Goal: Task Accomplishment & Management: Complete application form

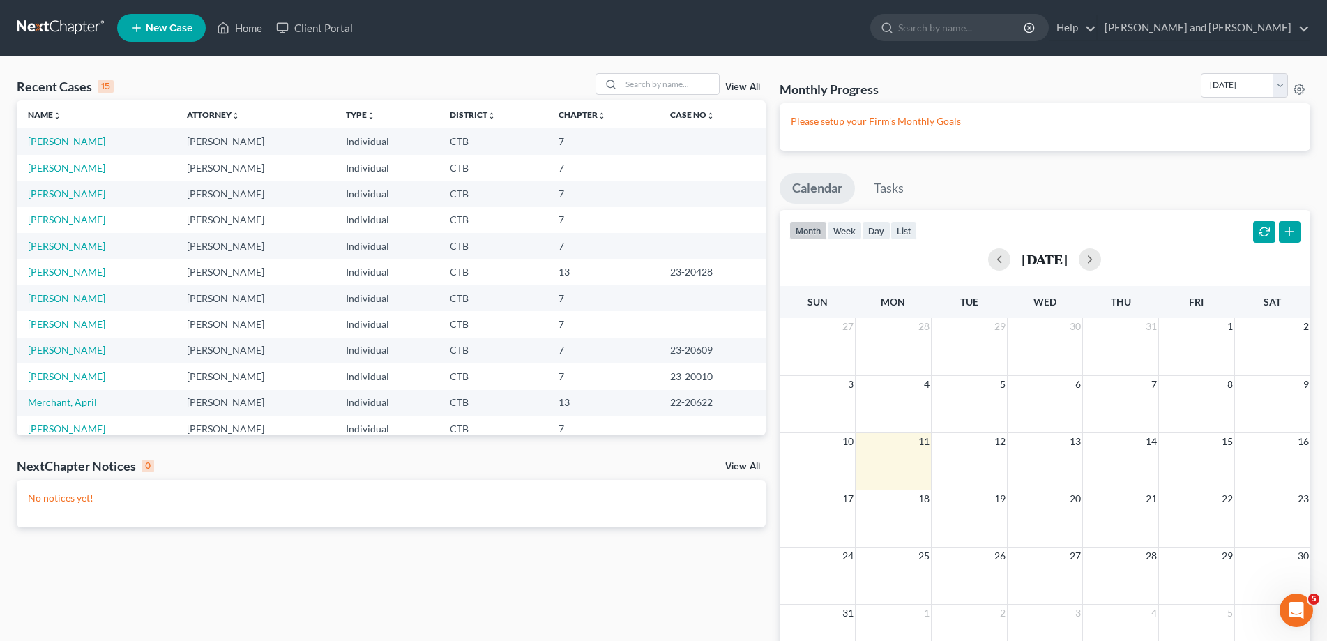
click at [68, 137] on link "[PERSON_NAME]" at bounding box center [66, 141] width 77 height 12
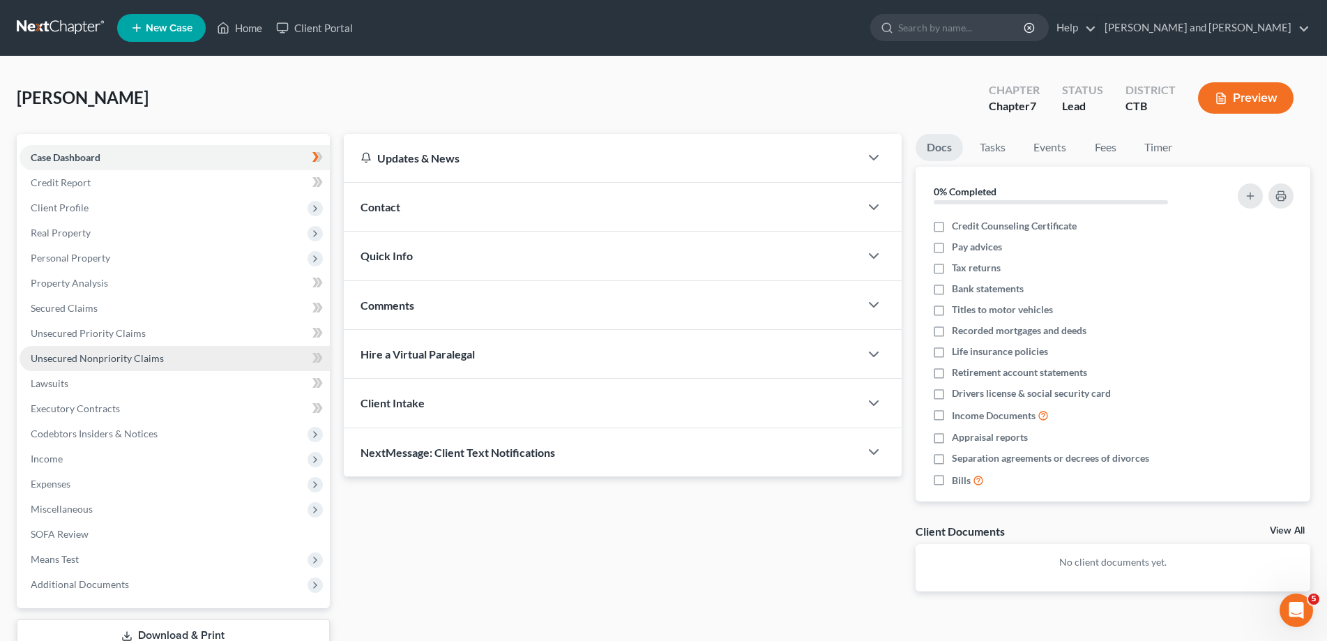
click at [107, 361] on span "Unsecured Nonpriority Claims" at bounding box center [97, 358] width 133 height 12
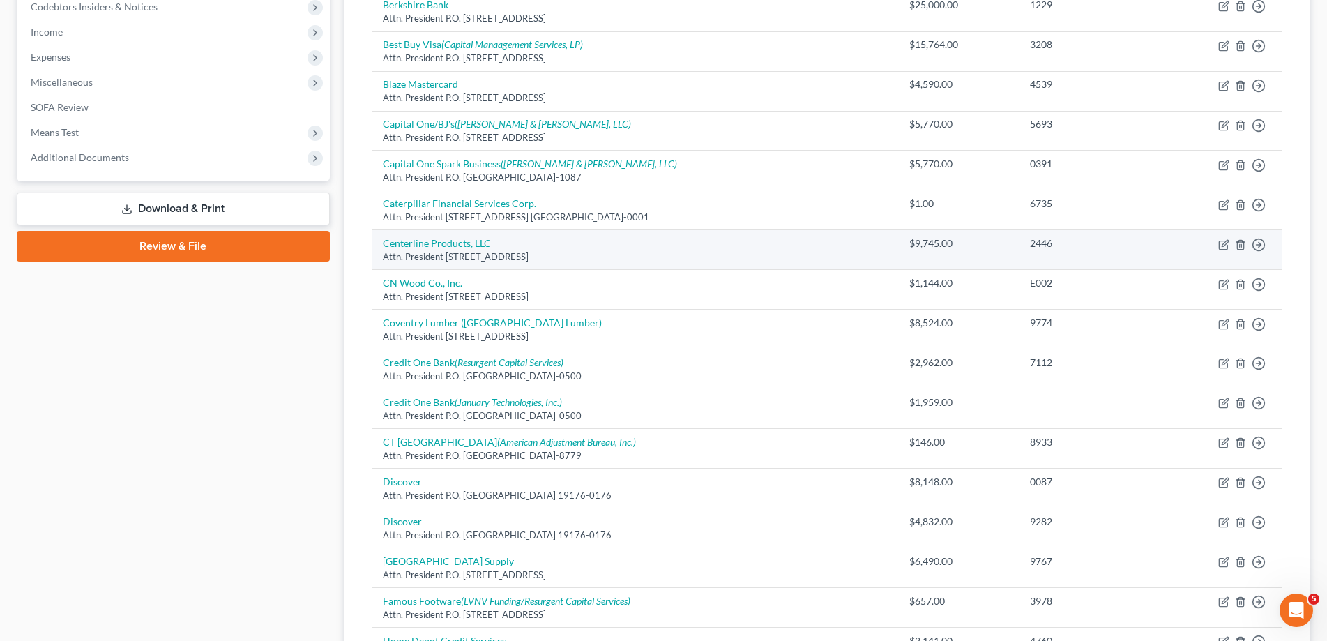
scroll to position [498, 0]
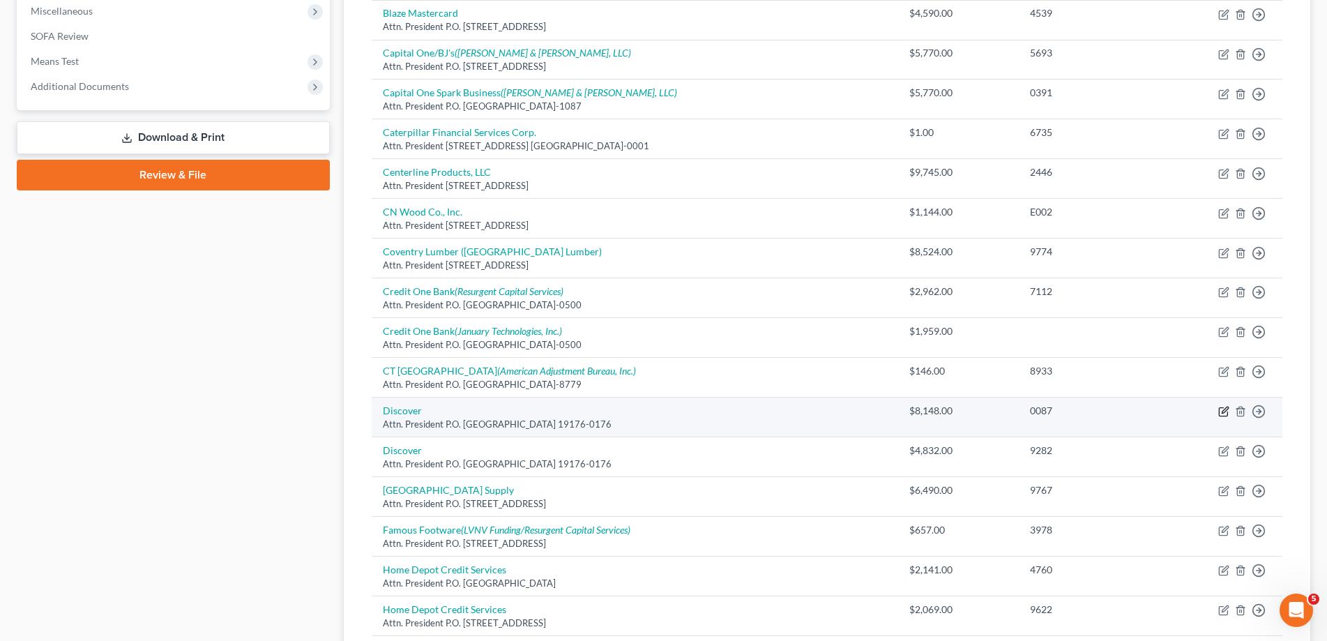
click at [1223, 413] on icon "button" at bounding box center [1223, 411] width 11 height 11
select select "39"
select select "2"
select select "0"
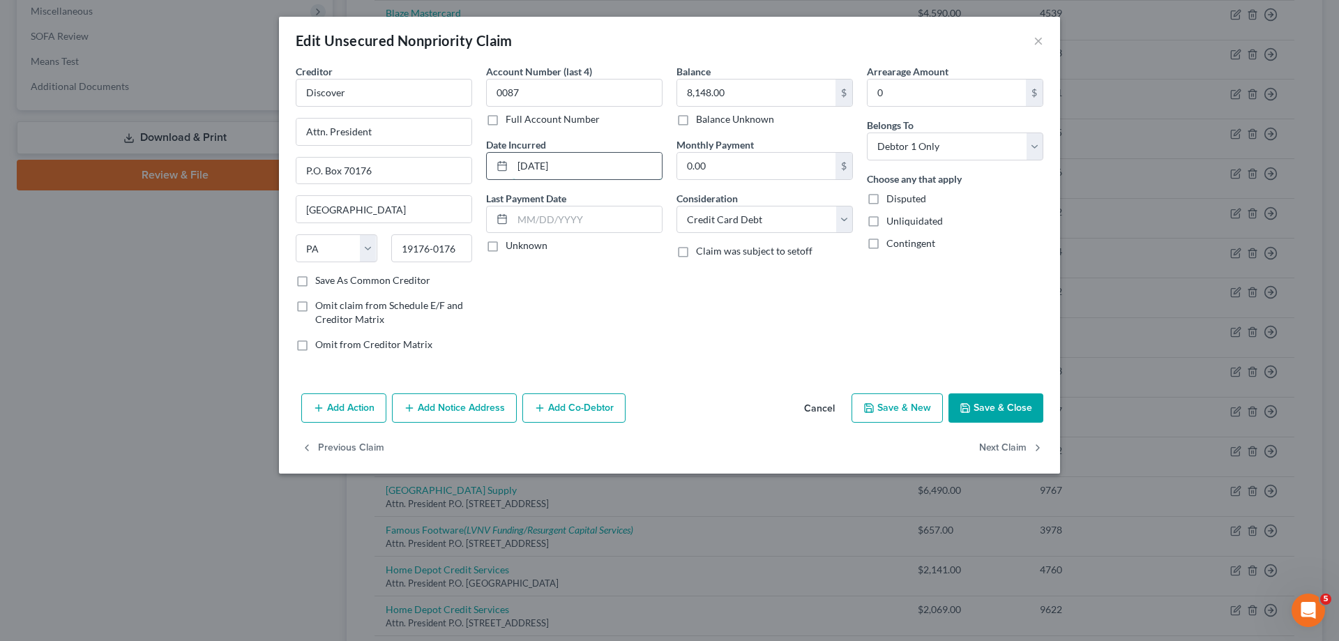
click at [526, 167] on input "07/01/2019" at bounding box center [586, 166] width 149 height 26
type input "[DATE]"
click at [982, 401] on button "Save & Close" at bounding box center [995, 407] width 95 height 29
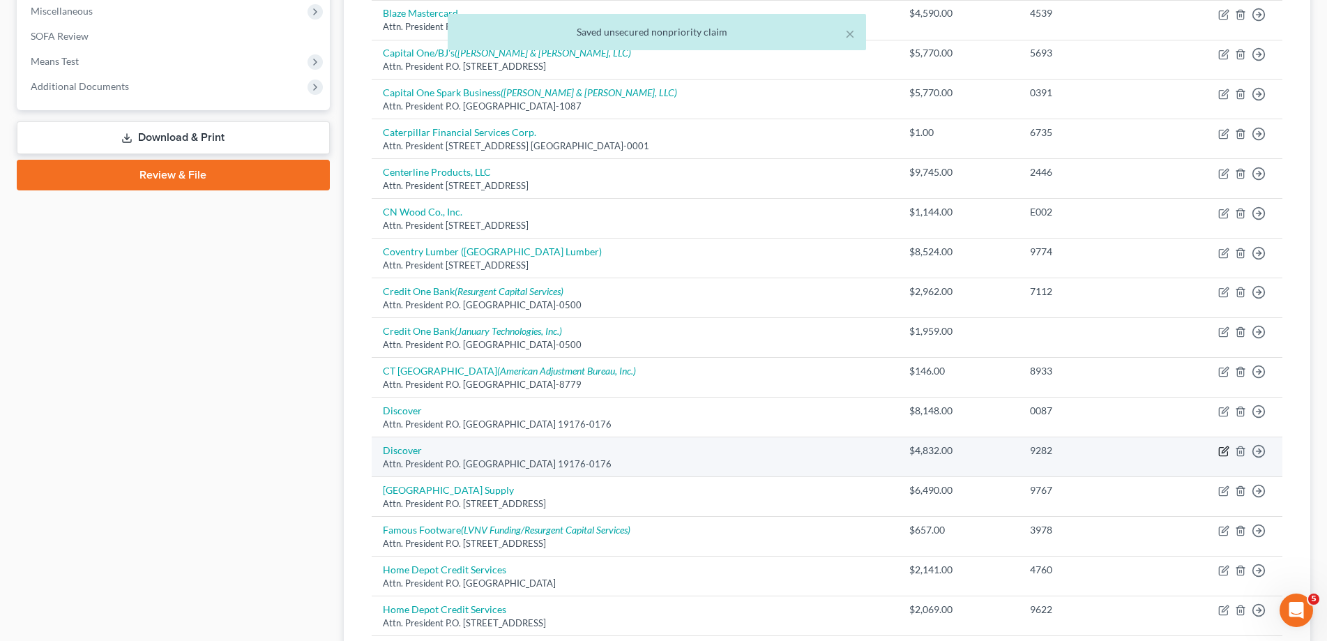
click at [1223, 451] on icon "button" at bounding box center [1224, 450] width 6 height 6
select select "39"
select select "2"
select select "0"
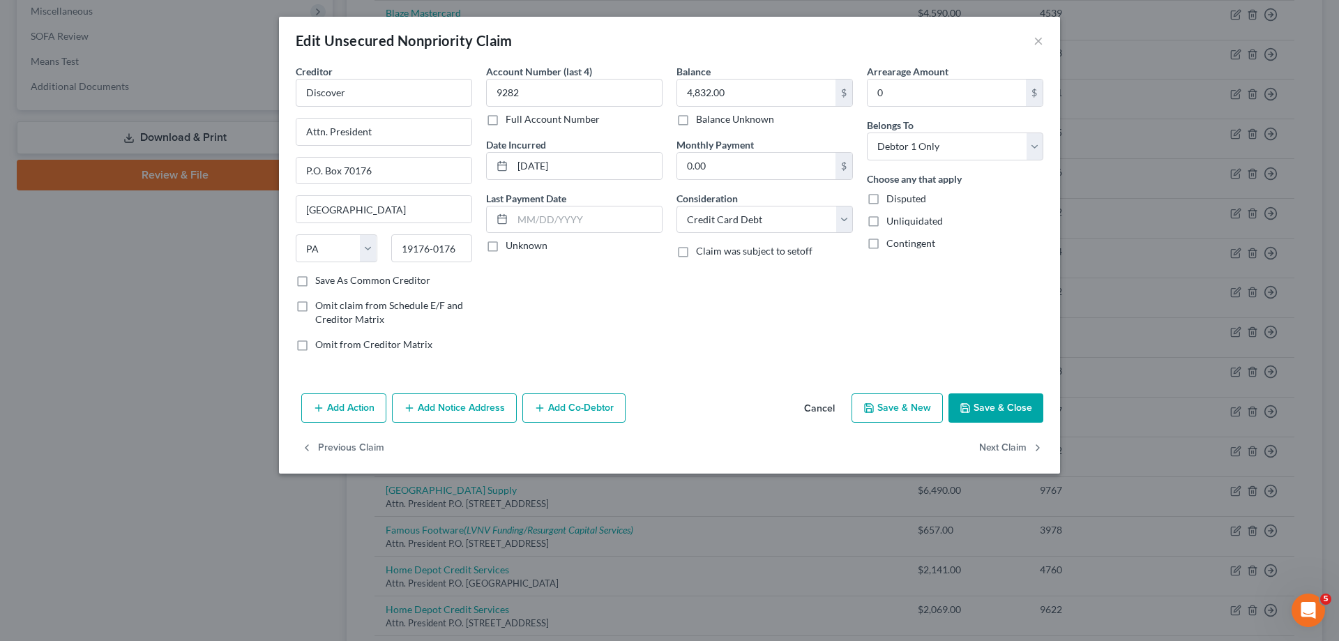
click at [1018, 402] on button "Save & Close" at bounding box center [995, 407] width 95 height 29
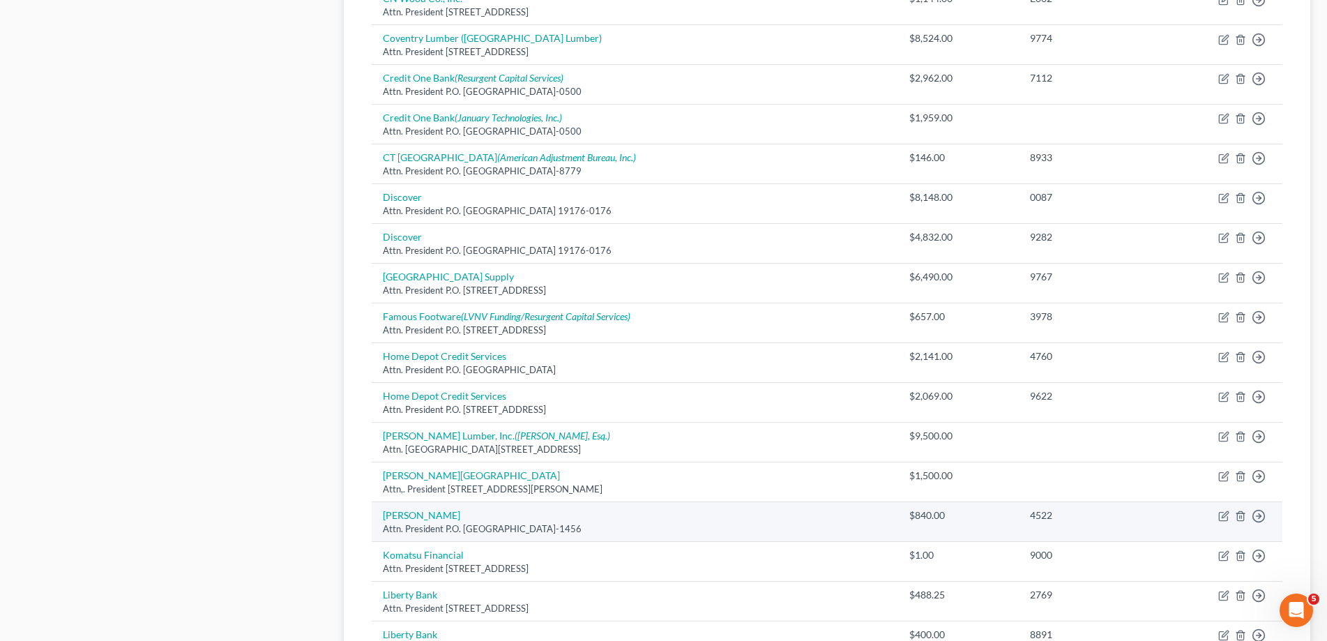
scroll to position [782, 0]
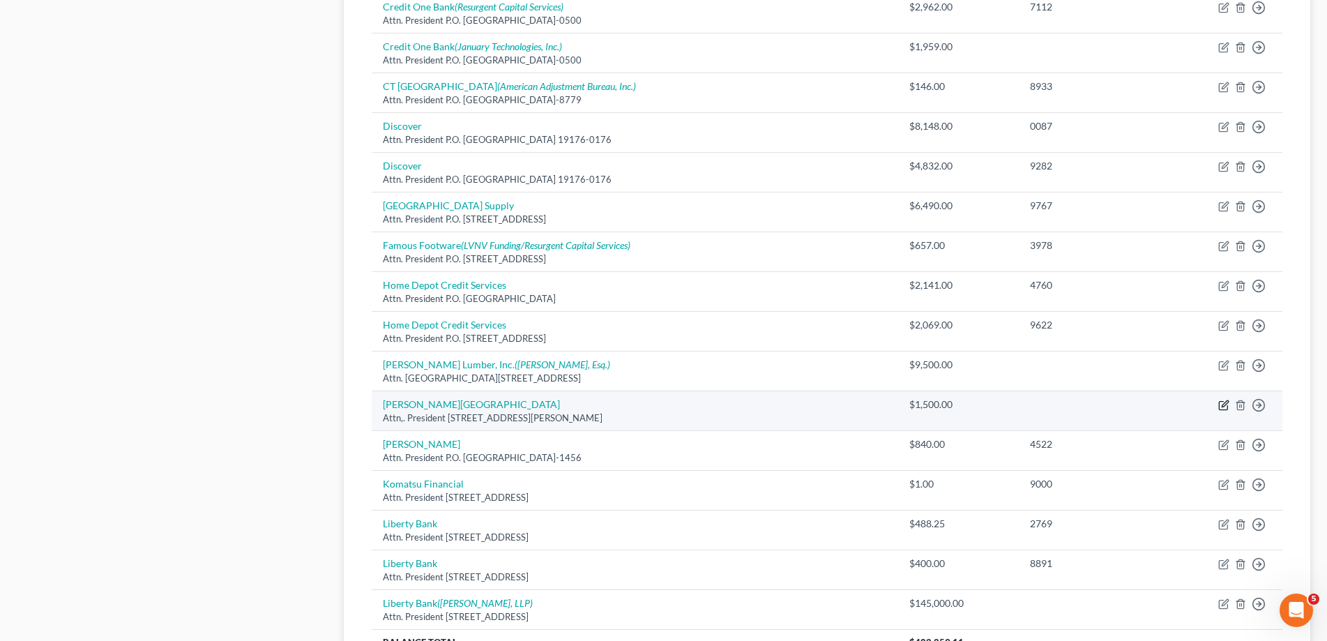
click at [1226, 403] on icon "button" at bounding box center [1223, 404] width 11 height 11
select select "6"
select select "0"
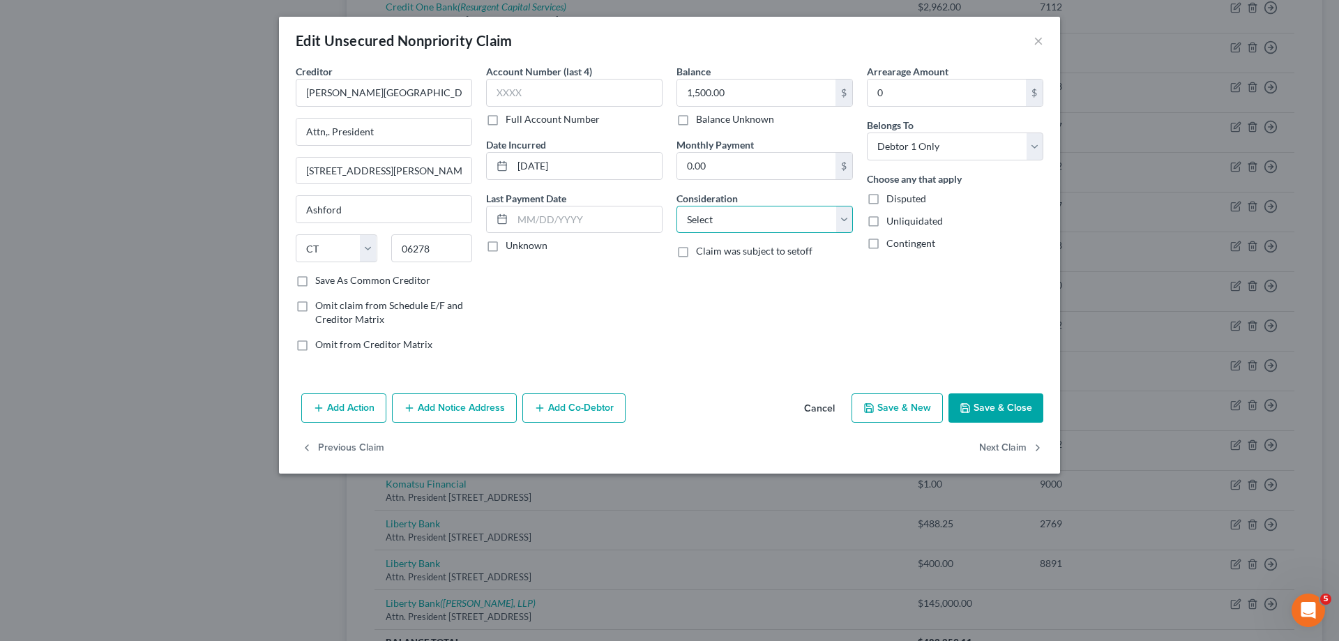
click at [676, 206] on select "Select Cable / Satellite Services Collection Agency Credit Card Debt Debt Couns…" at bounding box center [764, 220] width 176 height 28
select select "18"
click option "Suppliers And Vendors" at bounding box center [0, 0] width 0 height 0
click at [989, 406] on button "Save & Close" at bounding box center [995, 407] width 95 height 29
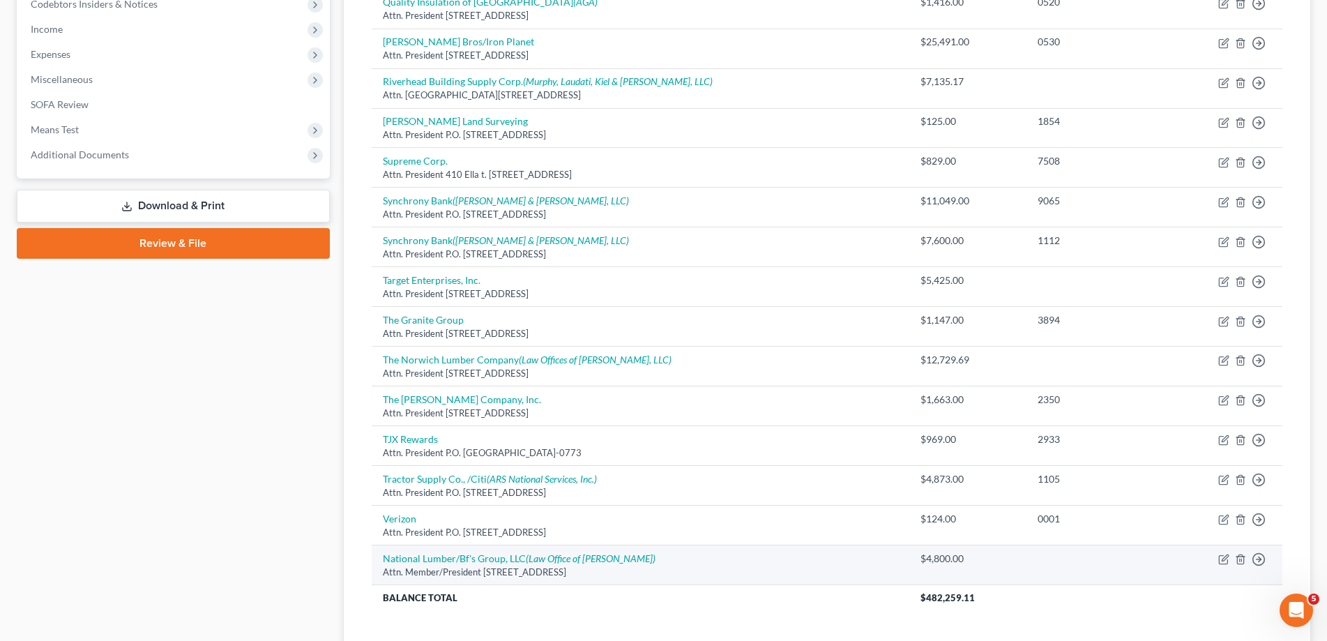
scroll to position [572, 0]
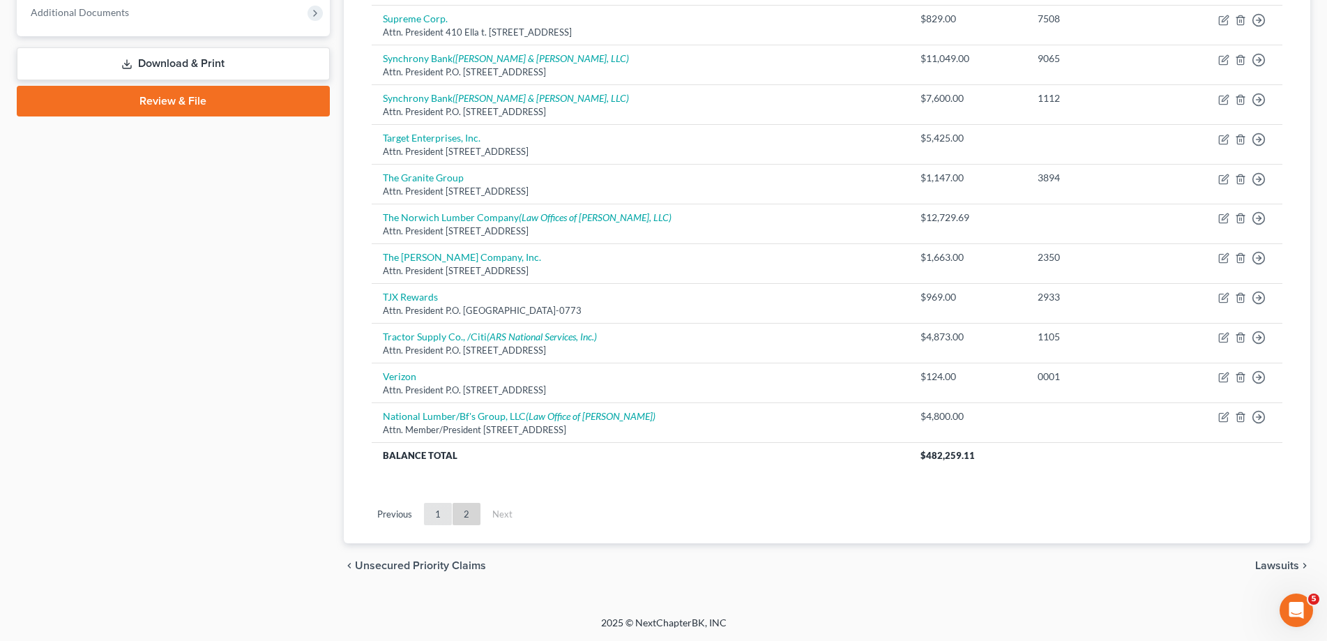
click at [434, 519] on link "1" at bounding box center [438, 514] width 28 height 22
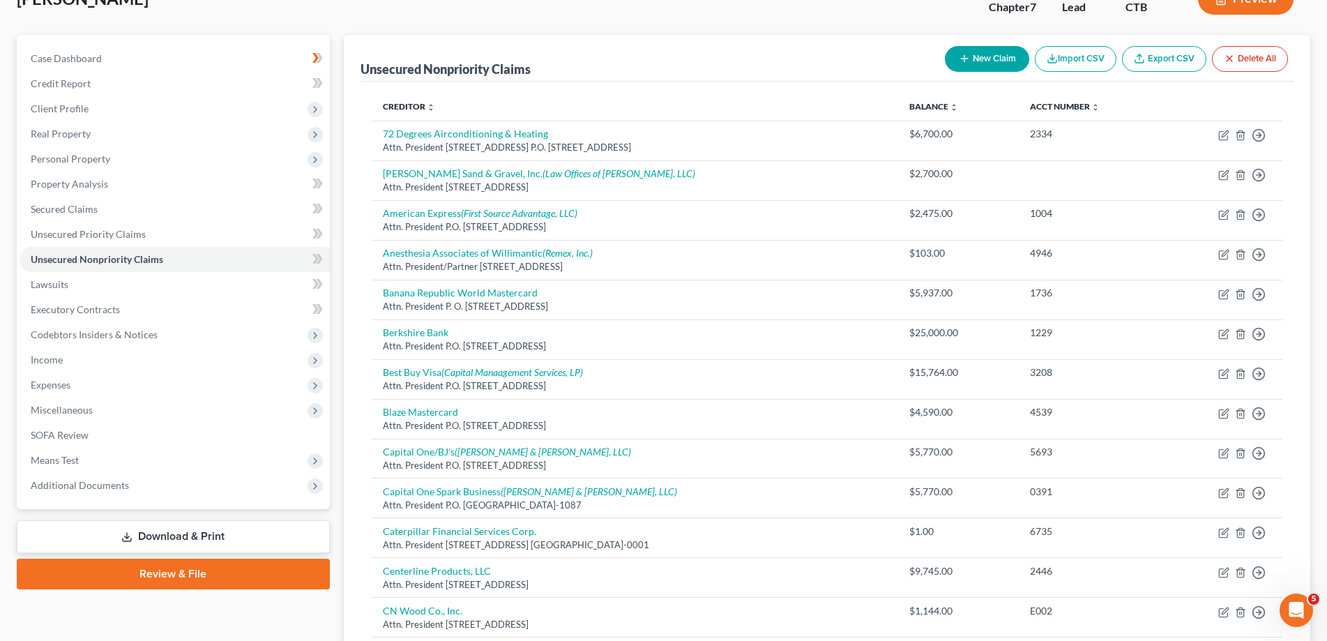
scroll to position [526, 0]
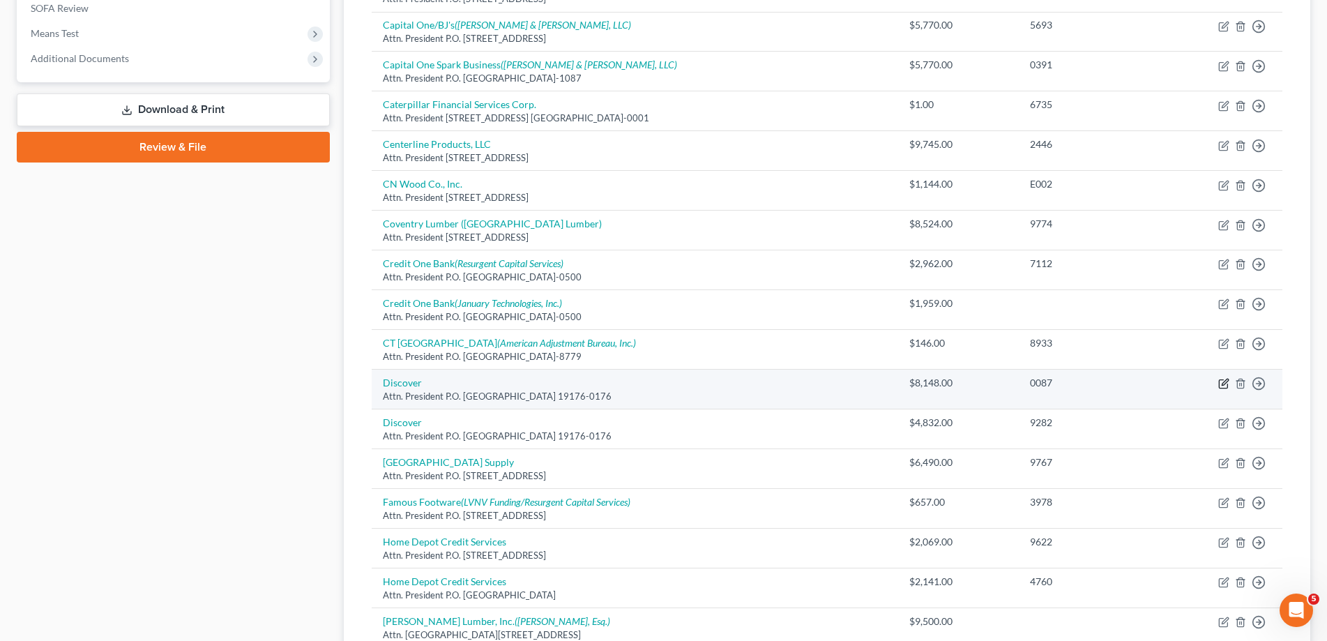
click at [1220, 380] on icon "button" at bounding box center [1223, 384] width 8 height 8
select select "39"
select select "2"
select select "0"
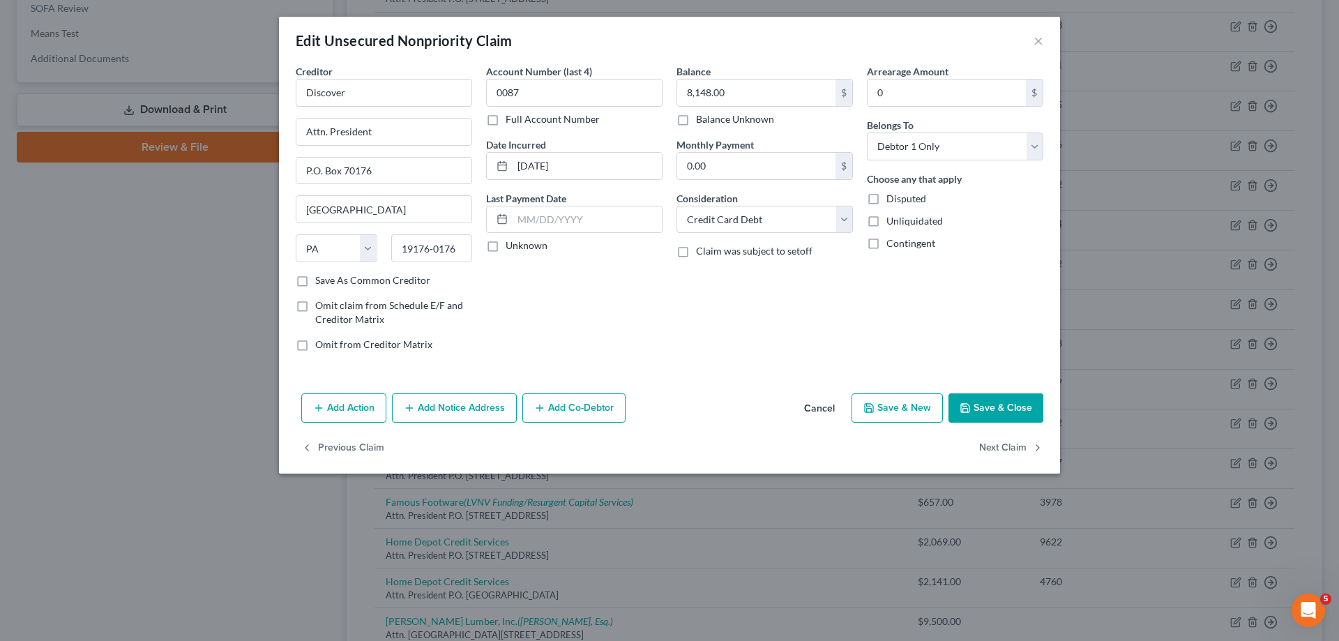
click at [983, 409] on button "Save & Close" at bounding box center [995, 407] width 95 height 29
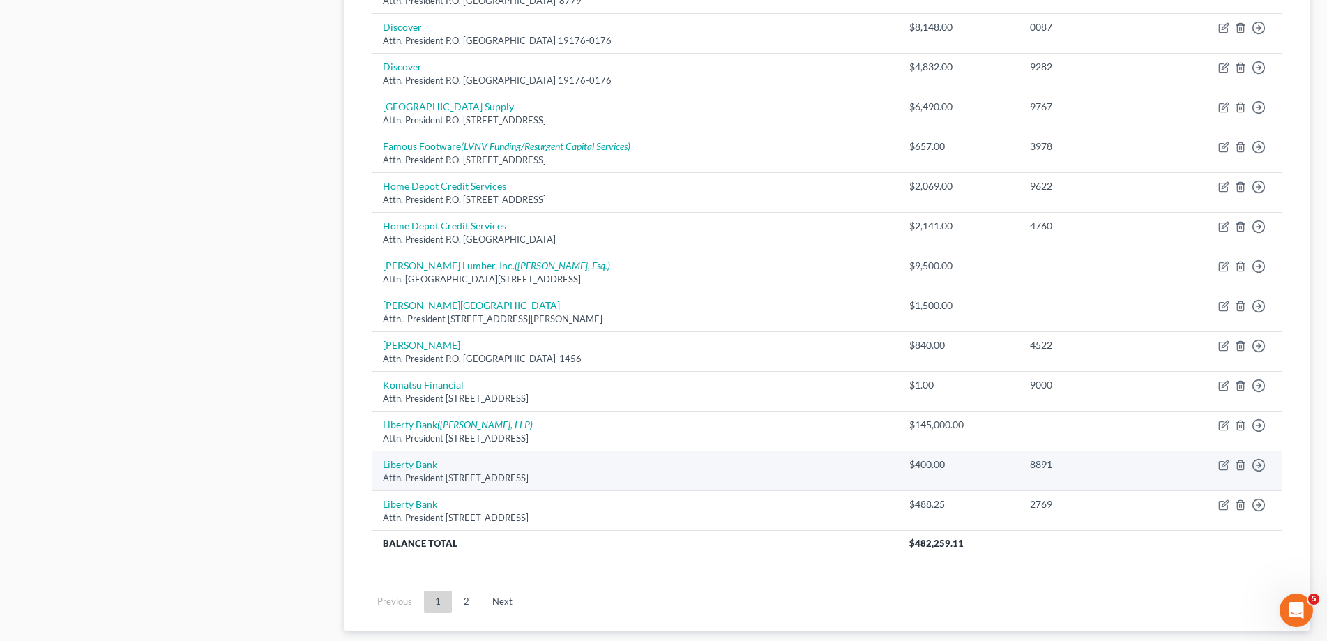
scroll to position [969, 0]
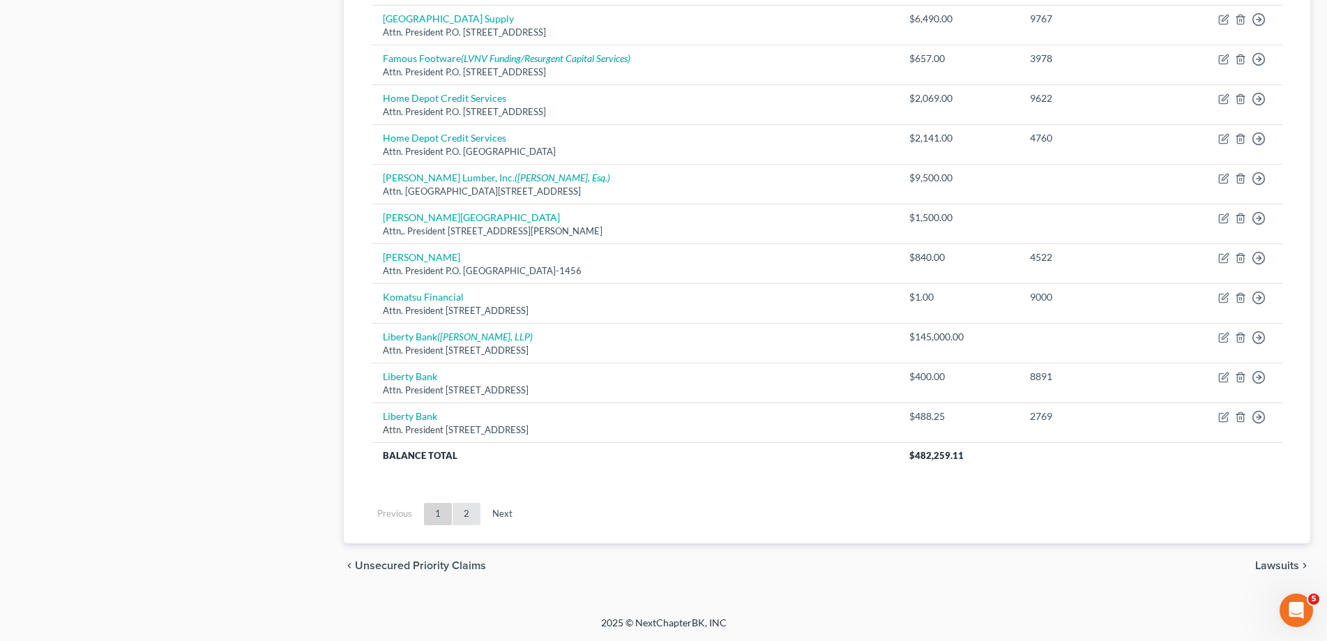
click at [463, 515] on link "2" at bounding box center [466, 514] width 28 height 22
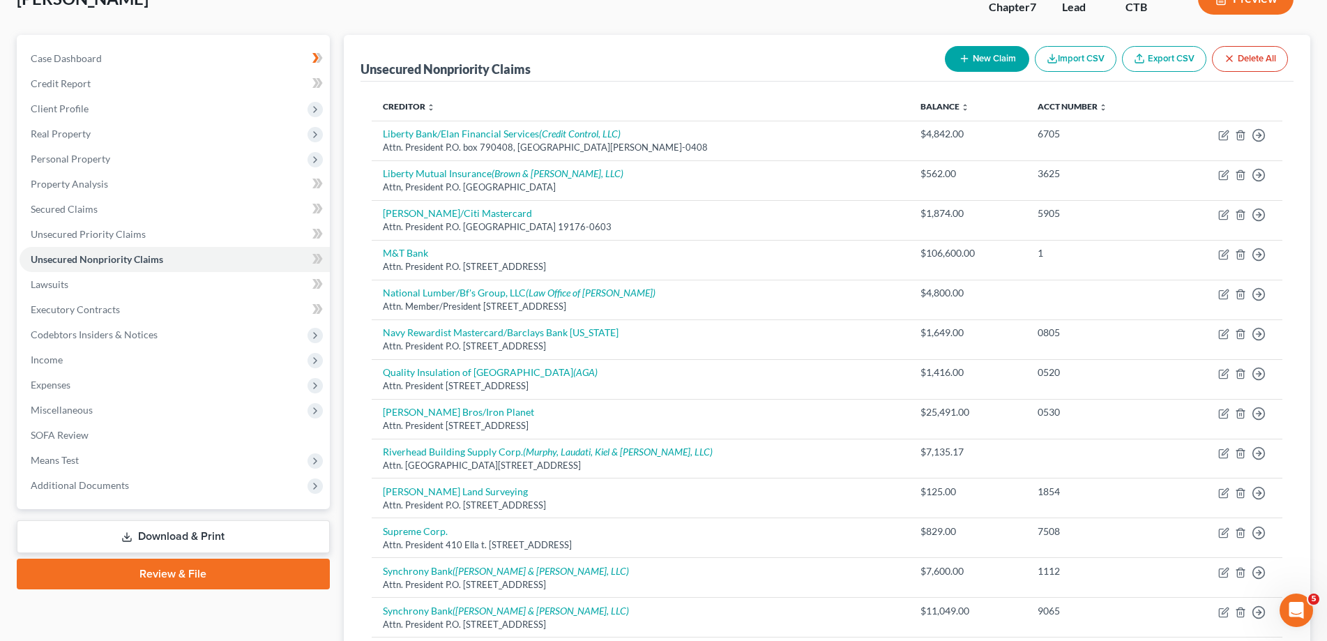
scroll to position [526, 0]
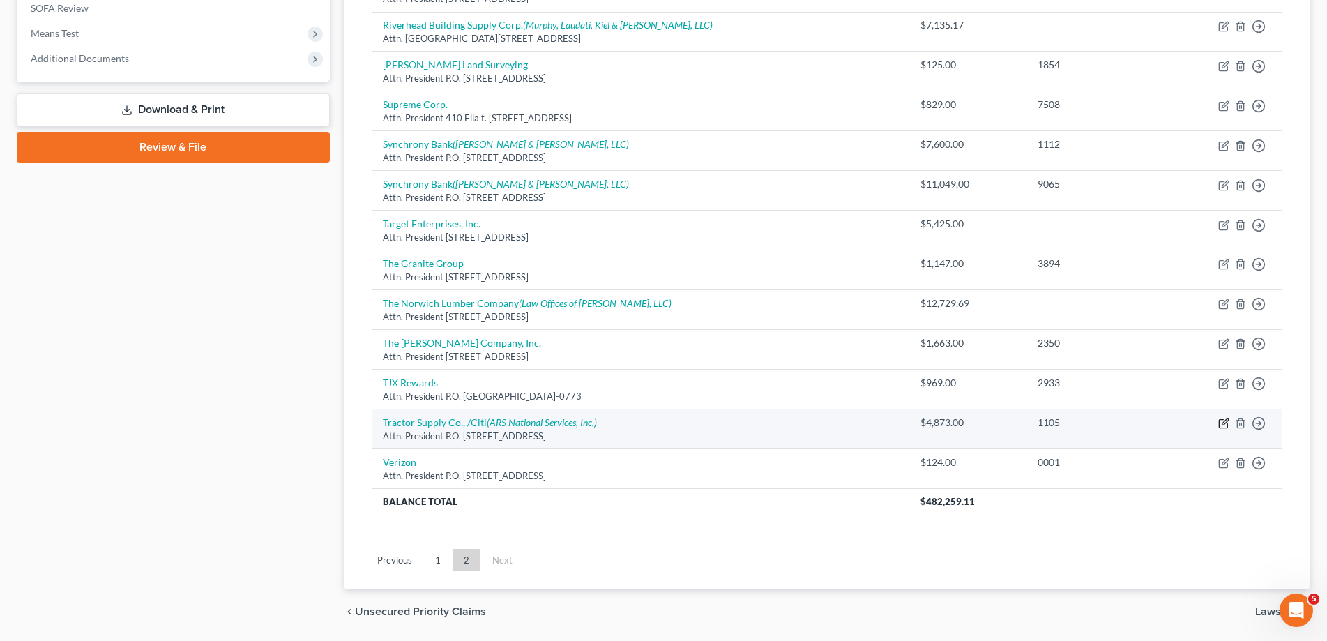
click at [1220, 427] on icon "button" at bounding box center [1223, 423] width 11 height 11
select select "39"
select select "2"
select select "0"
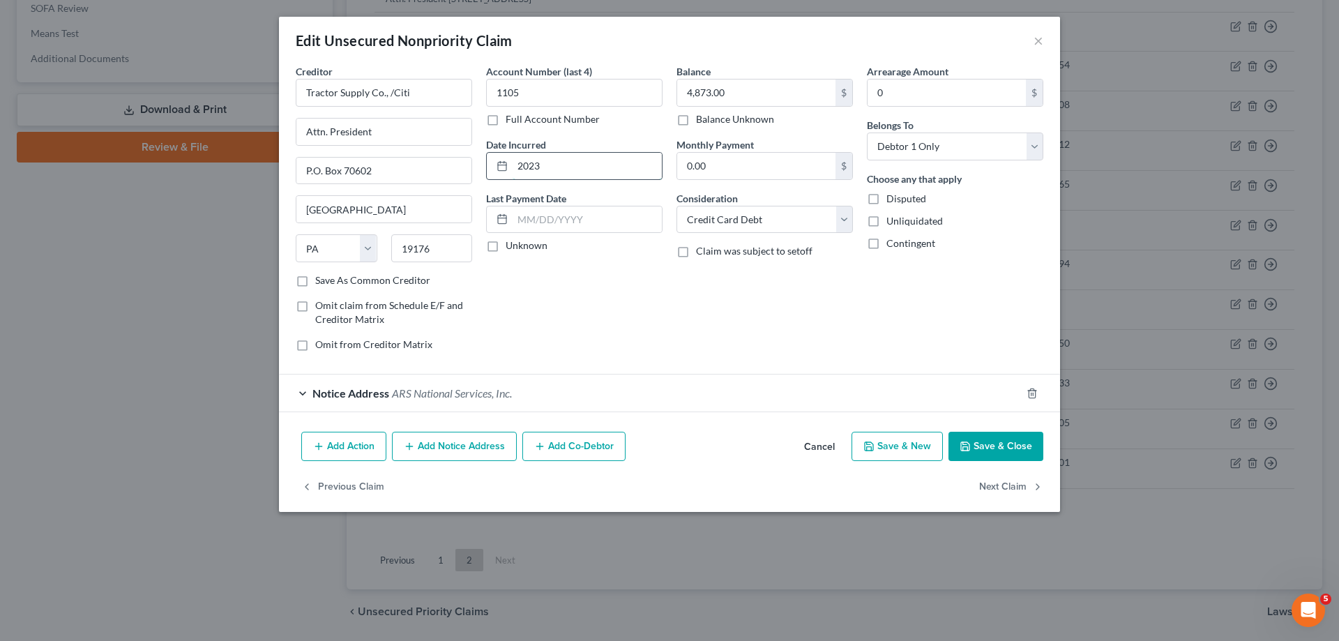
click at [559, 167] on input "2023" at bounding box center [586, 166] width 149 height 26
type input "2"
type input "[DATE]"
click at [992, 445] on button "Save & Close" at bounding box center [995, 446] width 95 height 29
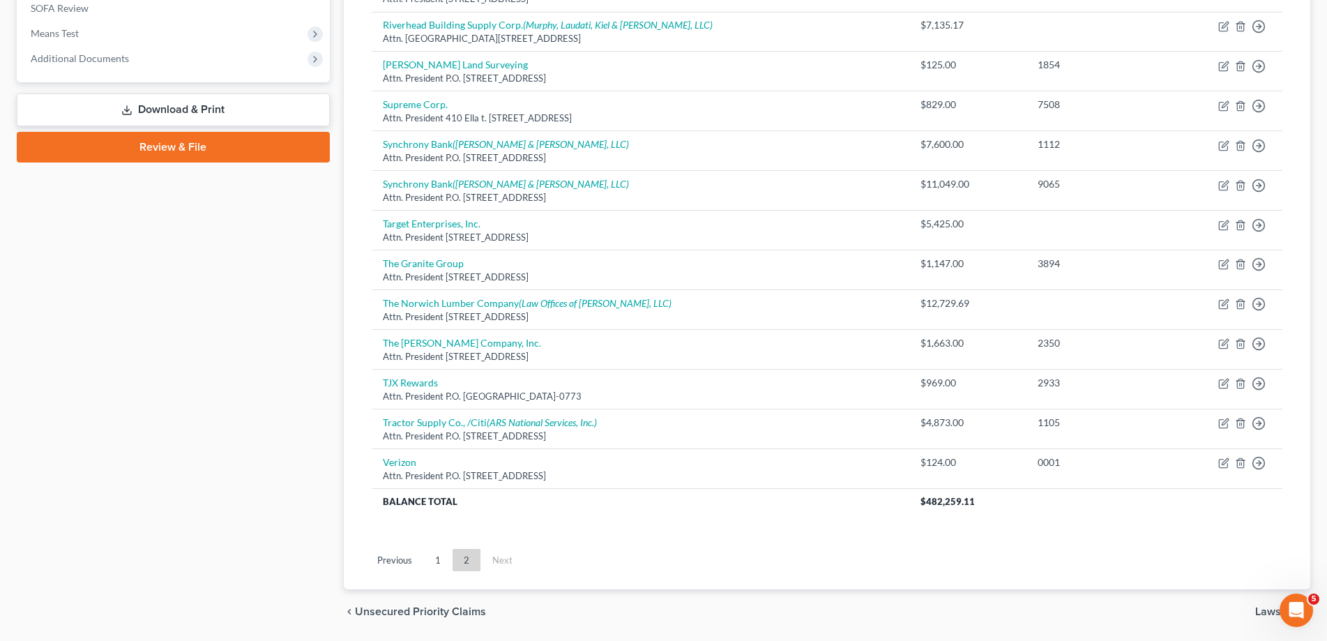
scroll to position [99, 0]
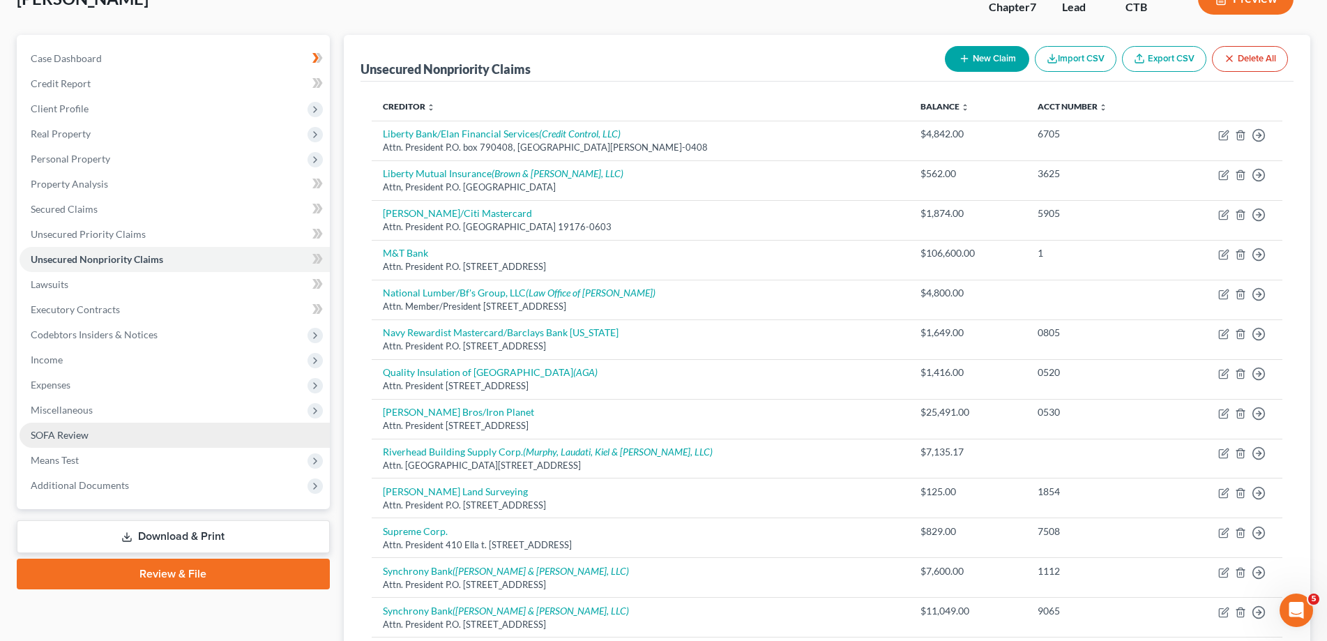
click at [83, 434] on span "SOFA Review" at bounding box center [60, 435] width 58 height 12
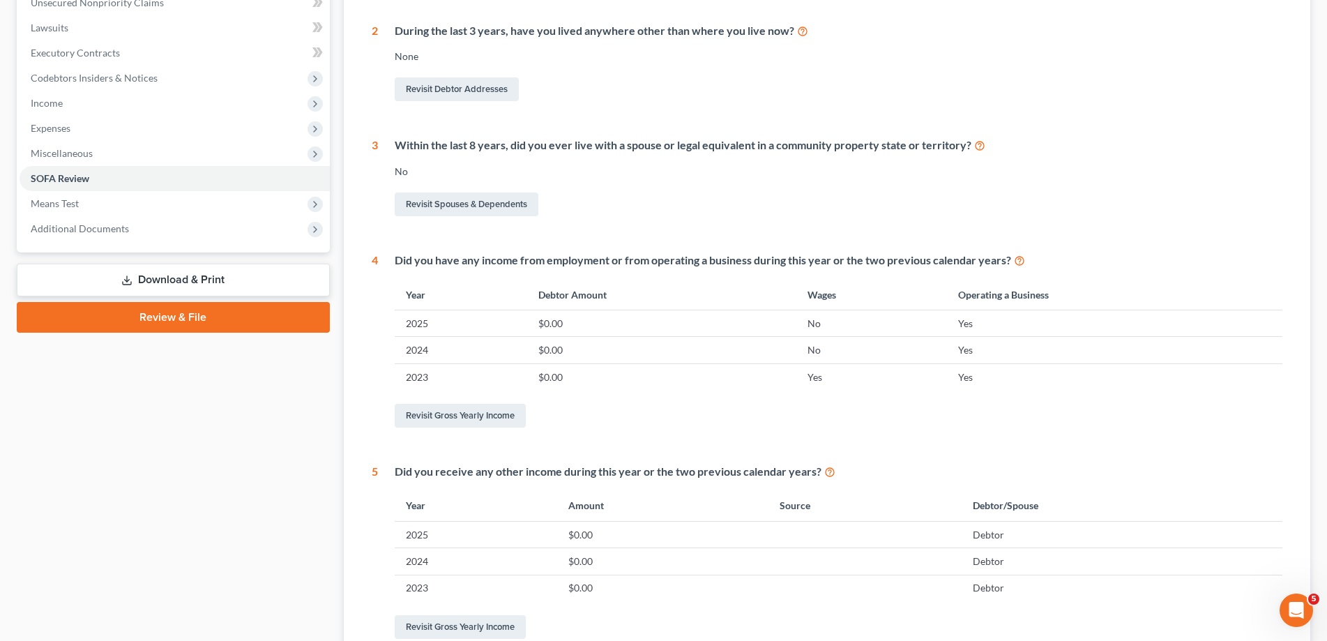
scroll to position [142, 0]
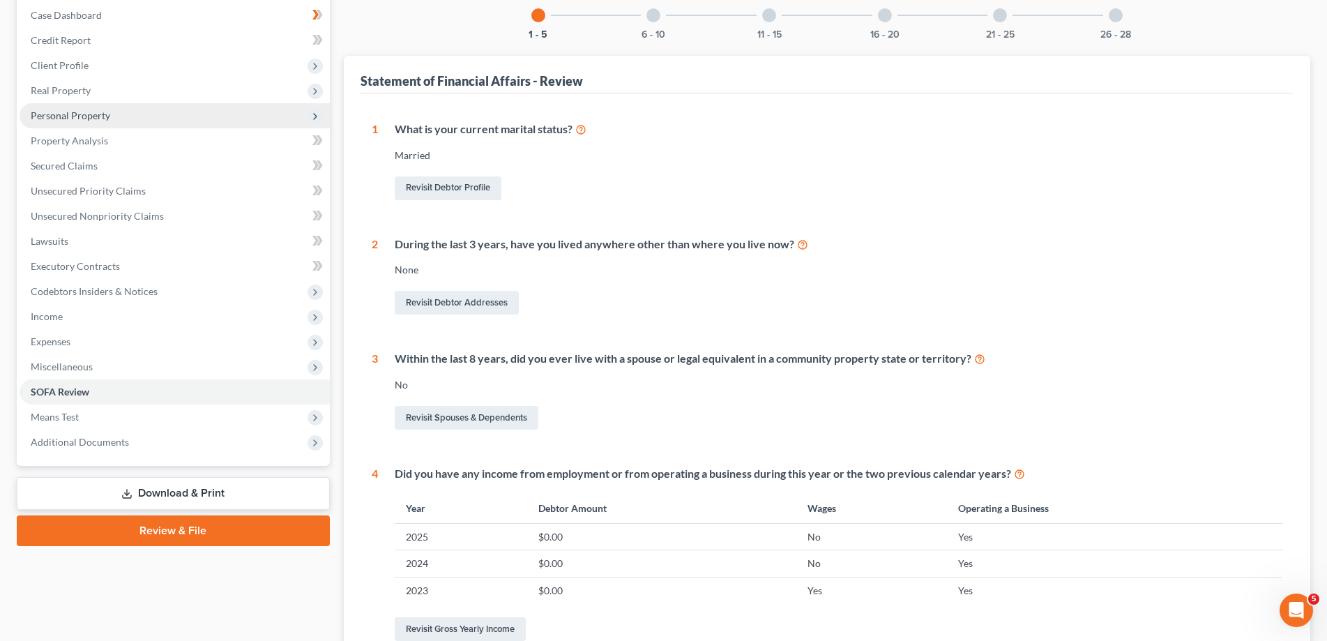
click at [81, 118] on span "Personal Property" at bounding box center [70, 115] width 79 height 12
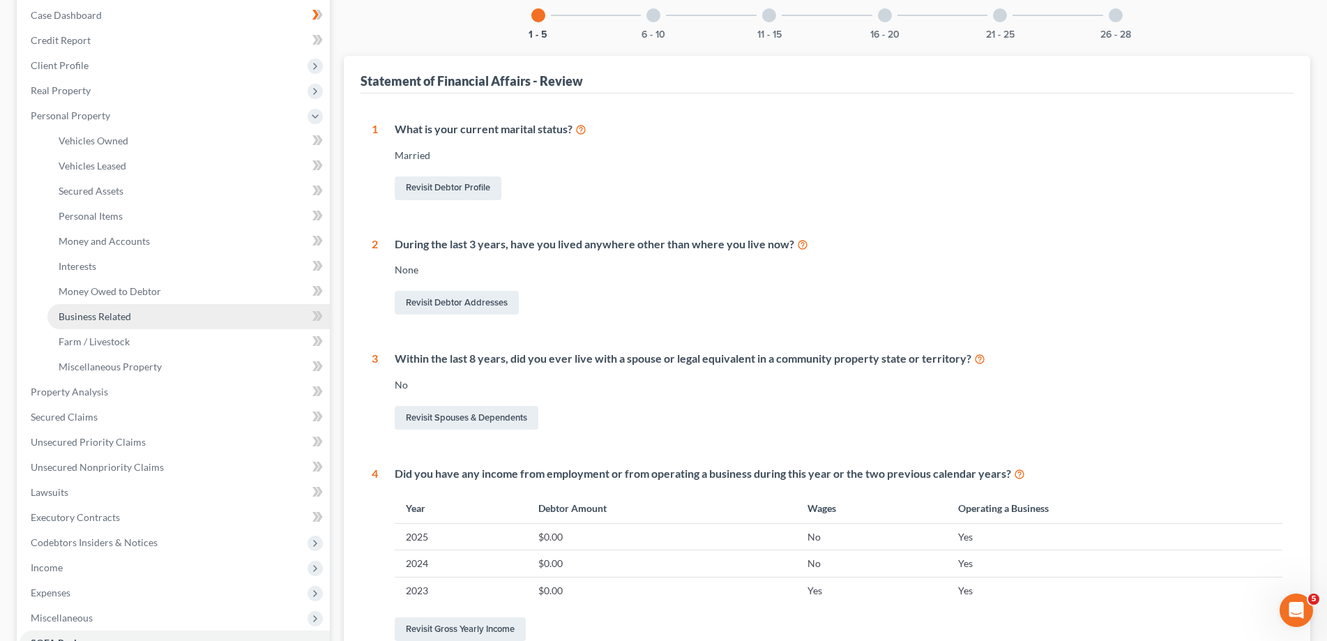
click at [98, 320] on span "Business Related" at bounding box center [95, 316] width 73 height 12
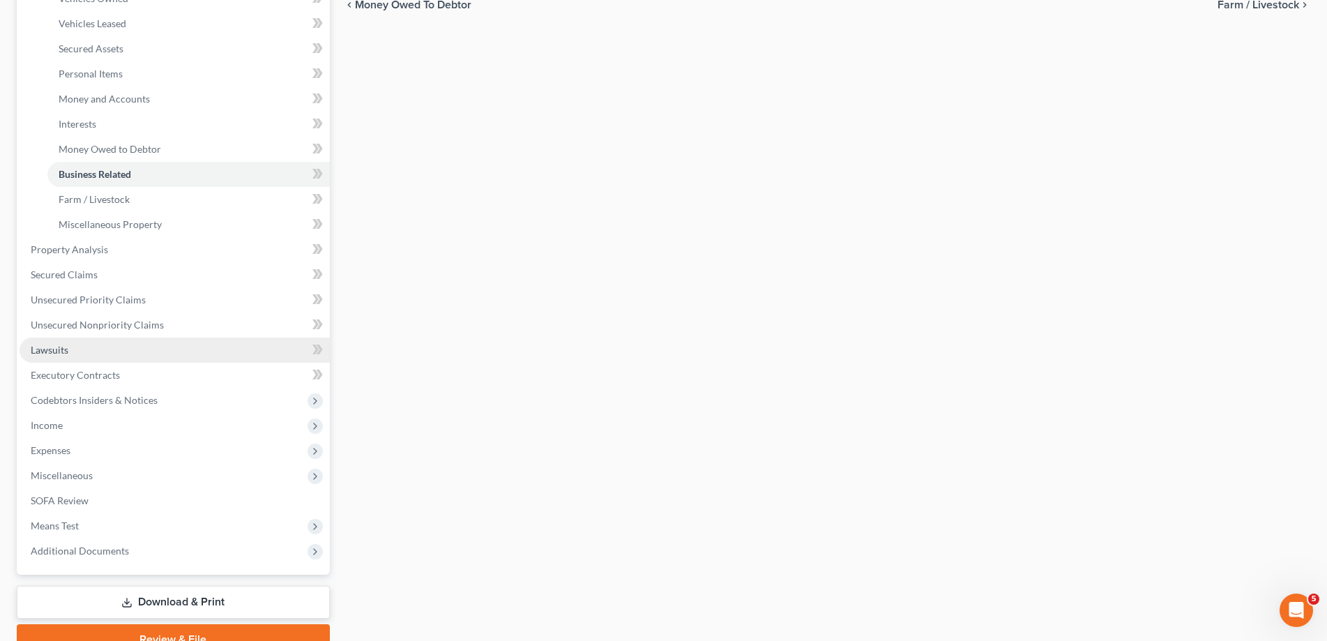
scroll to position [350, 0]
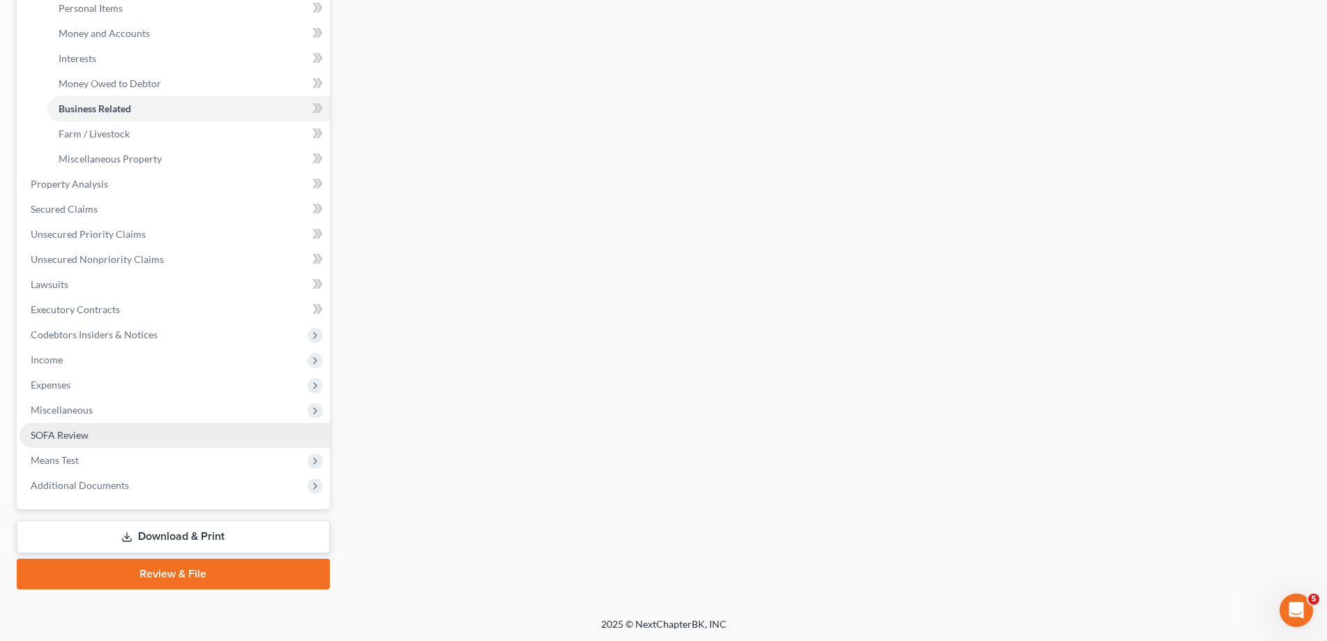
click at [63, 430] on span "SOFA Review" at bounding box center [60, 435] width 58 height 12
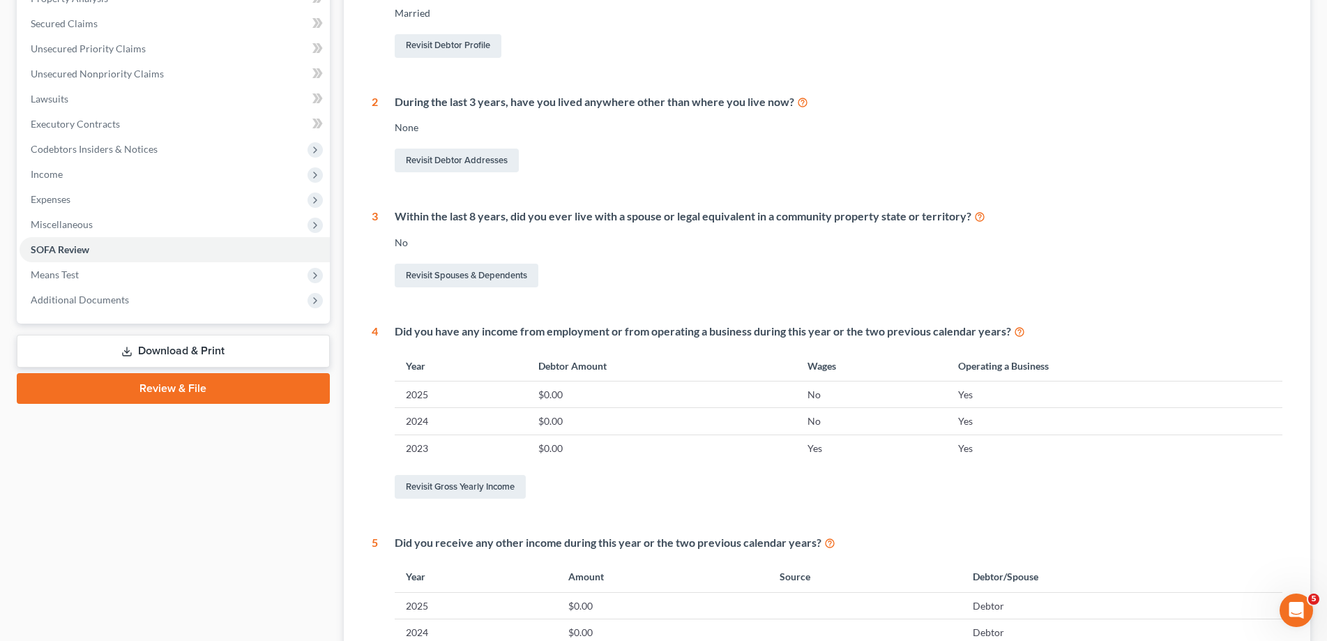
scroll to position [498, 0]
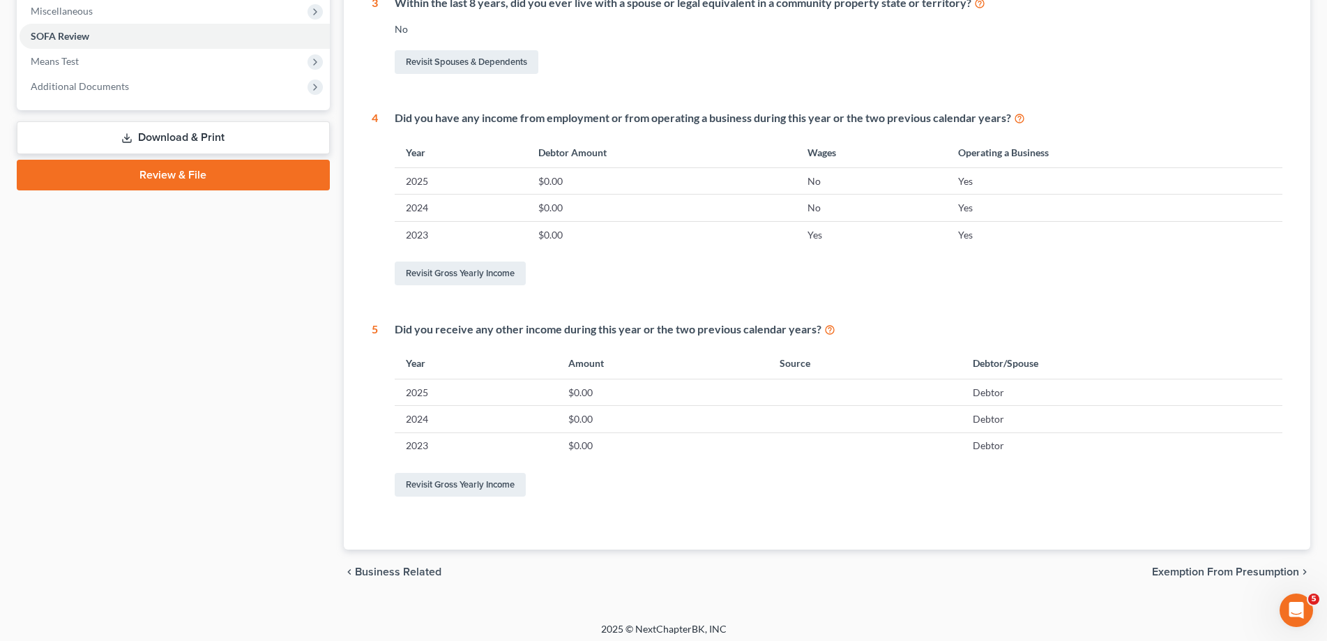
click at [396, 570] on span "Business Related" at bounding box center [398, 571] width 86 height 11
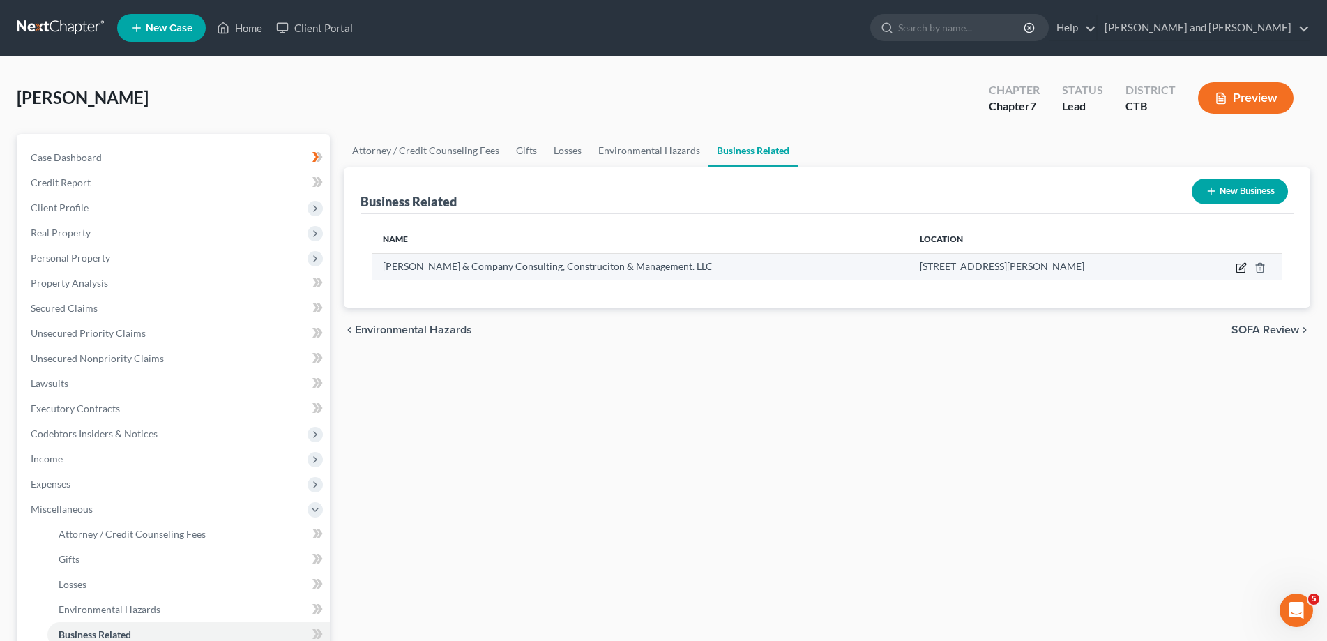
click at [1237, 268] on icon "button" at bounding box center [1240, 268] width 8 height 8
select select "member"
select select "6"
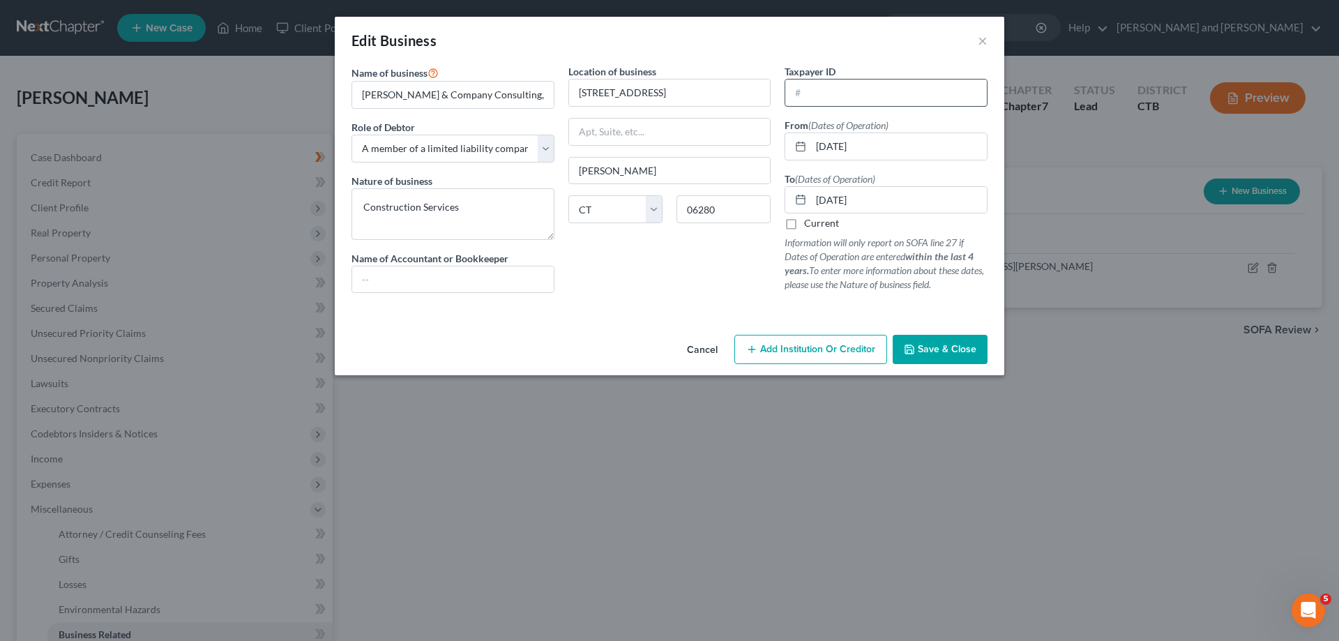
click at [841, 100] on input "text" at bounding box center [885, 92] width 201 height 26
type input "[US_EMPLOYER_IDENTIFICATION_NUMBER]"
click at [933, 349] on span "Save & Close" at bounding box center [946, 349] width 59 height 12
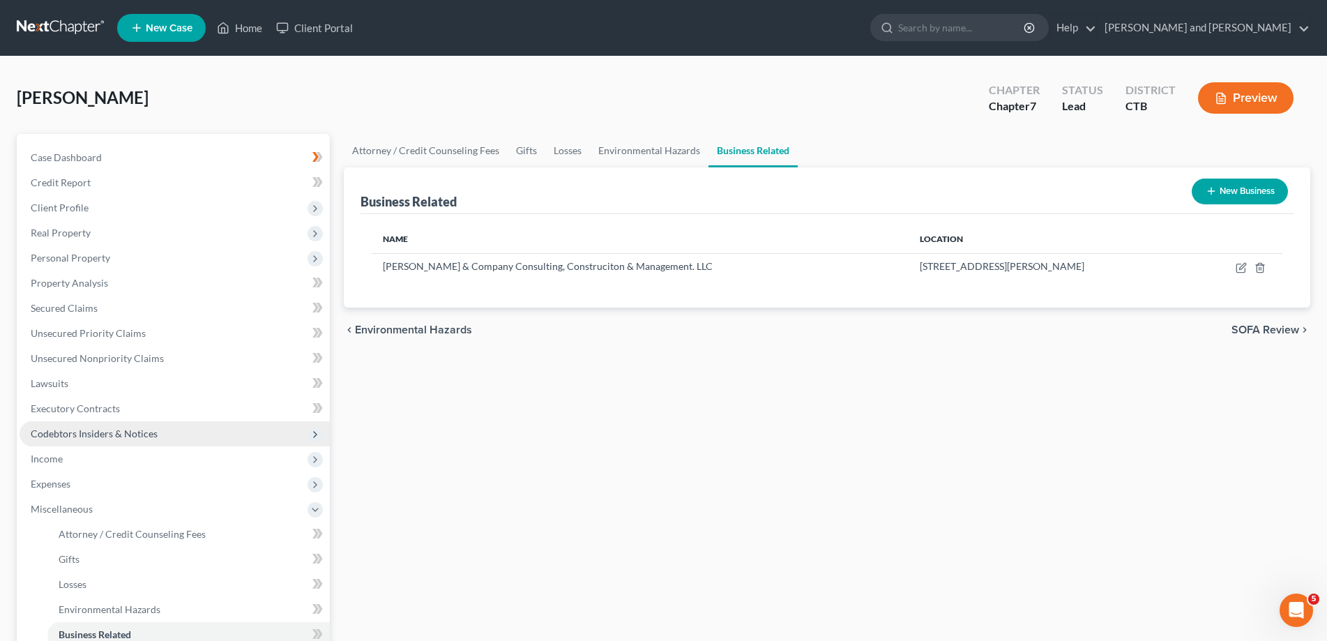
scroll to position [213, 0]
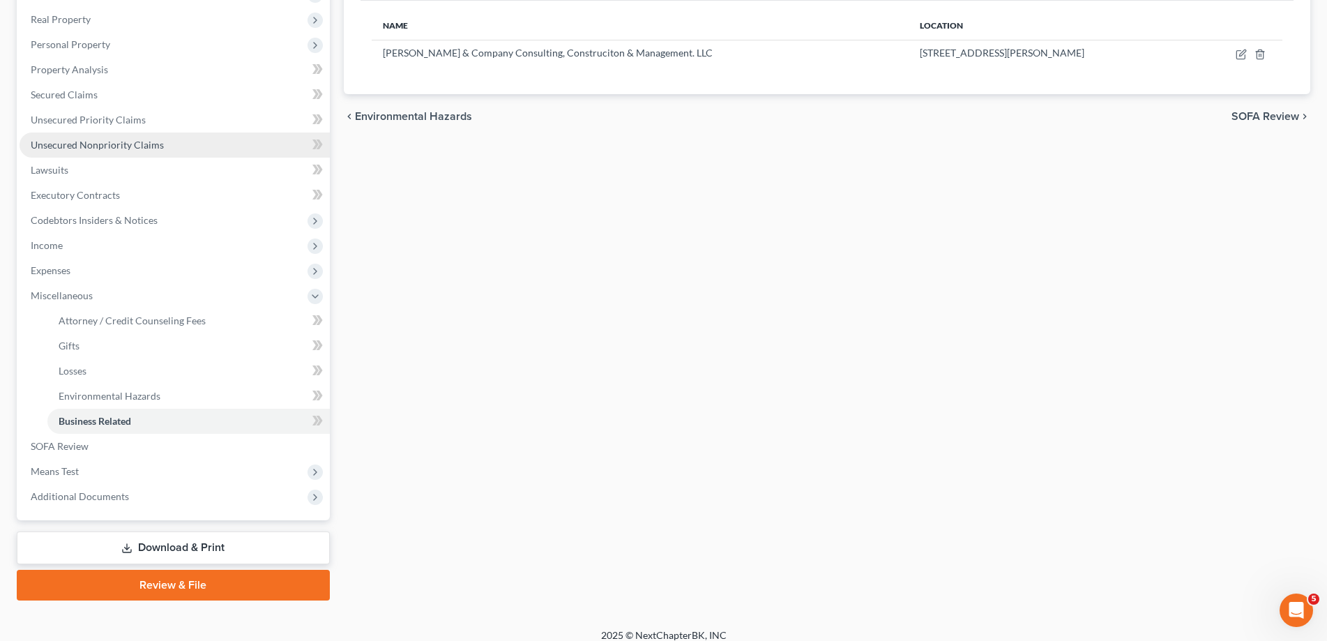
click at [87, 144] on span "Unsecured Nonpriority Claims" at bounding box center [97, 145] width 133 height 12
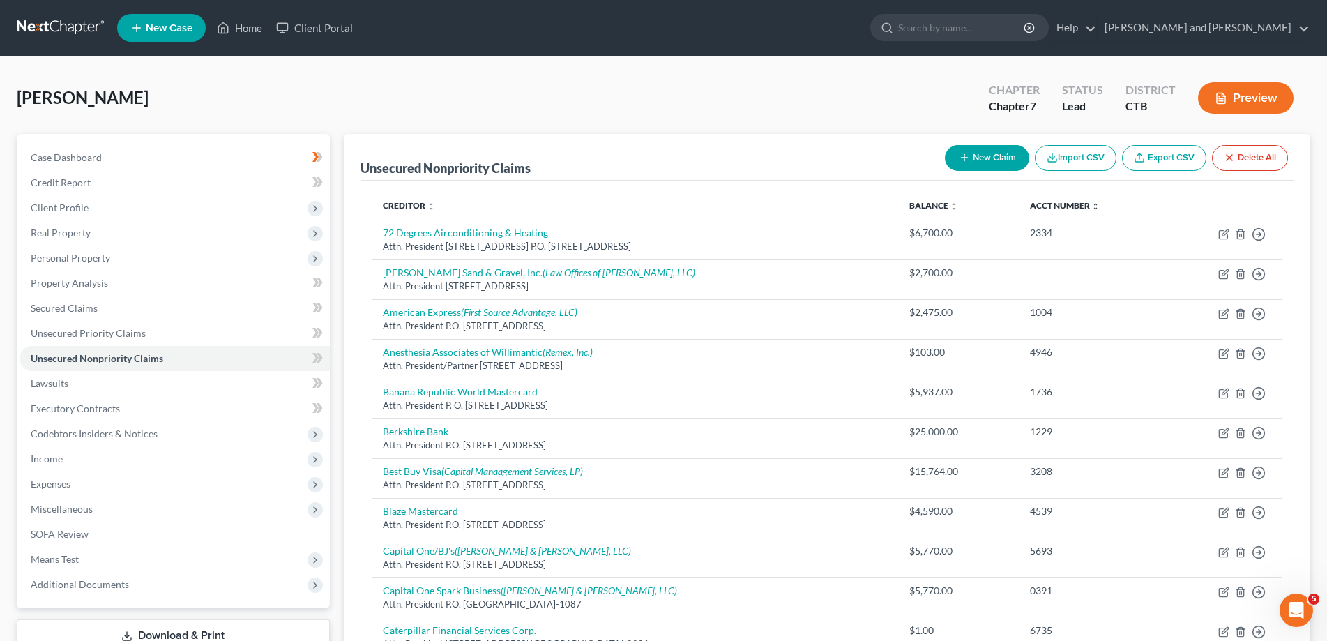
scroll to position [284, 0]
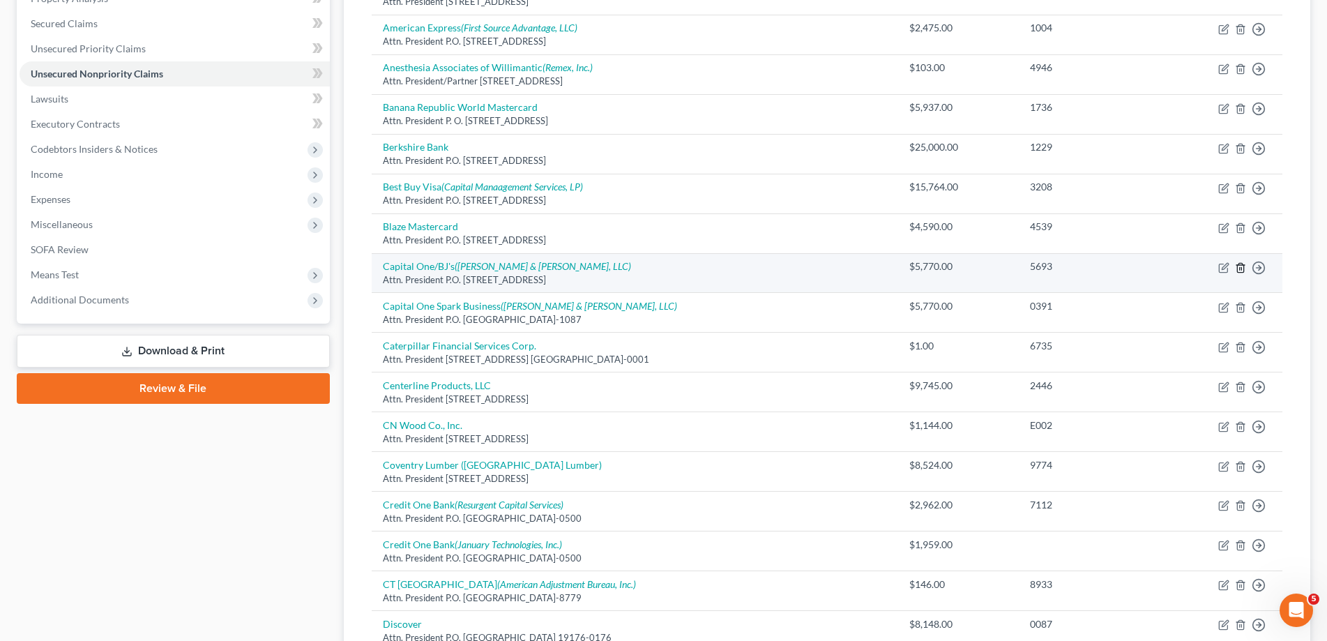
click at [1240, 268] on icon "button" at bounding box center [1240, 267] width 11 height 11
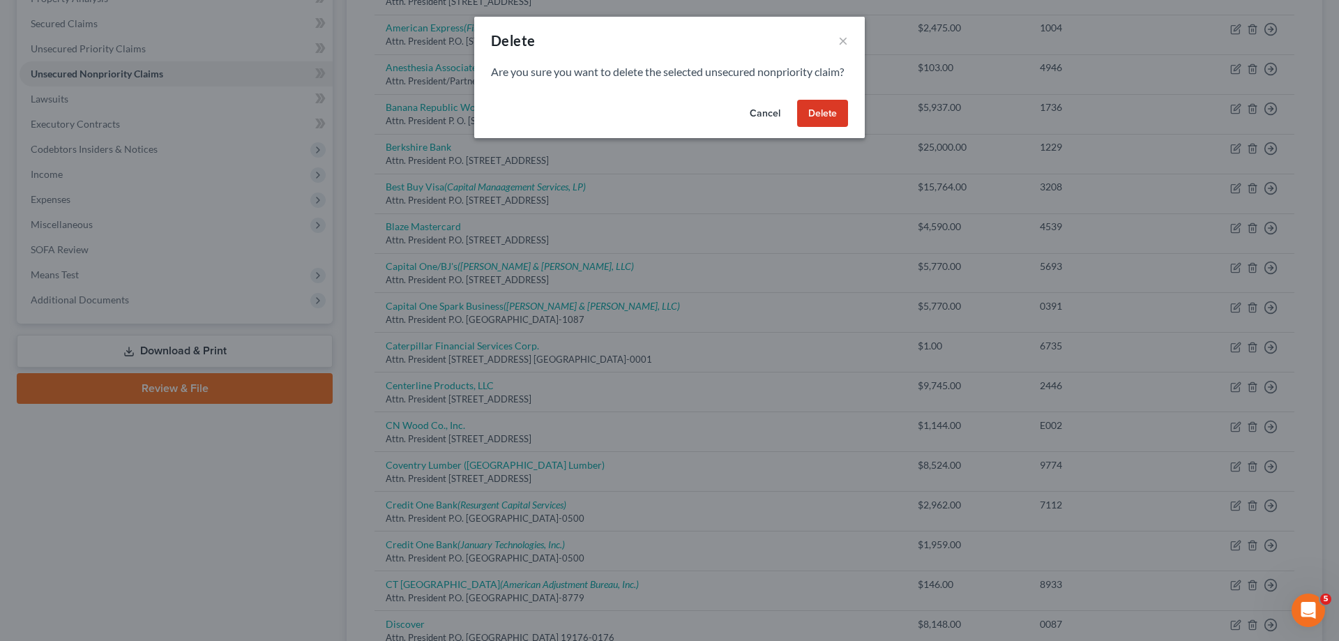
click at [843, 119] on button "Delete" at bounding box center [822, 114] width 51 height 28
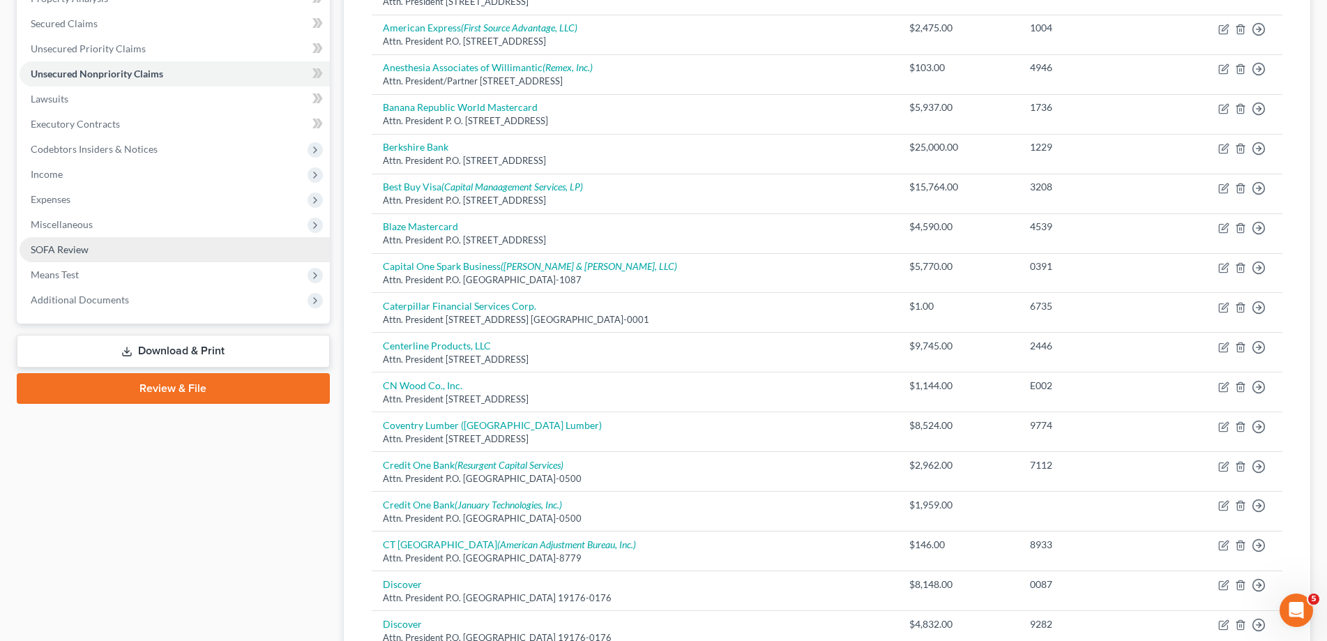
click at [66, 252] on span "SOFA Review" at bounding box center [60, 249] width 58 height 12
click at [62, 256] on ul "Case Dashboard Payments Invoices Payments Payments Credit Report Client Profile" at bounding box center [175, 87] width 310 height 452
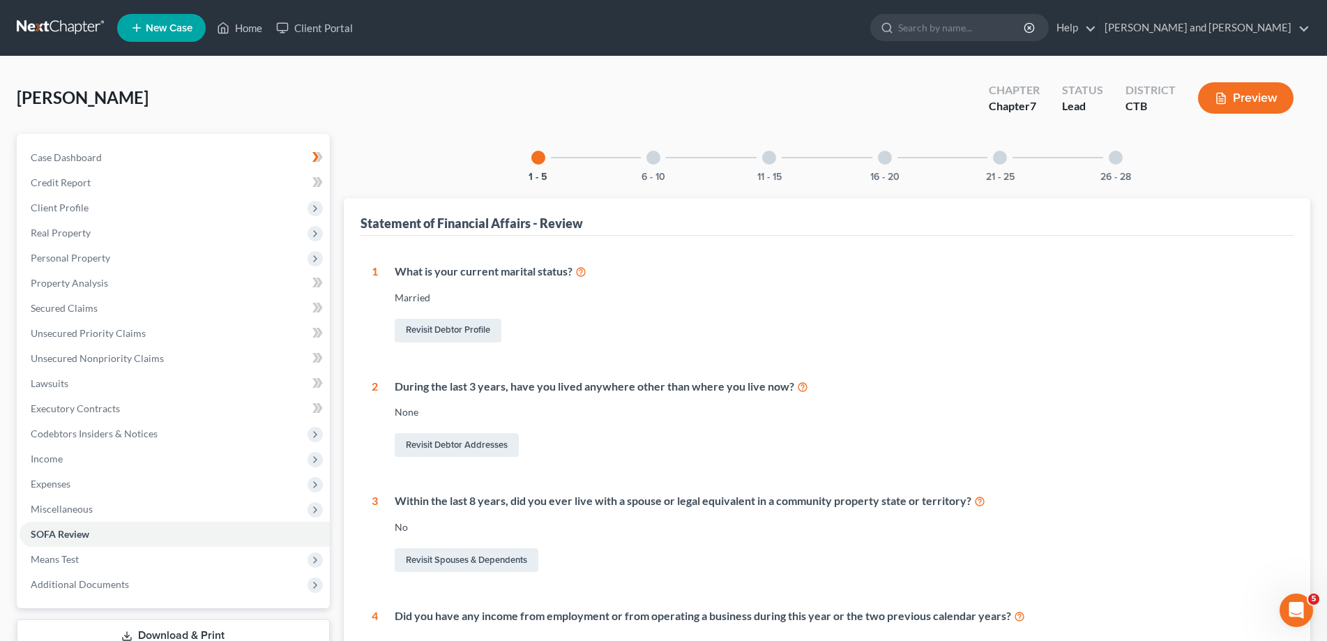
click at [1257, 86] on button "Preview" at bounding box center [1246, 97] width 96 height 31
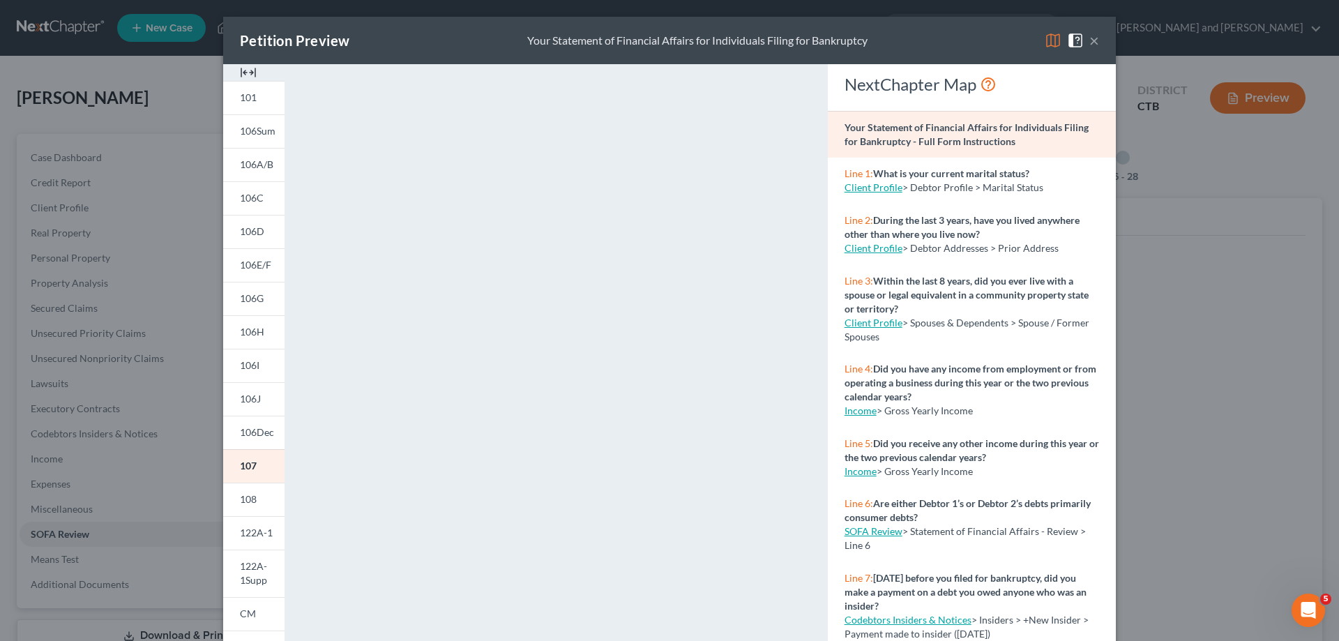
click at [1089, 42] on button "×" at bounding box center [1094, 40] width 10 height 17
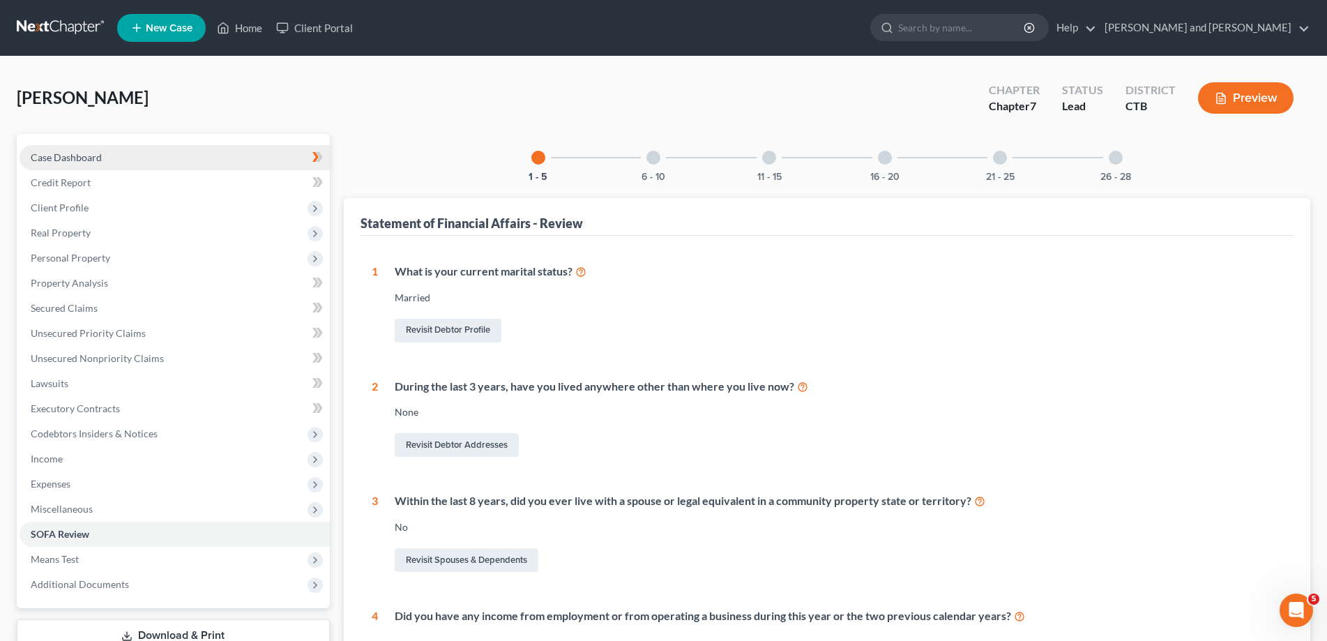
click at [87, 158] on span "Case Dashboard" at bounding box center [66, 157] width 71 height 12
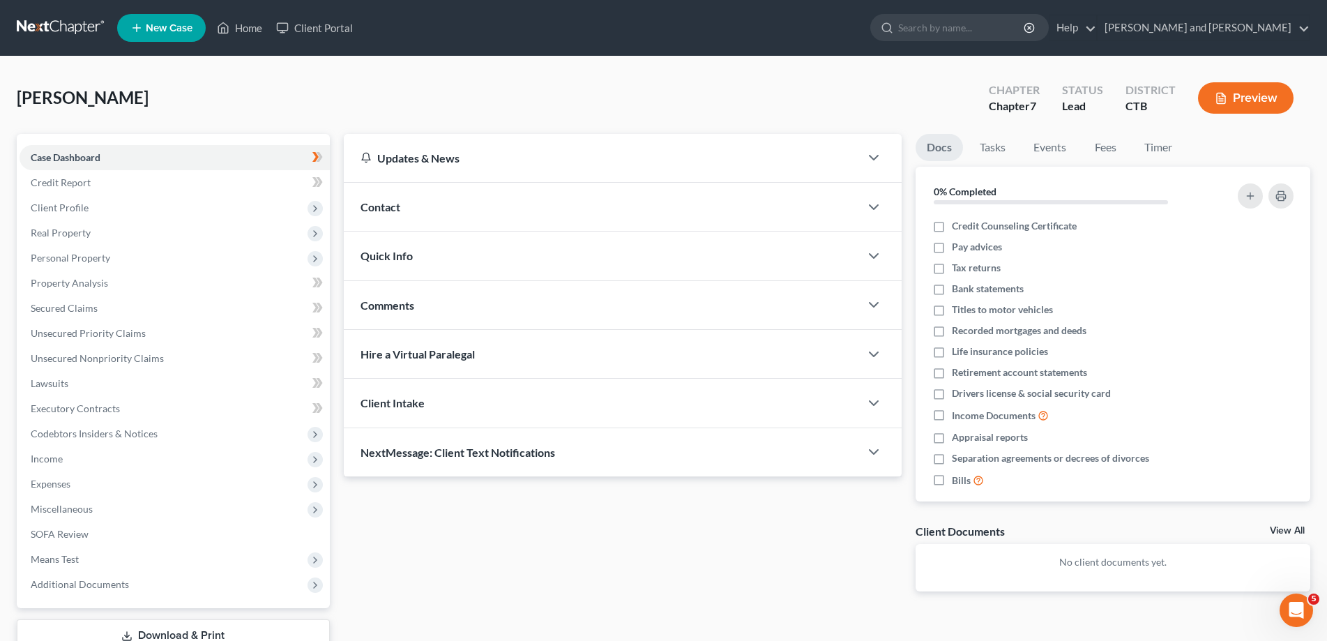
scroll to position [99, 0]
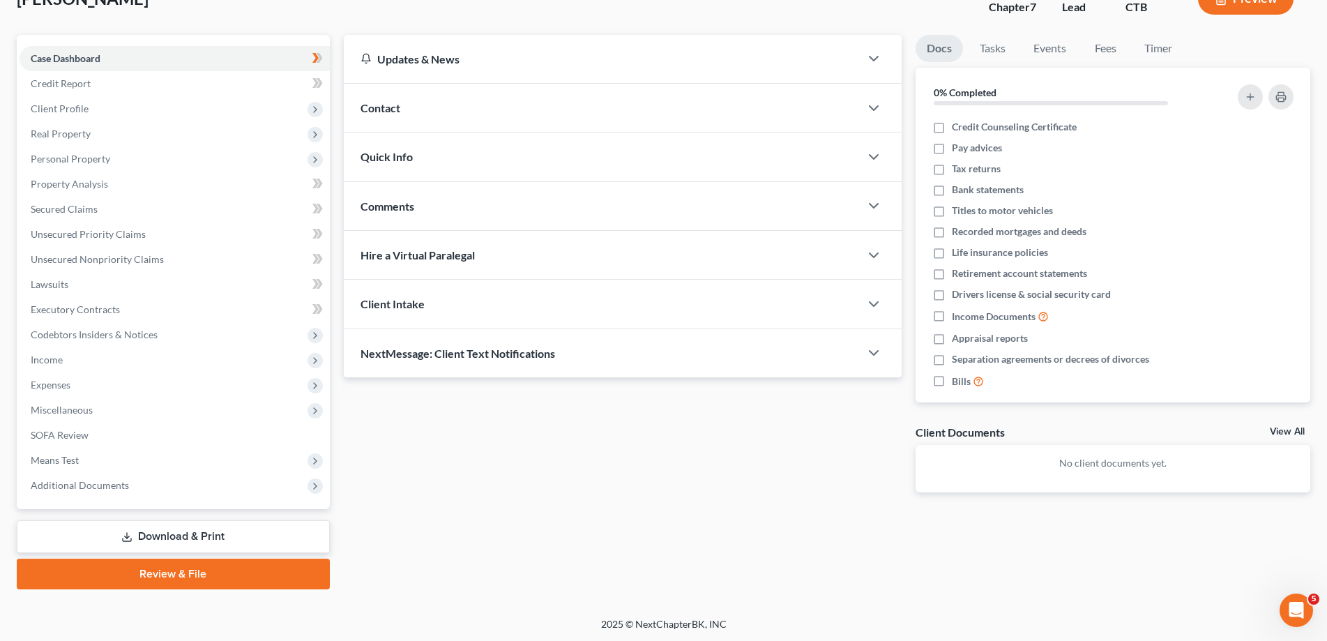
click at [204, 533] on link "Download & Print" at bounding box center [173, 536] width 313 height 33
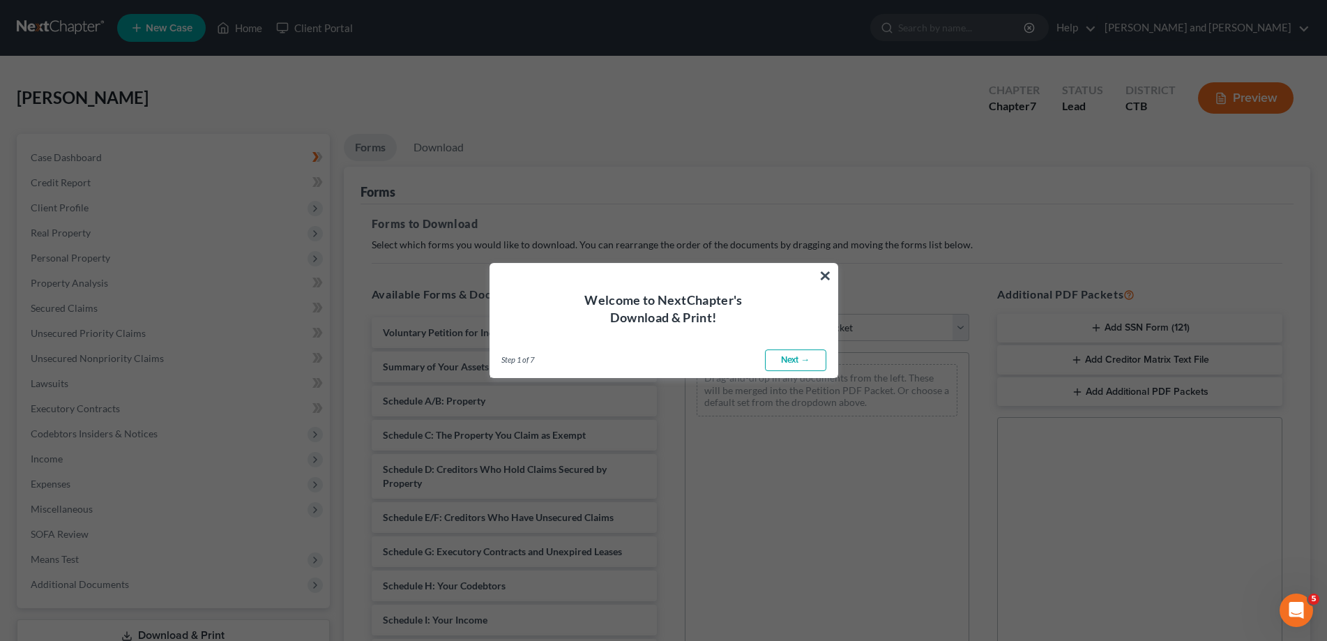
click at [802, 365] on link "Next →" at bounding box center [795, 360] width 61 height 22
select select "0"
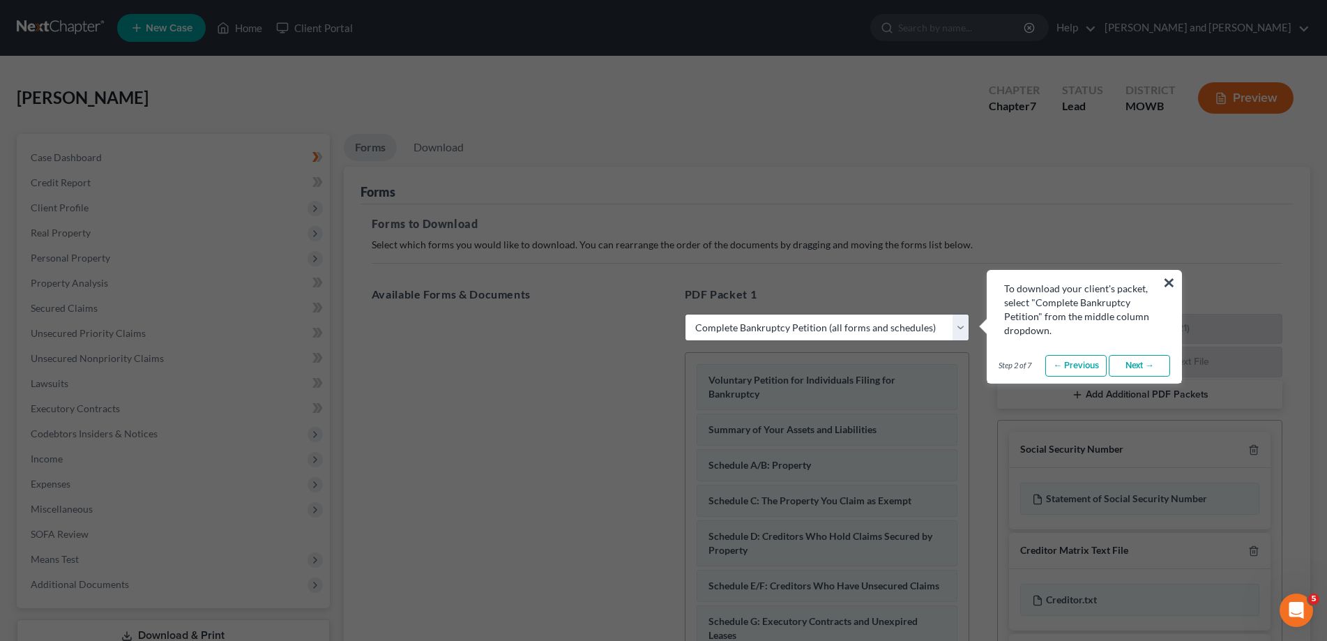
click at [1131, 366] on link "Next →" at bounding box center [1138, 366] width 61 height 22
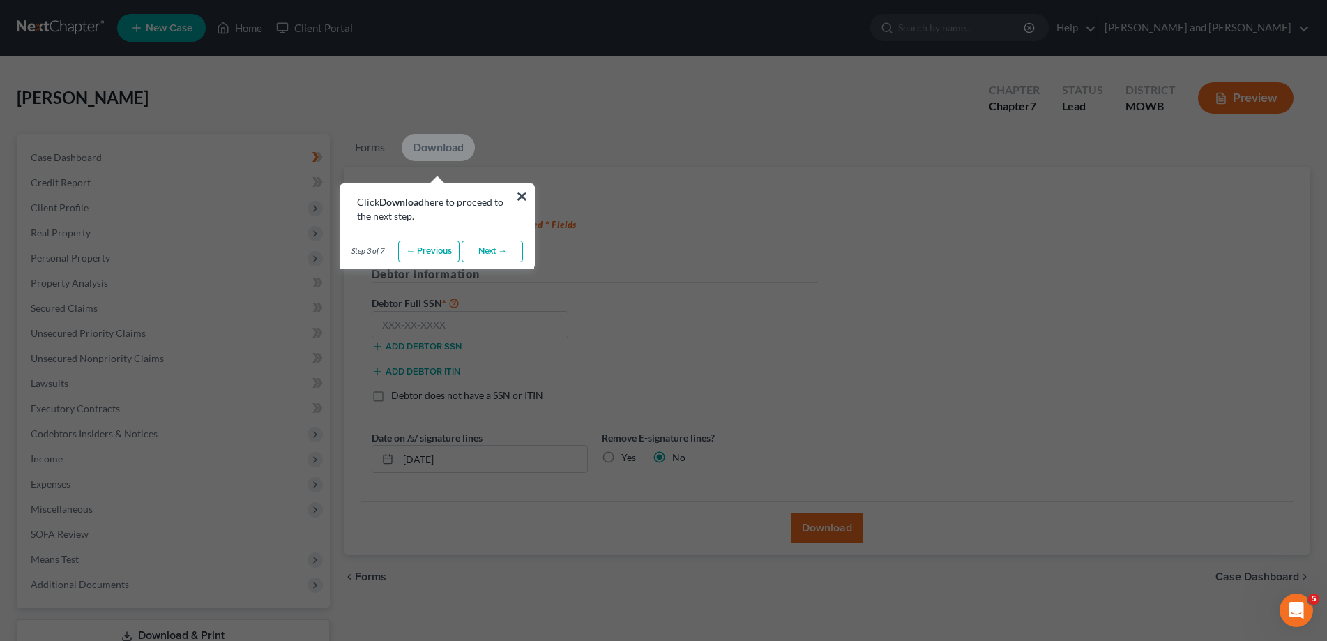
click at [485, 248] on link "Next →" at bounding box center [492, 252] width 61 height 22
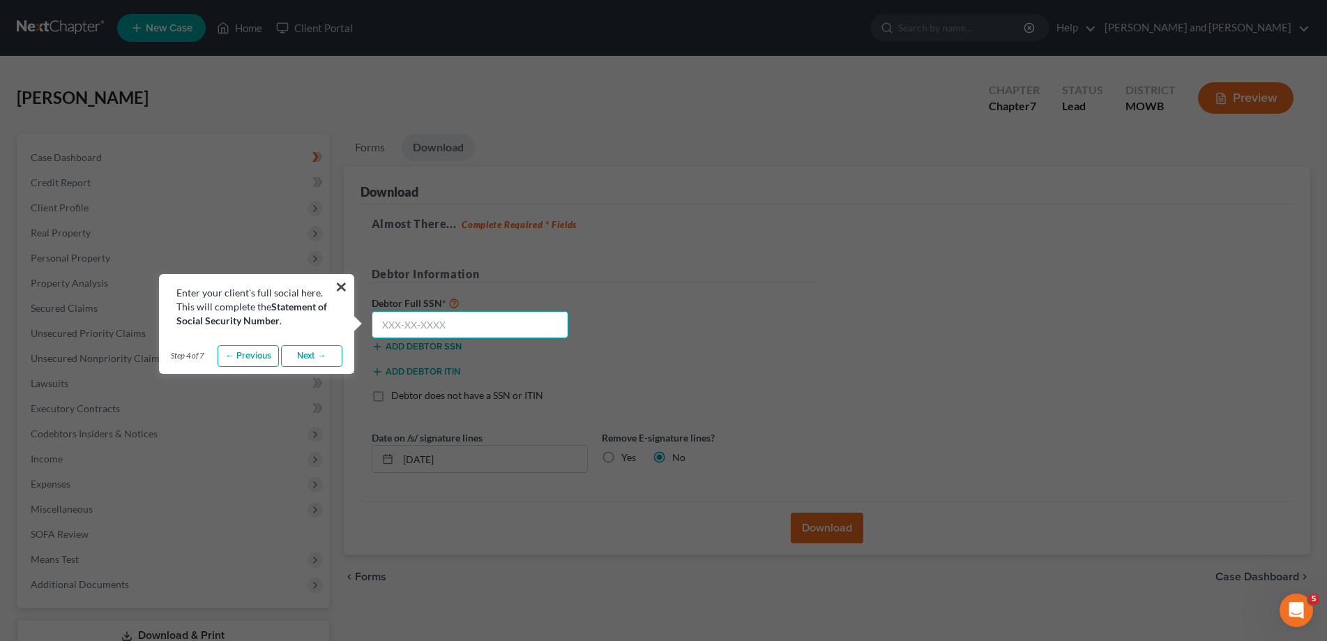
click at [440, 326] on input "text" at bounding box center [470, 325] width 197 height 28
type input "087-52-3581"
click at [317, 360] on link "Next →" at bounding box center [311, 356] width 61 height 22
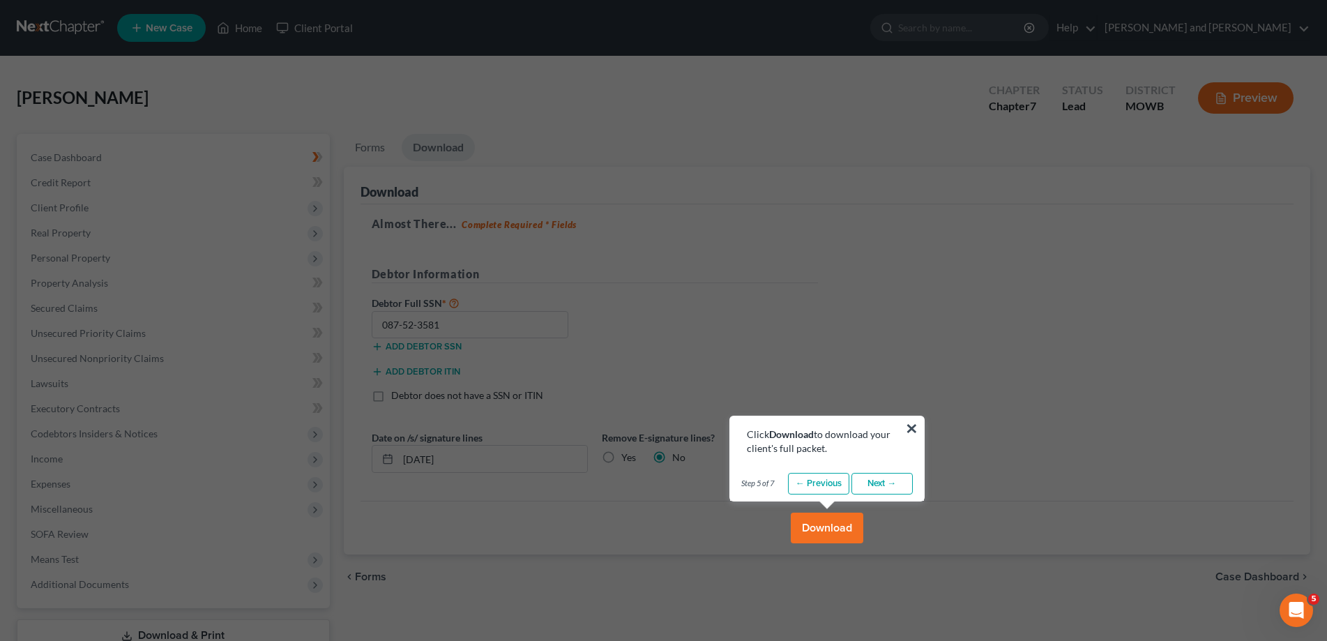
click at [823, 520] on button "Download" at bounding box center [827, 527] width 73 height 31
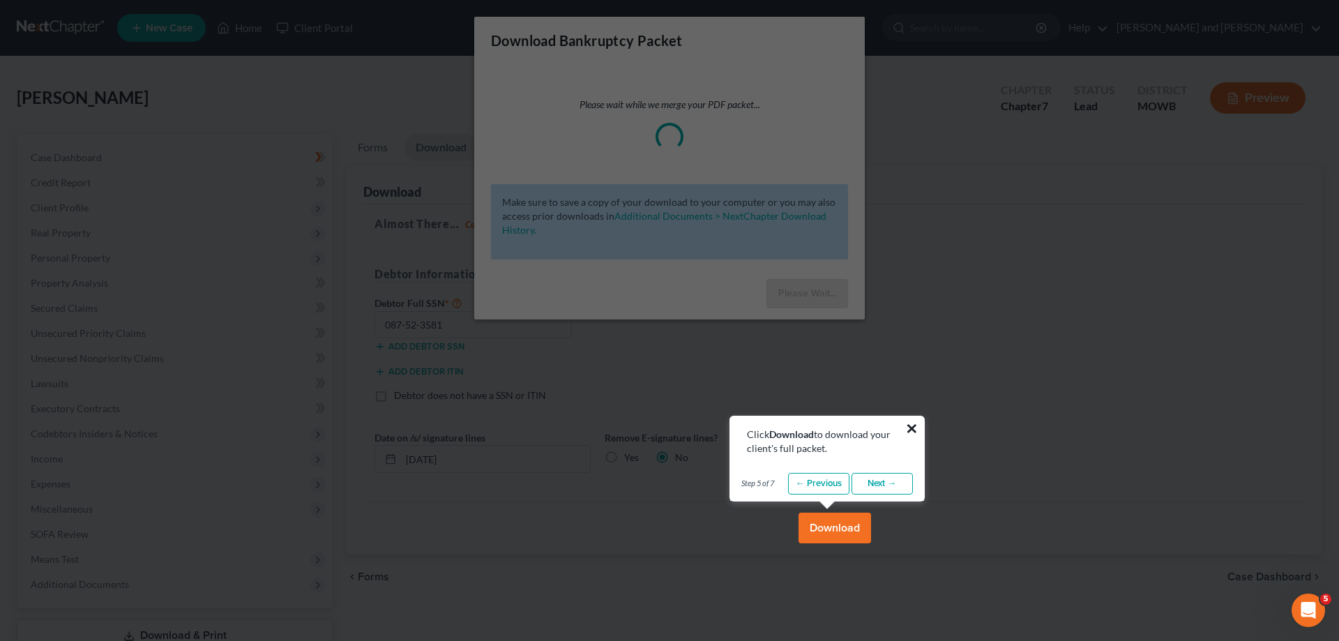
click at [915, 432] on button "×" at bounding box center [911, 428] width 13 height 22
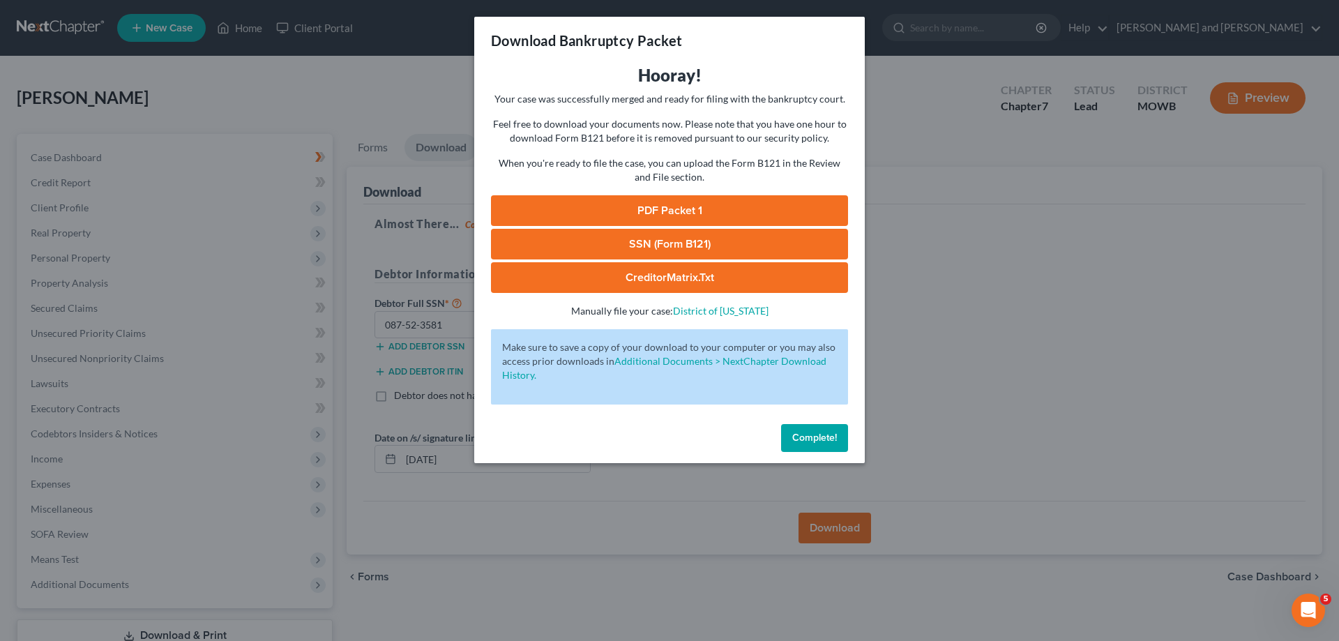
click at [672, 209] on link "PDF Packet 1" at bounding box center [669, 210] width 357 height 31
drag, startPoint x: 699, startPoint y: 226, endPoint x: 700, endPoint y: 234, distance: 7.8
click at [700, 234] on div "PDF Packet 1 SSN (Form B121) CreditorMatrix.txt -" at bounding box center [669, 244] width 357 height 98
click at [700, 236] on link "SSN (Form B121)" at bounding box center [669, 244] width 357 height 31
click at [634, 275] on link "CreditorMatrix.txt" at bounding box center [669, 277] width 357 height 31
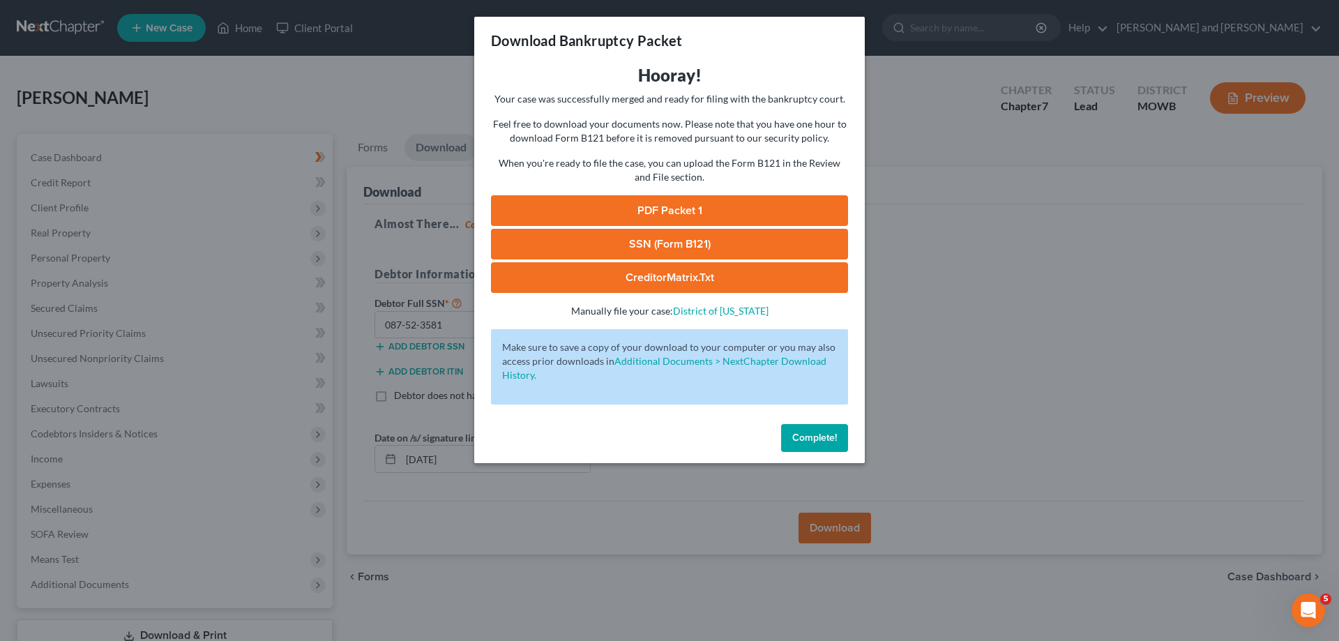
click at [821, 439] on span "Complete!" at bounding box center [814, 438] width 45 height 12
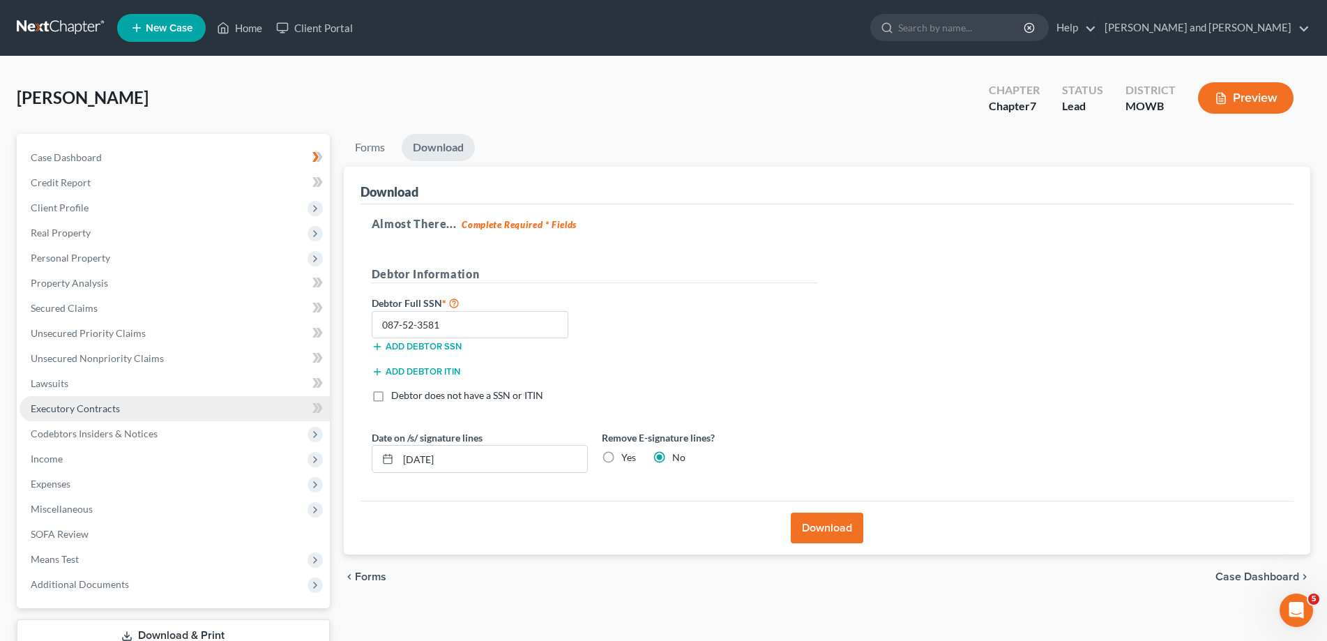
scroll to position [99, 0]
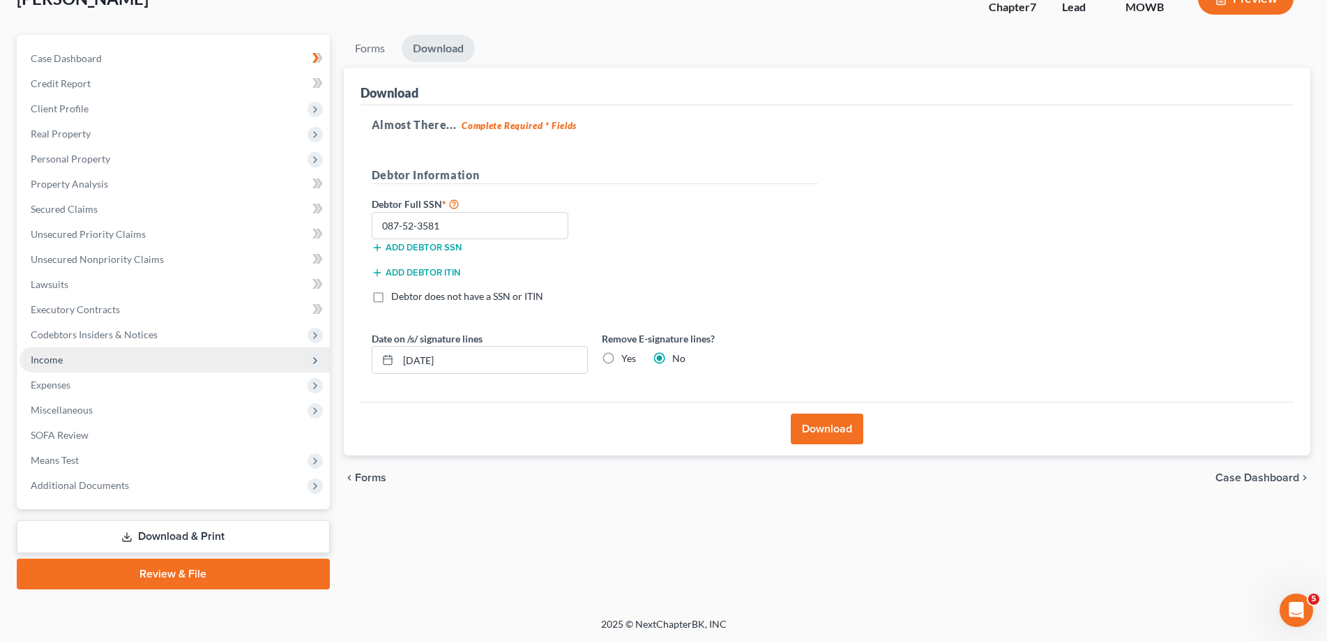
click at [54, 356] on span "Income" at bounding box center [47, 359] width 32 height 12
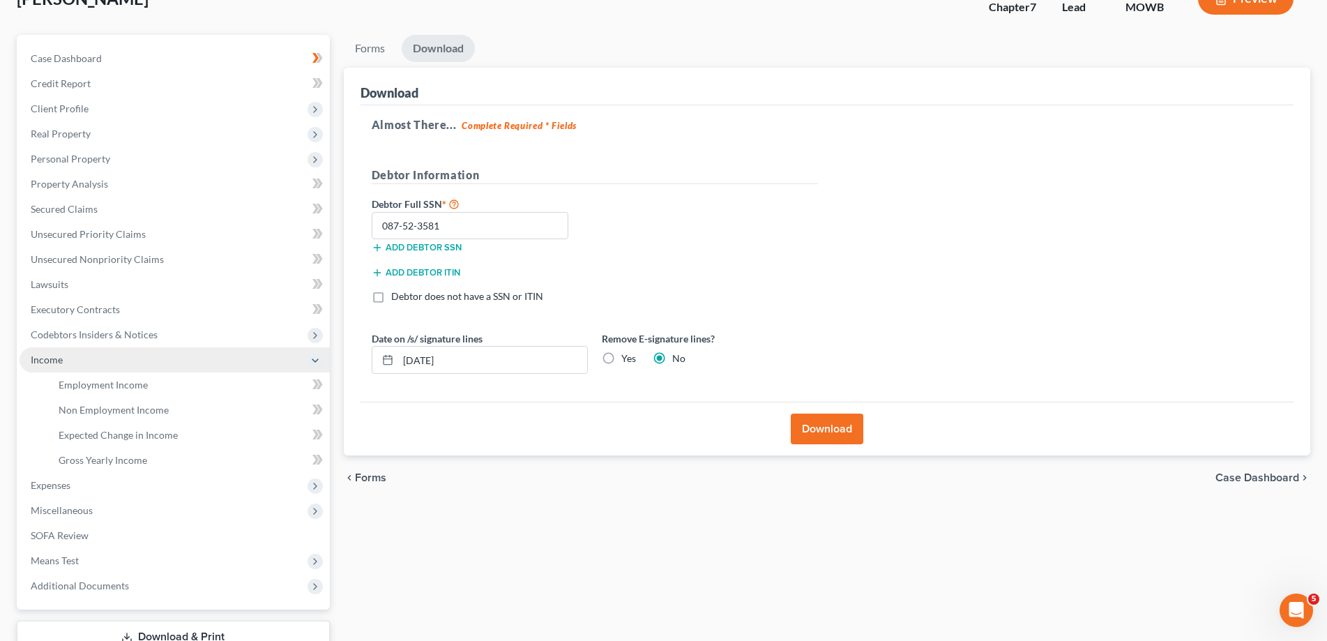
click at [54, 356] on span "Income" at bounding box center [47, 359] width 32 height 12
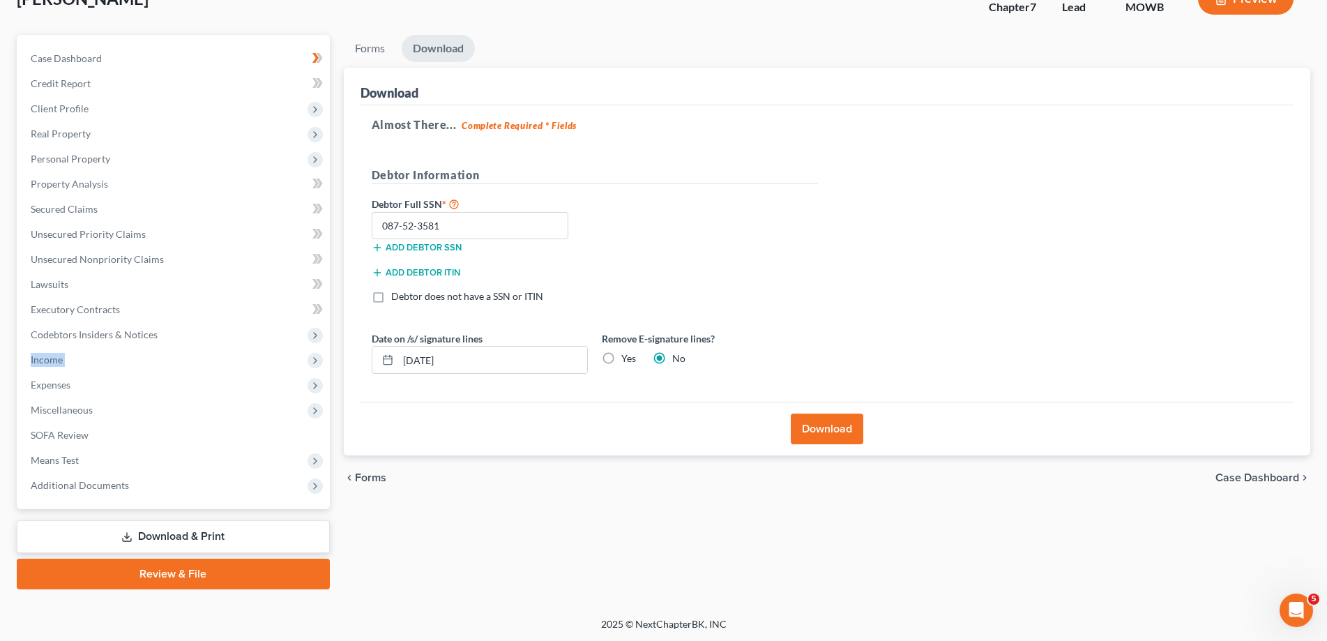
scroll to position [0, 0]
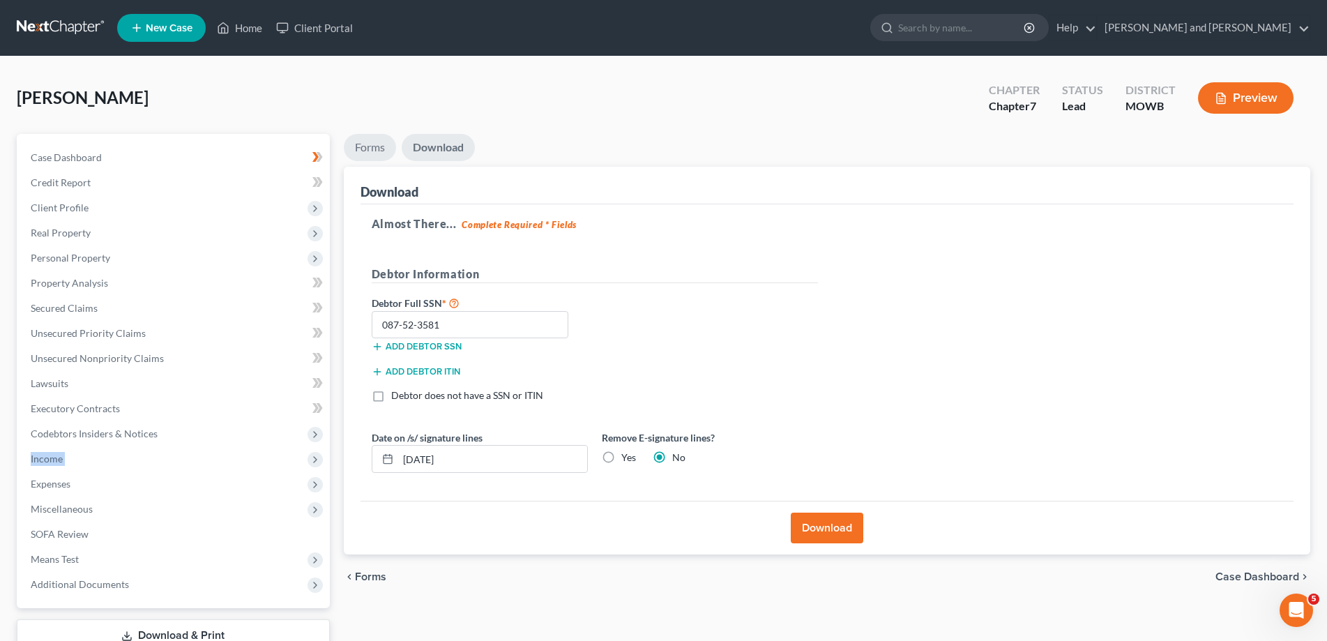
click at [362, 153] on link "Forms" at bounding box center [370, 147] width 52 height 27
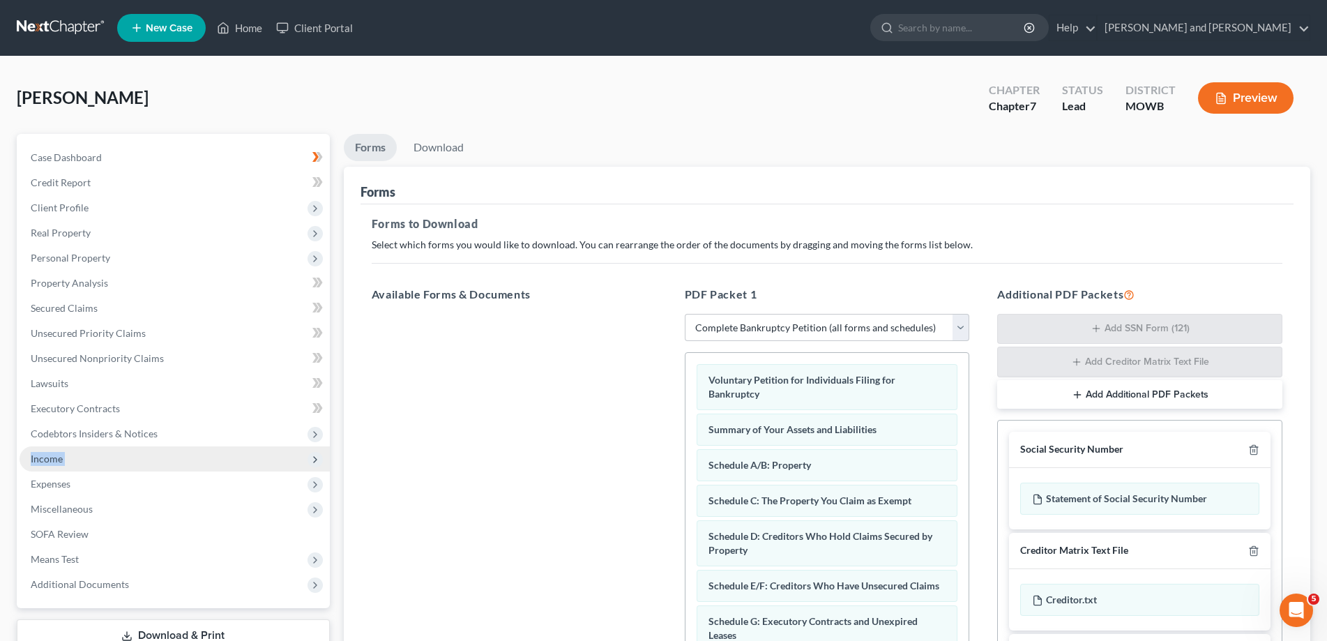
click at [49, 463] on span "Income" at bounding box center [47, 458] width 32 height 12
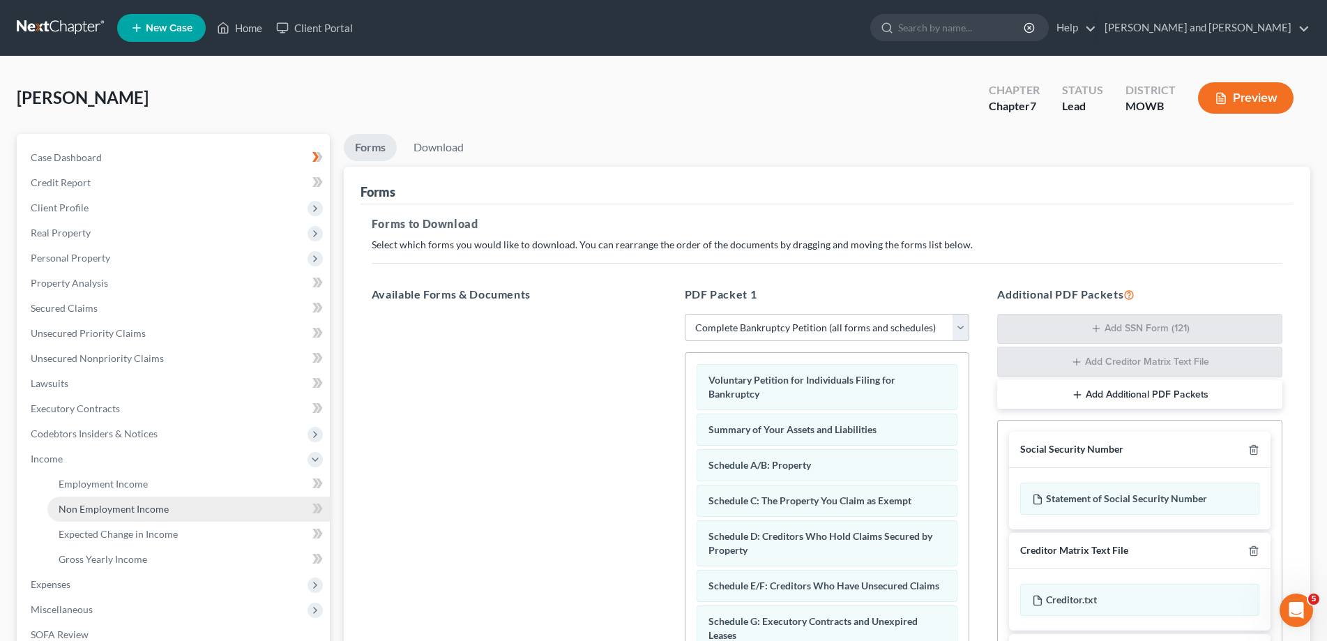
click at [149, 511] on span "Non Employment Income" at bounding box center [114, 509] width 110 height 12
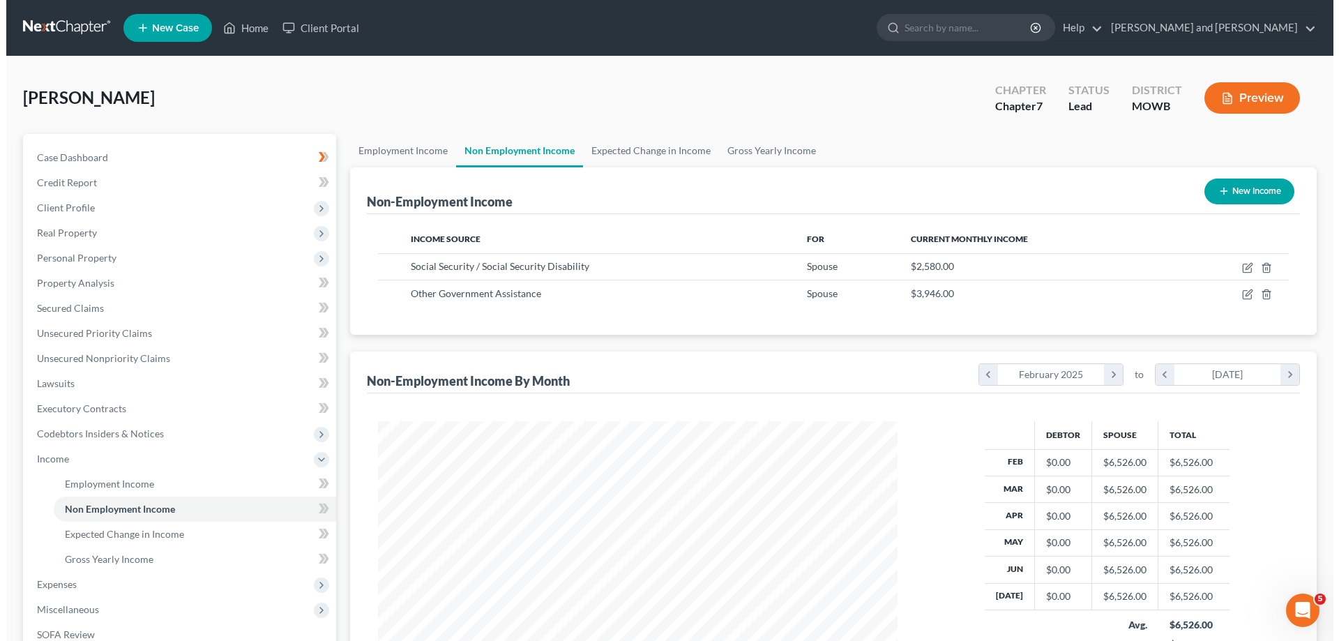
scroll to position [259, 547]
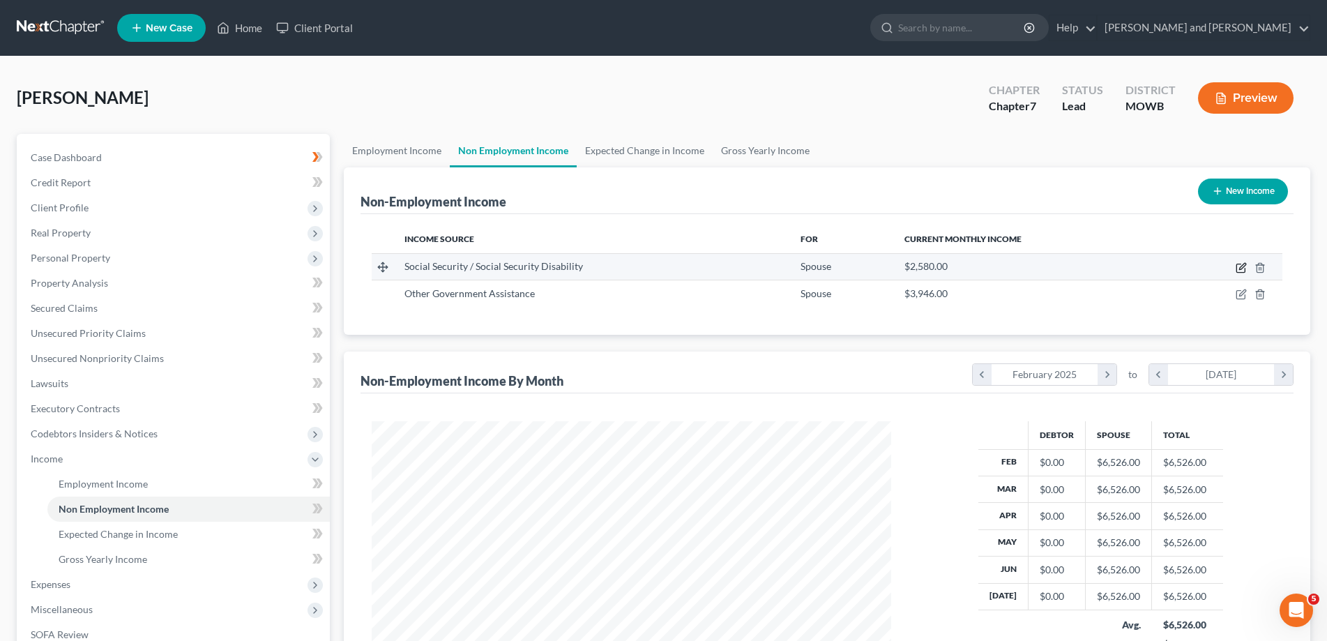
click at [1241, 268] on icon "button" at bounding box center [1240, 267] width 11 height 11
select select "4"
select select "0"
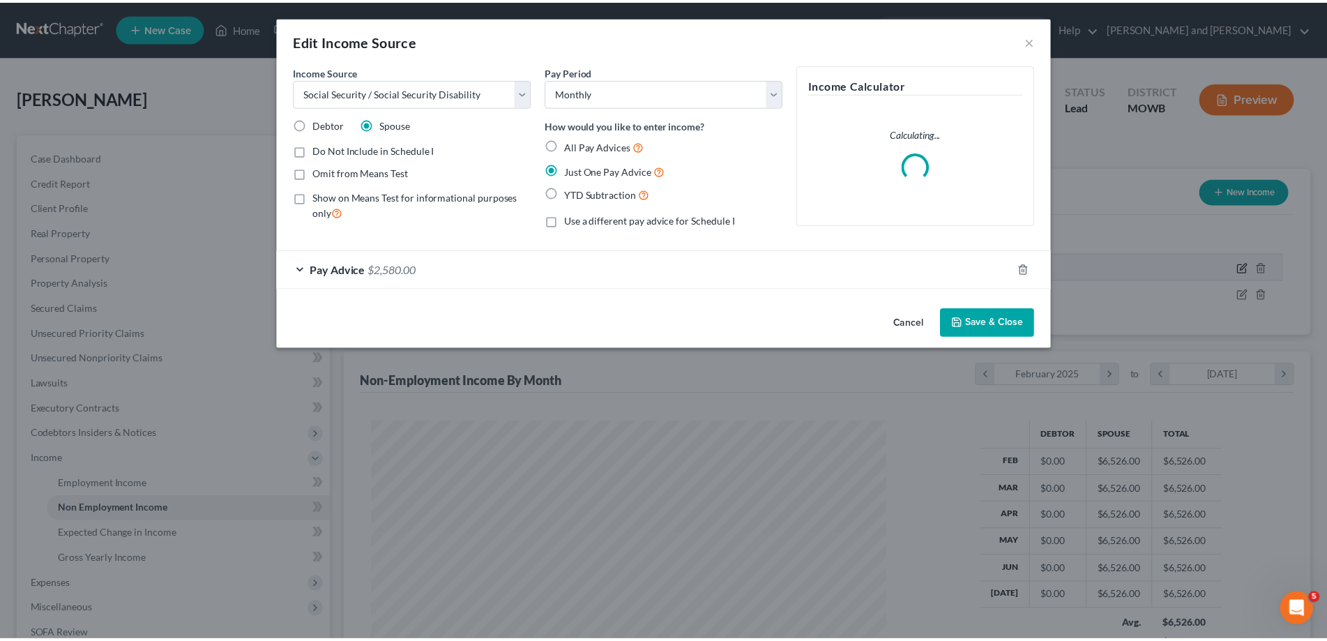
scroll to position [262, 553]
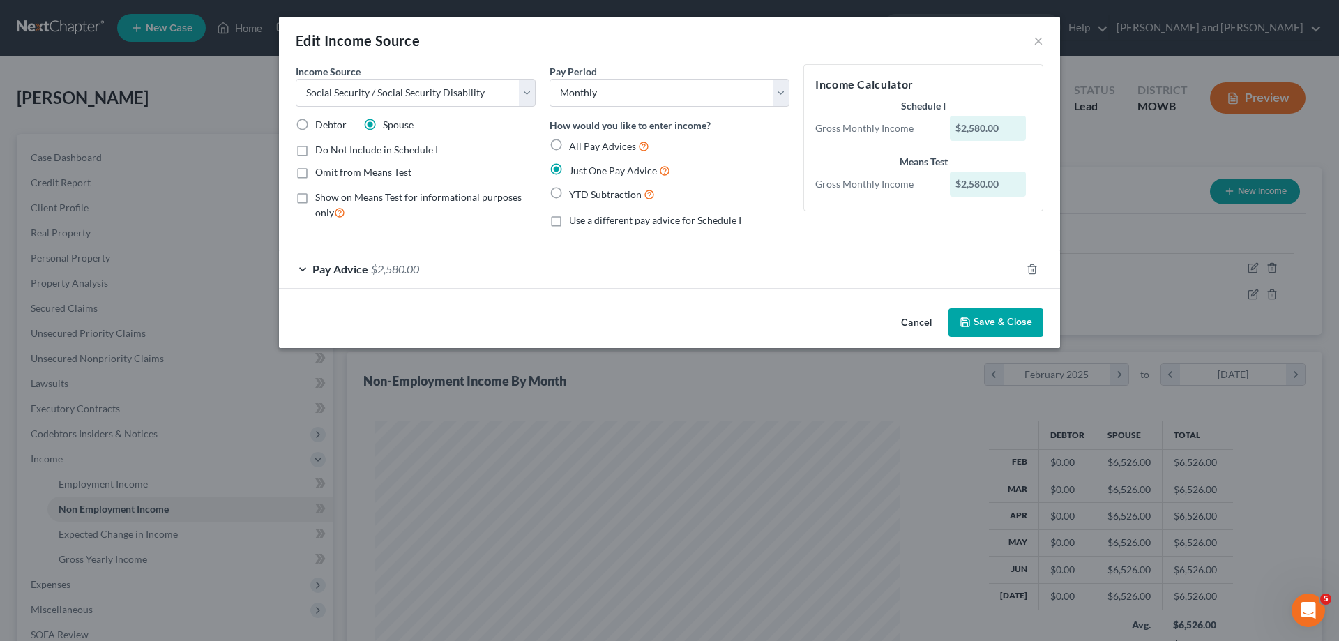
click at [315, 152] on label "Do Not Include in Schedule I" at bounding box center [376, 150] width 123 height 14
click at [321, 152] on input "Do Not Include in Schedule I" at bounding box center [325, 147] width 9 height 9
checkbox input "true"
click at [1003, 320] on button "Save & Close" at bounding box center [995, 322] width 95 height 29
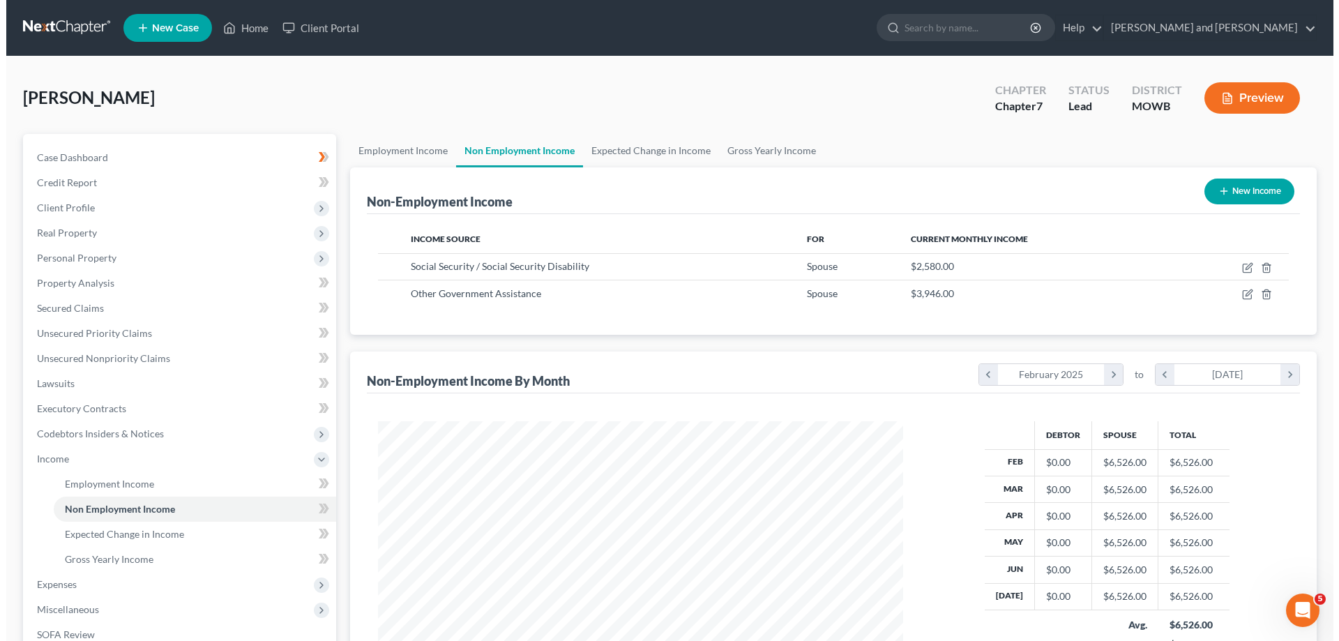
scroll to position [696891, 696603]
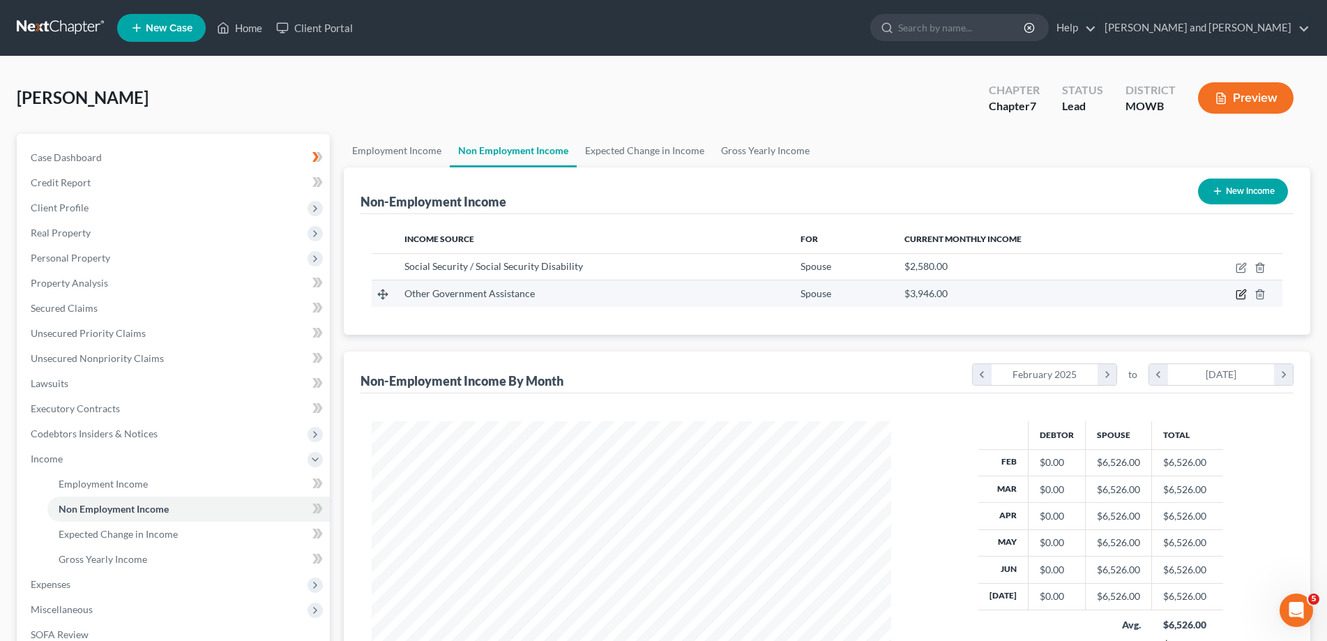
click at [1240, 294] on icon "button" at bounding box center [1240, 294] width 11 height 11
select select "5"
select select "0"
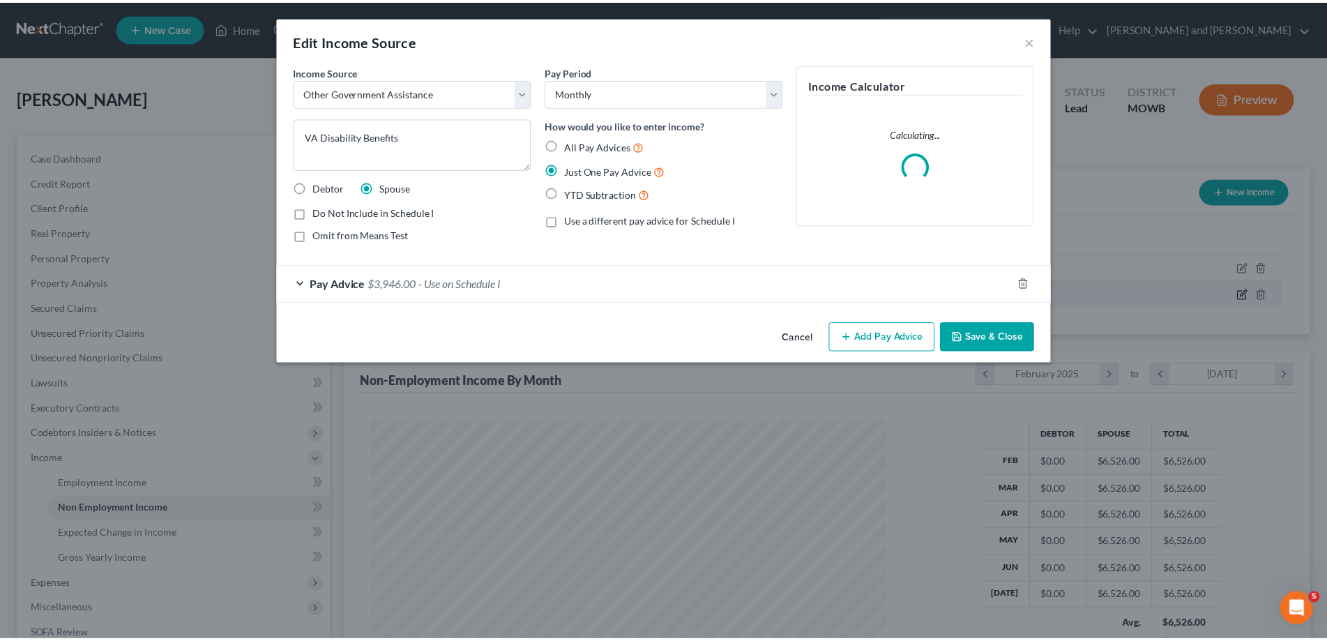
scroll to position [262, 553]
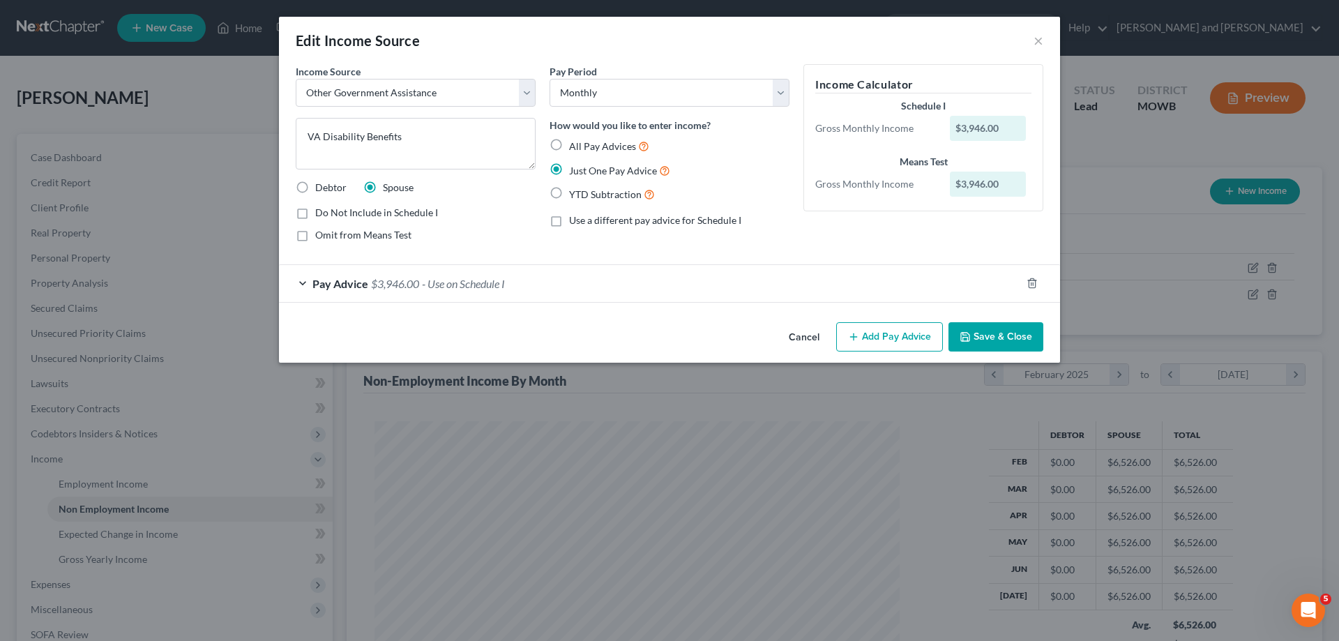
click at [315, 211] on label "Do Not Include in Schedule I" at bounding box center [376, 213] width 123 height 14
click at [321, 211] on input "Do Not Include in Schedule I" at bounding box center [325, 210] width 9 height 9
checkbox input "true"
click at [1026, 336] on button "Save & Close" at bounding box center [995, 336] width 95 height 29
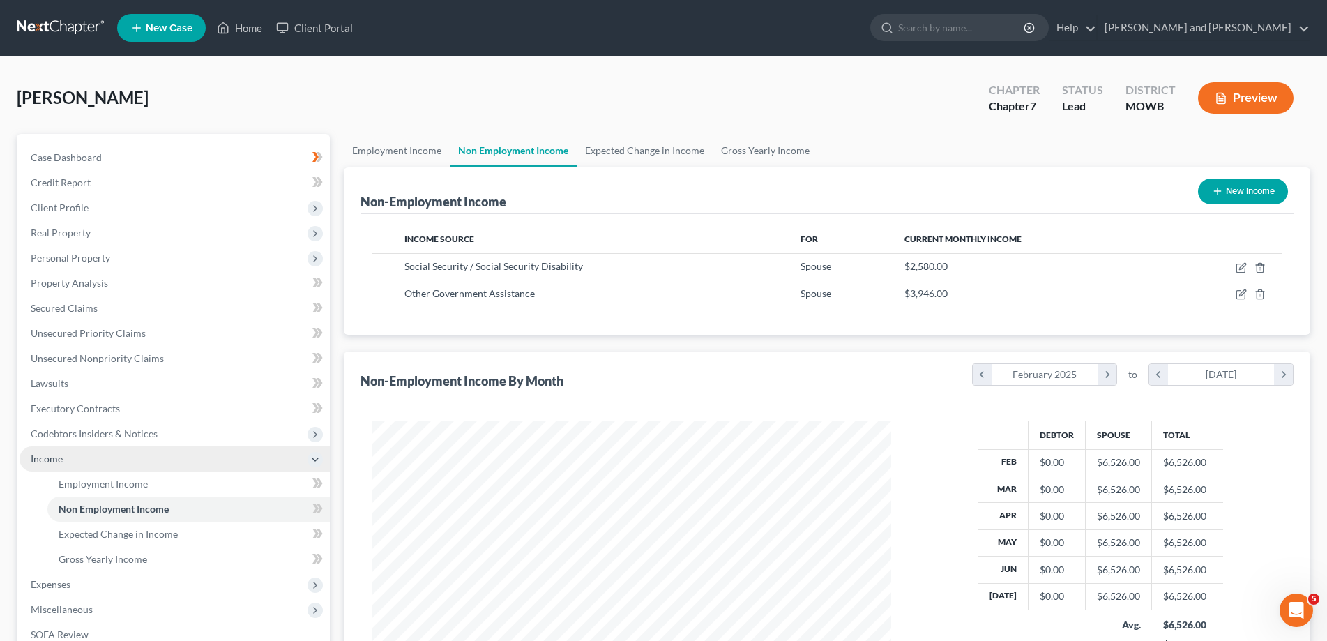
scroll to position [199, 0]
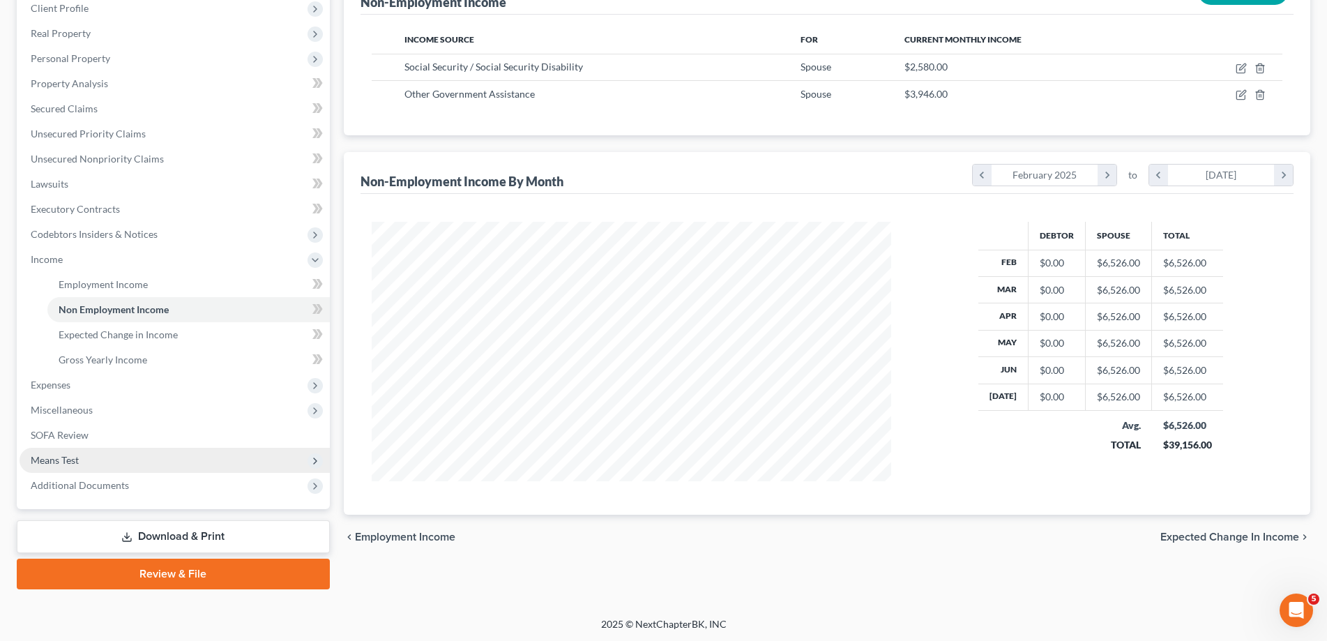
click at [70, 461] on span "Means Test" at bounding box center [55, 460] width 48 height 12
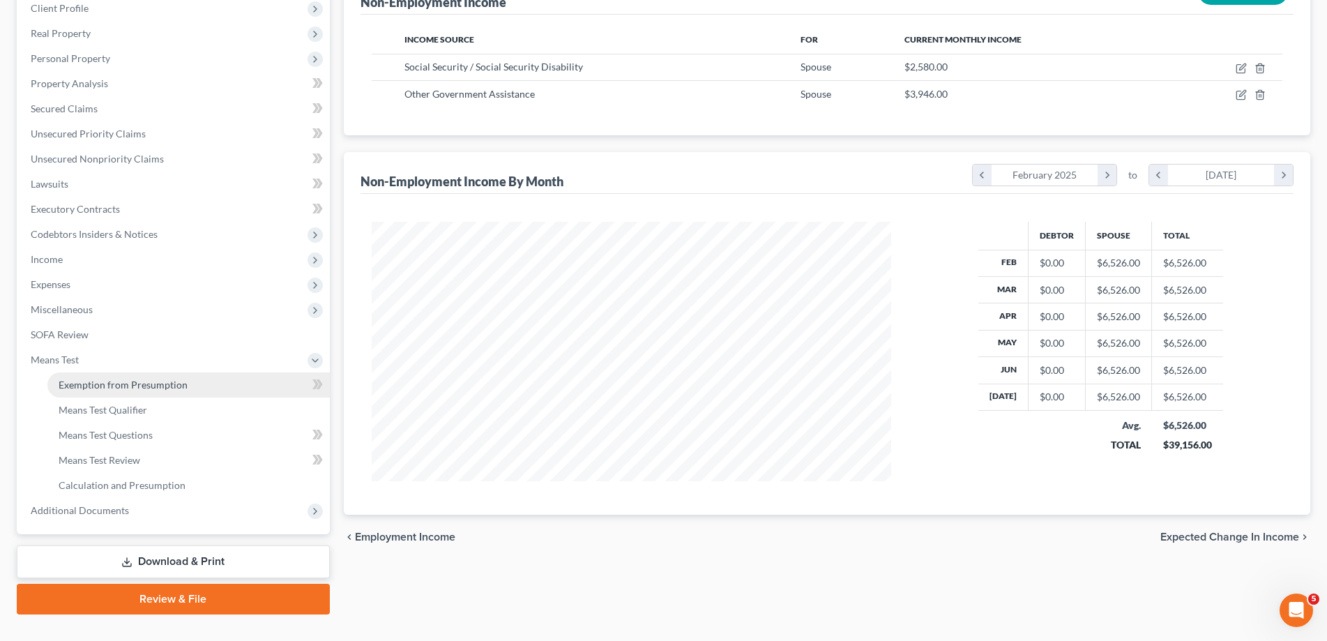
click at [107, 389] on span "Exemption from Presumption" at bounding box center [123, 385] width 129 height 12
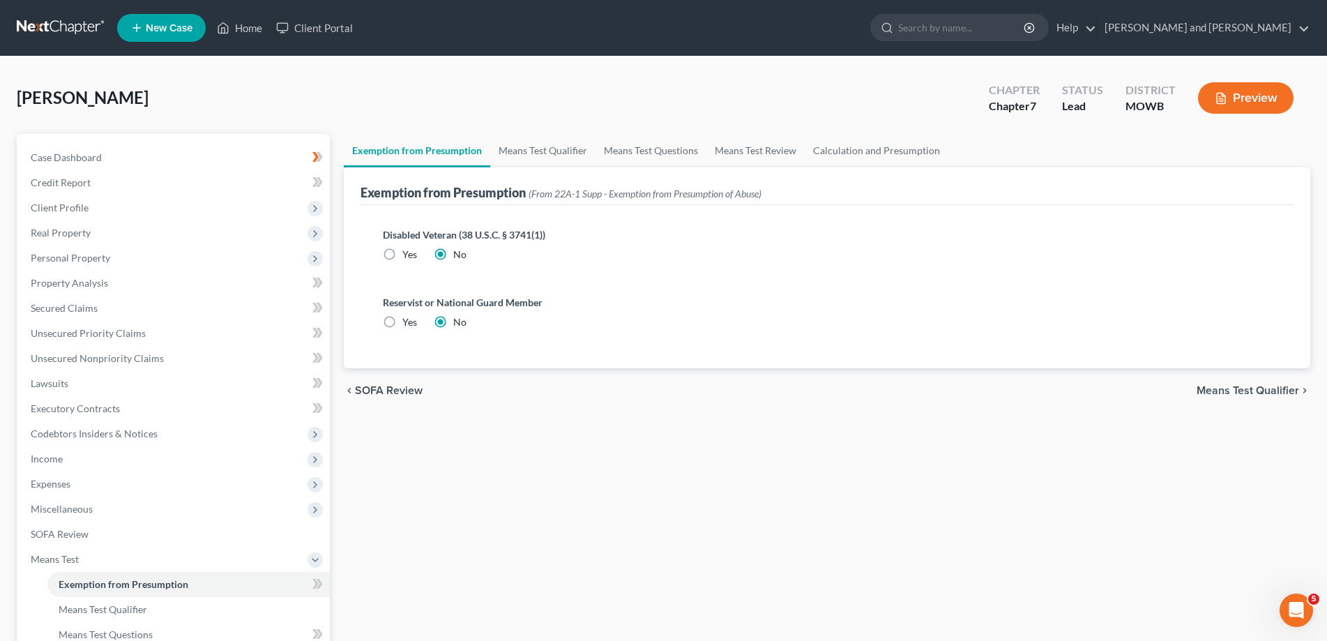
click at [1268, 385] on span "Means Test Qualifier" at bounding box center [1247, 390] width 102 height 11
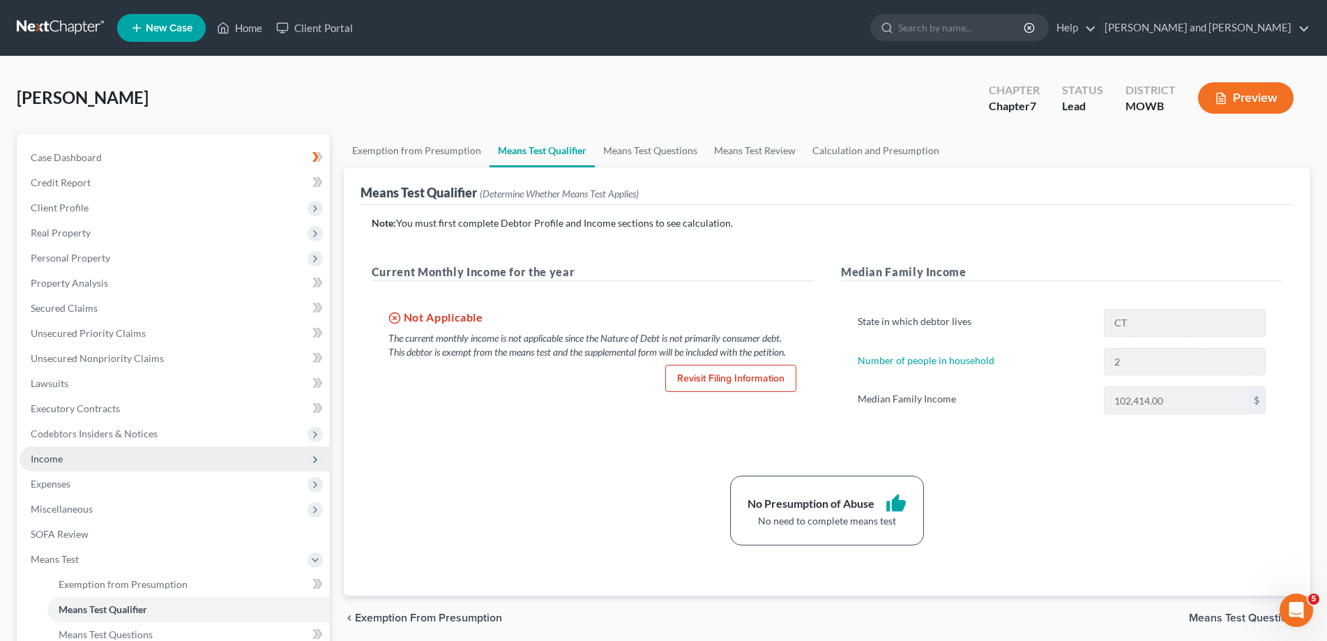
scroll to position [142, 0]
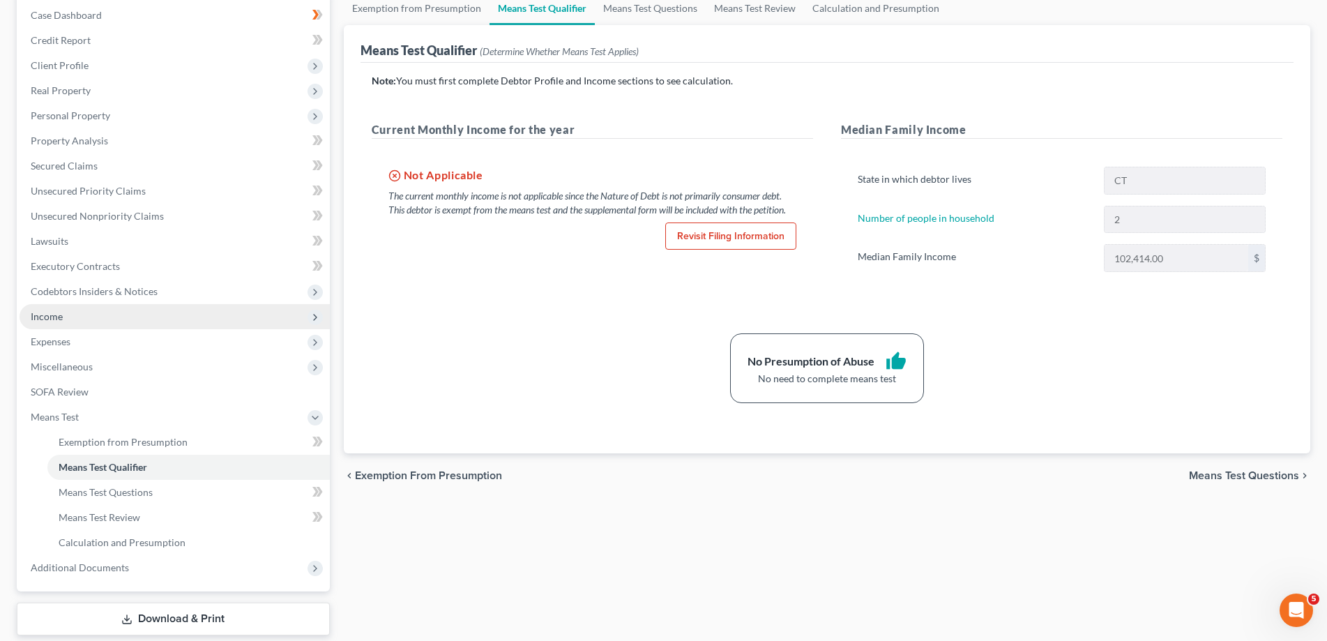
click at [45, 314] on span "Income" at bounding box center [47, 316] width 32 height 12
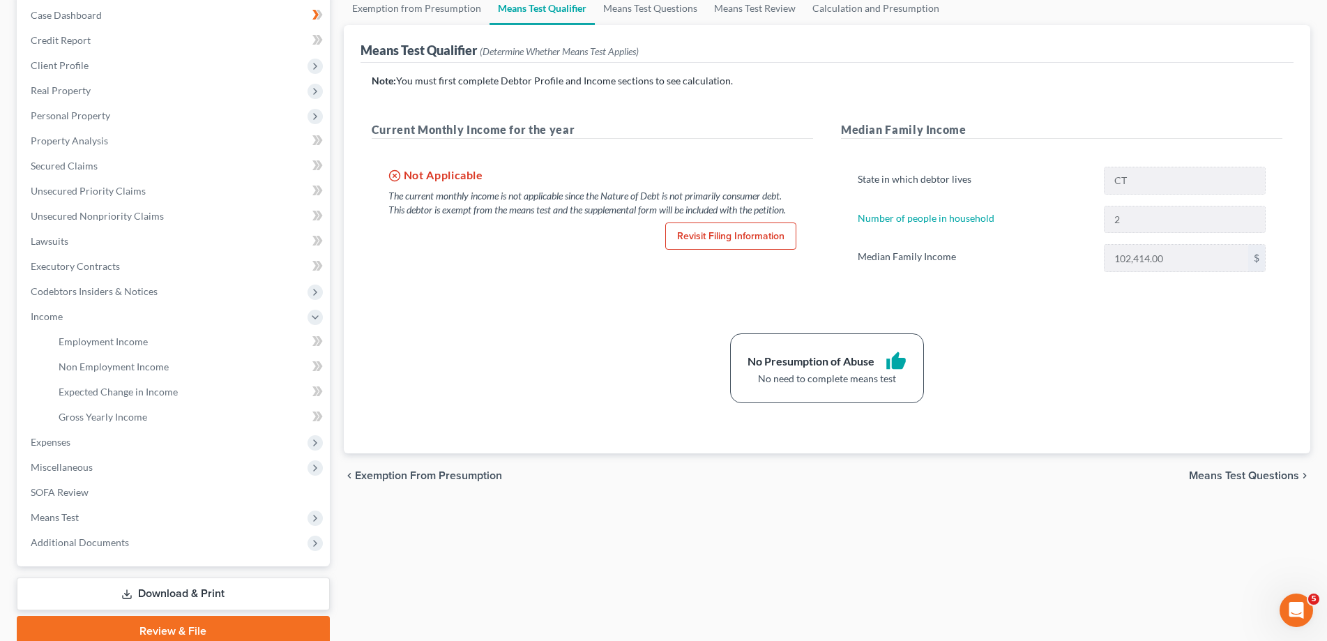
scroll to position [0, 0]
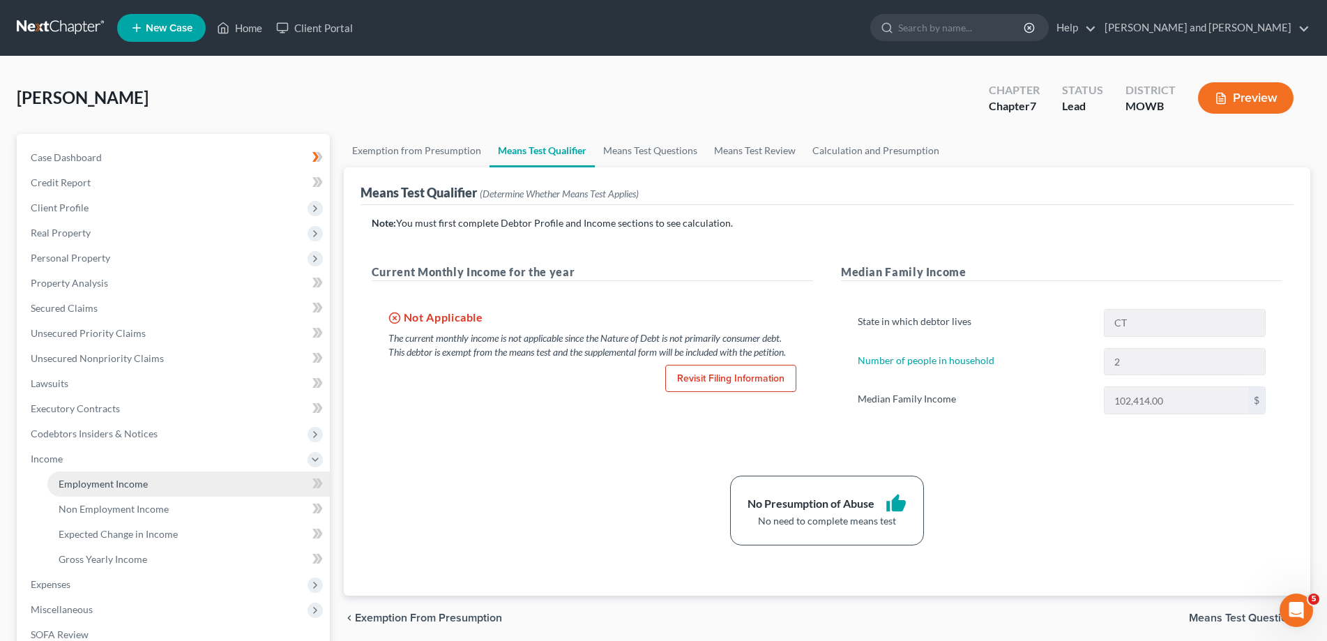
click at [100, 484] on span "Employment Income" at bounding box center [103, 484] width 89 height 12
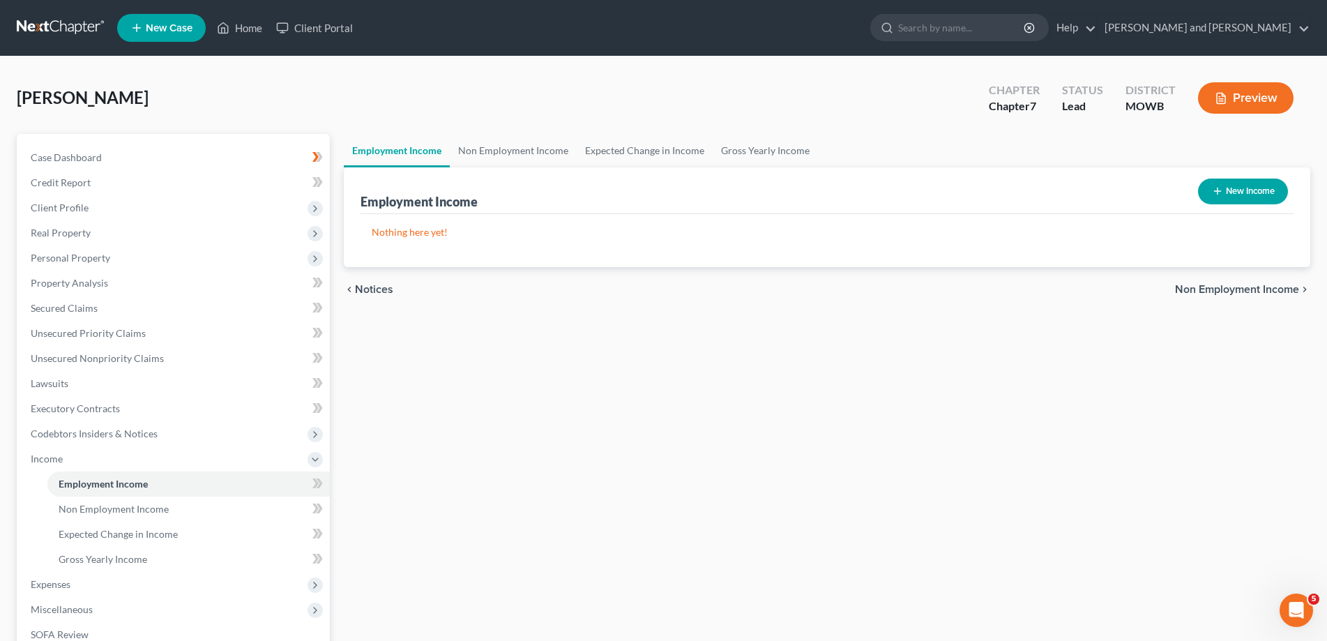
click at [1247, 98] on button "Preview" at bounding box center [1246, 97] width 96 height 31
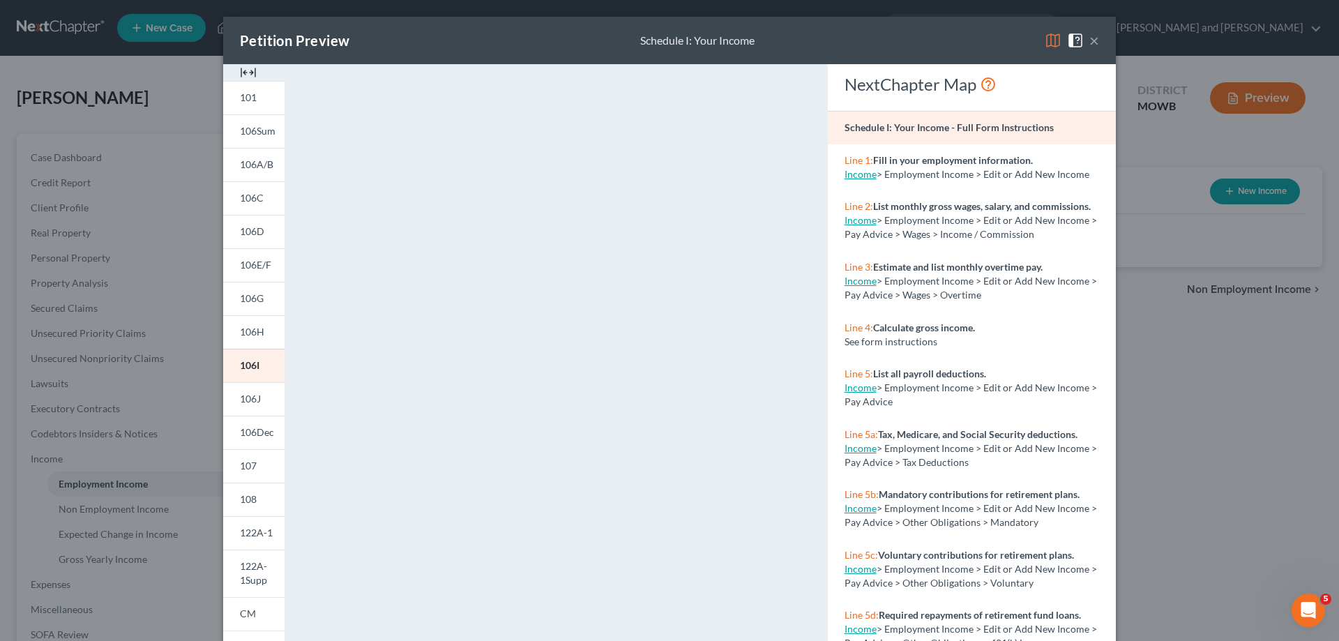
click at [1090, 43] on button "×" at bounding box center [1094, 40] width 10 height 17
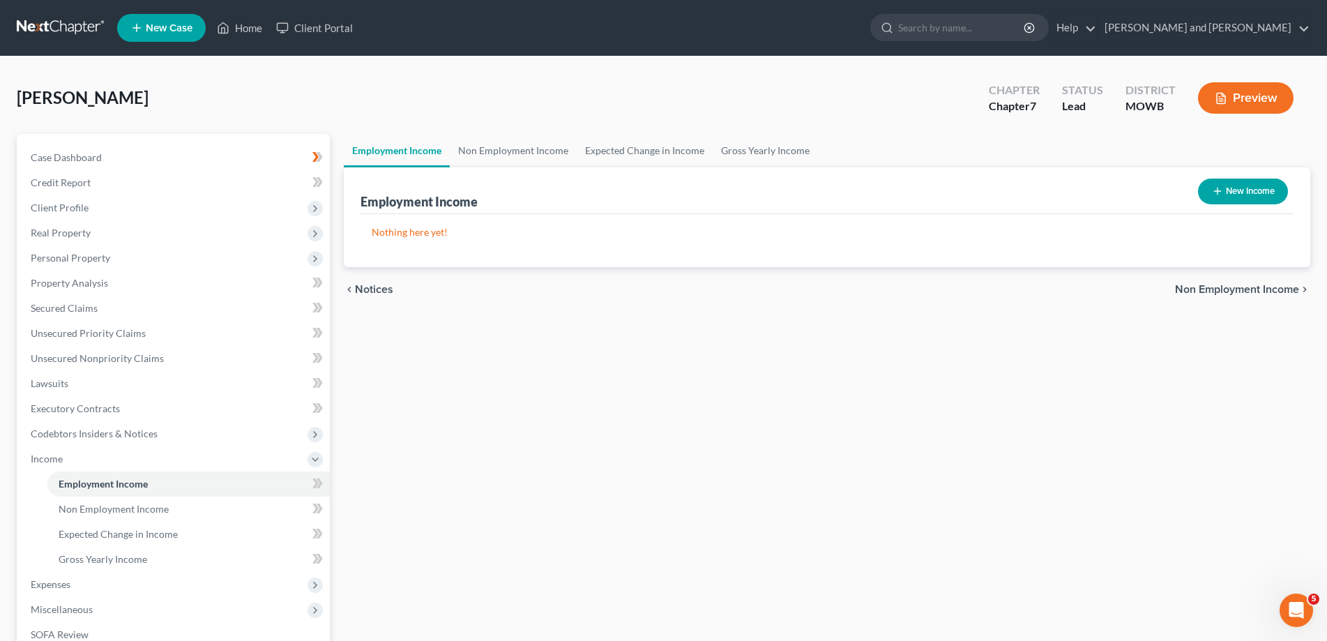
scroll to position [199, 0]
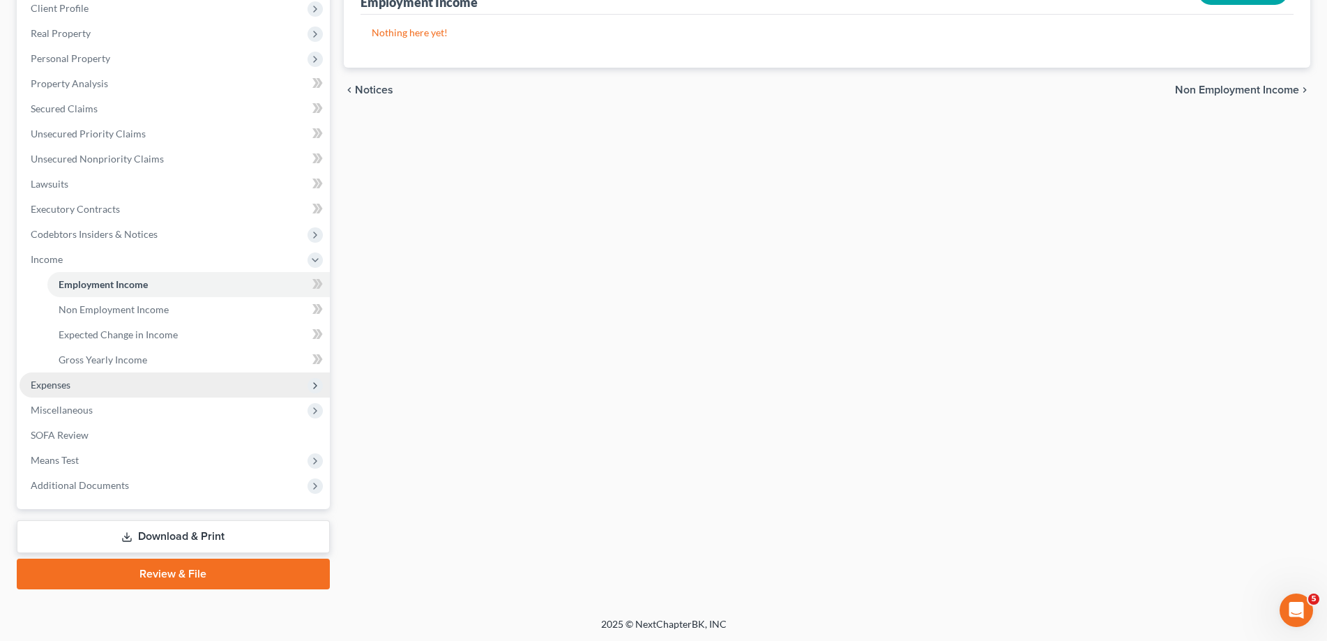
click at [38, 382] on span "Expenses" at bounding box center [51, 385] width 40 height 12
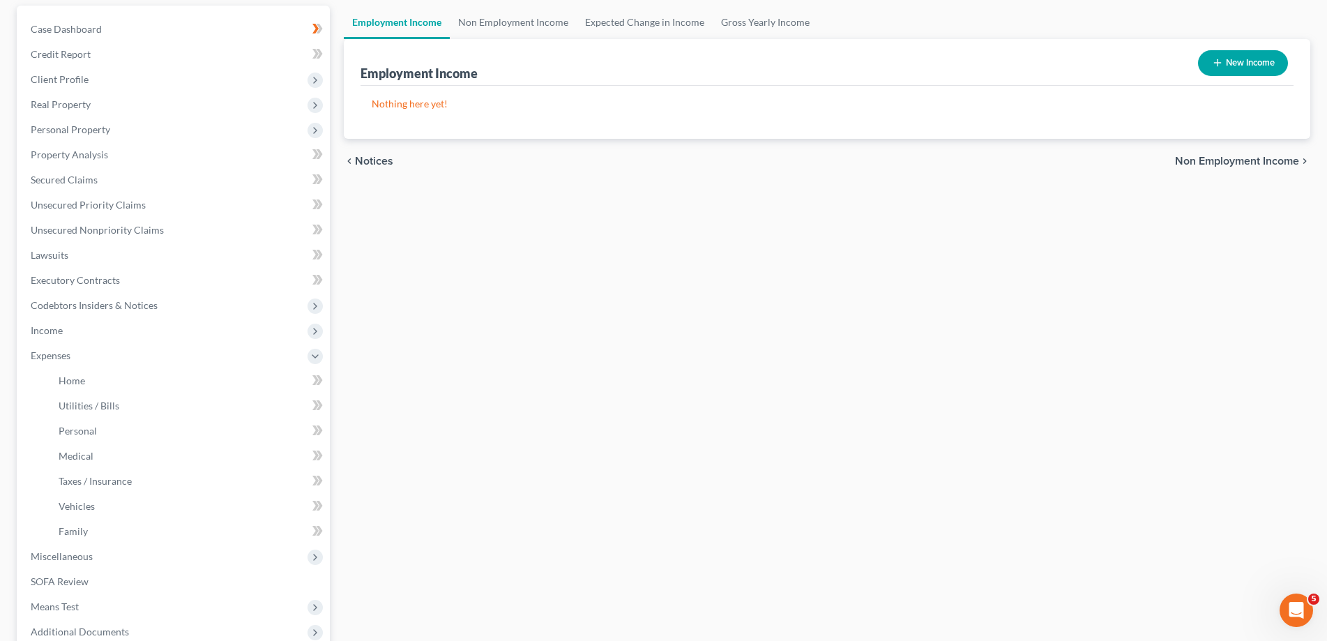
scroll to position [0, 0]
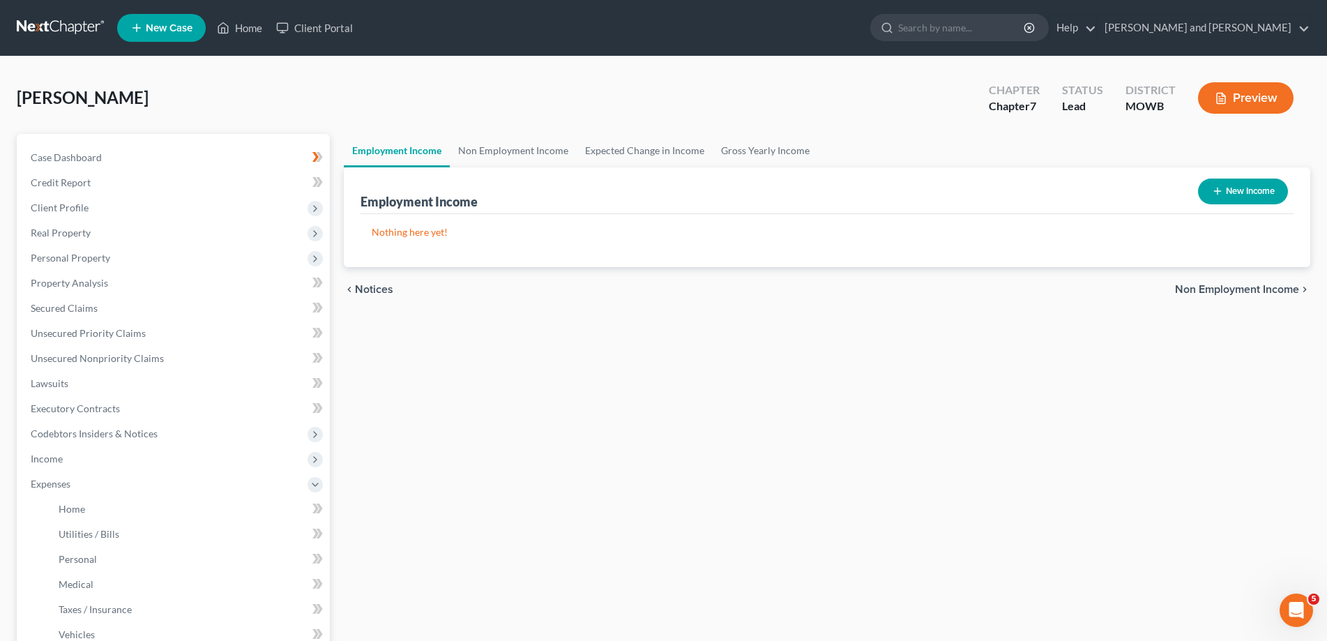
click at [1245, 284] on span "Non Employment Income" at bounding box center [1237, 289] width 124 height 11
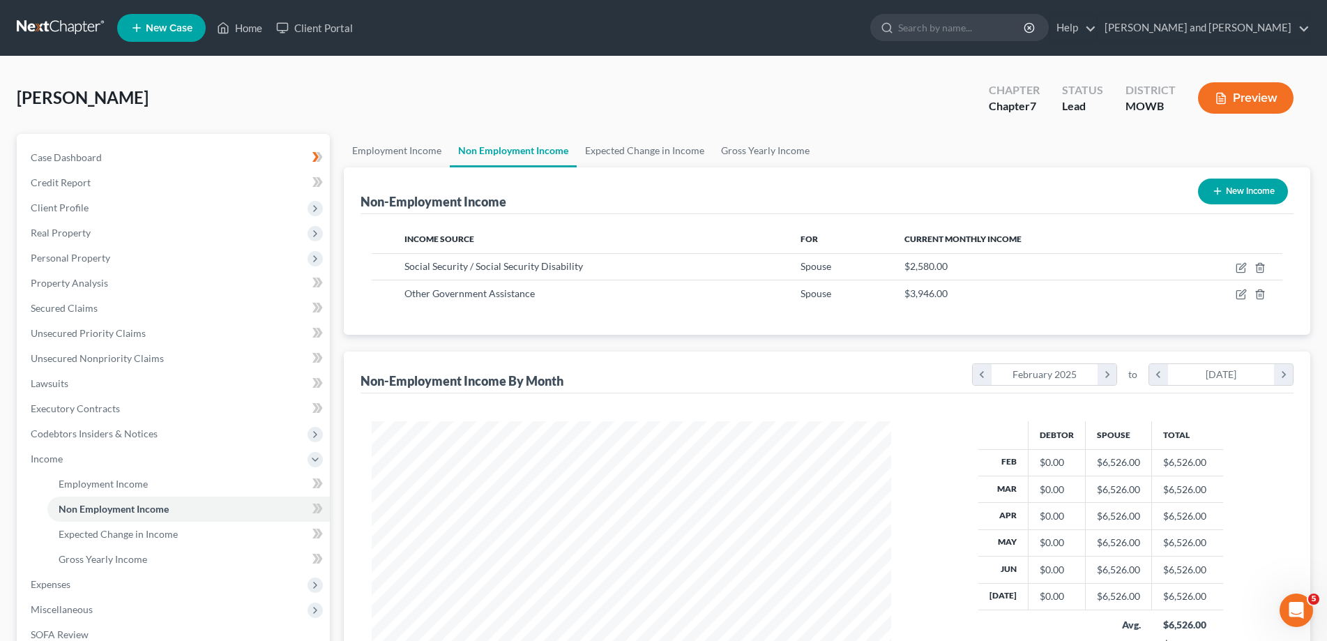
scroll to position [199, 0]
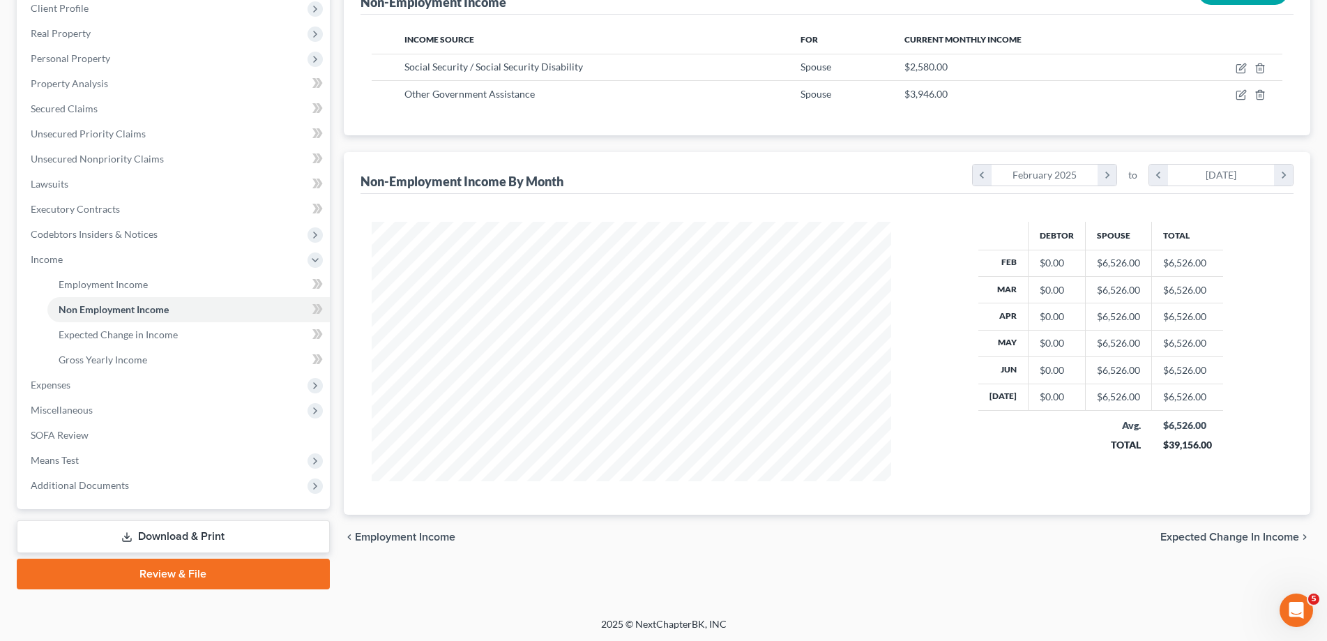
click at [1233, 535] on span "Expected Change in Income" at bounding box center [1229, 536] width 139 height 11
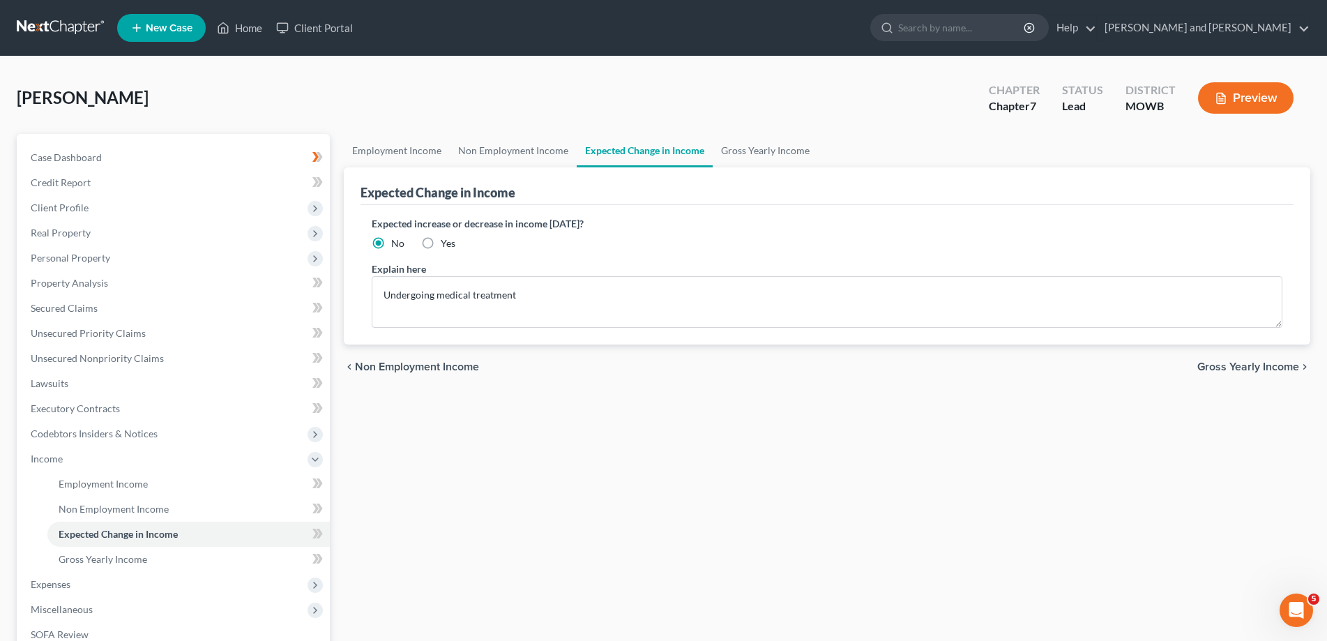
click at [1232, 365] on span "Gross Yearly Income" at bounding box center [1248, 366] width 102 height 11
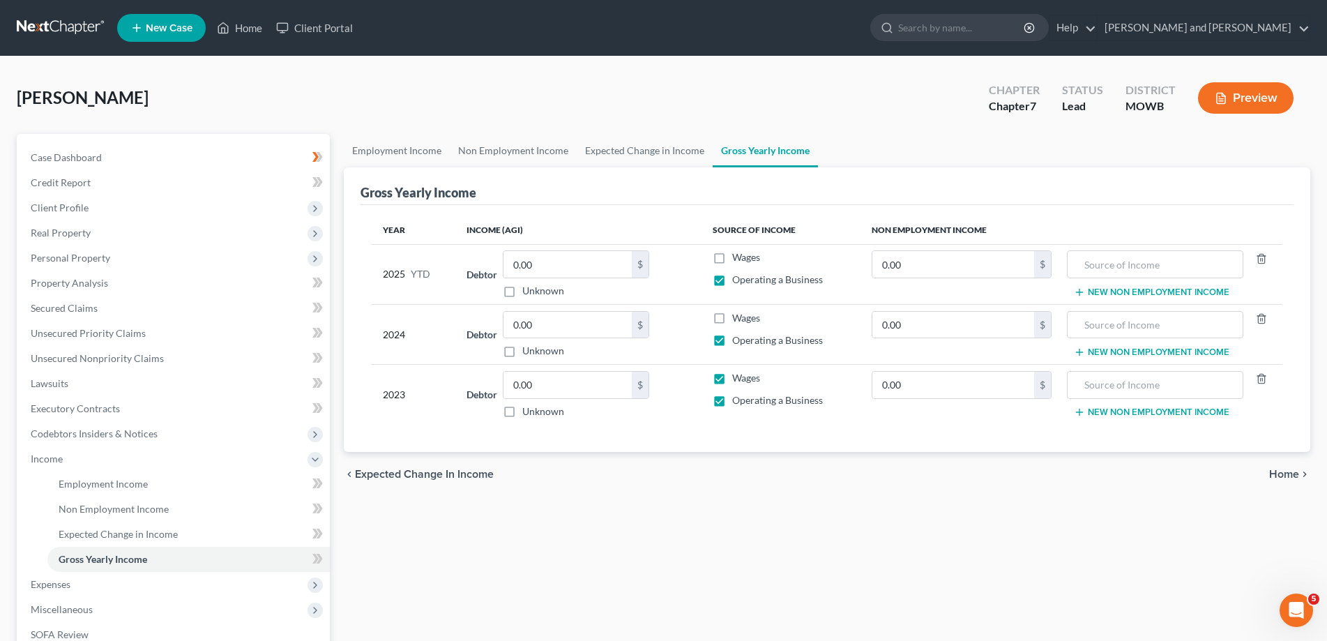
click at [1292, 476] on span "Home" at bounding box center [1284, 473] width 30 height 11
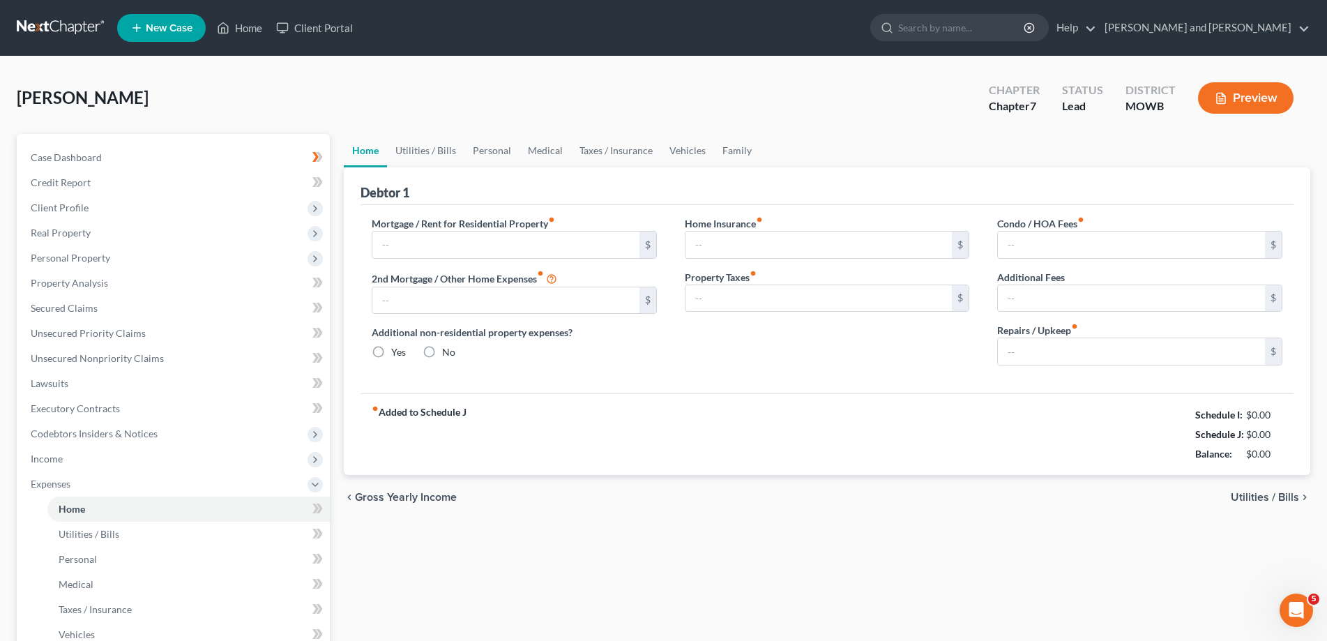
type input "1,202.00"
type input "0.00"
radio input "true"
type input "188.00"
type input "88.00"
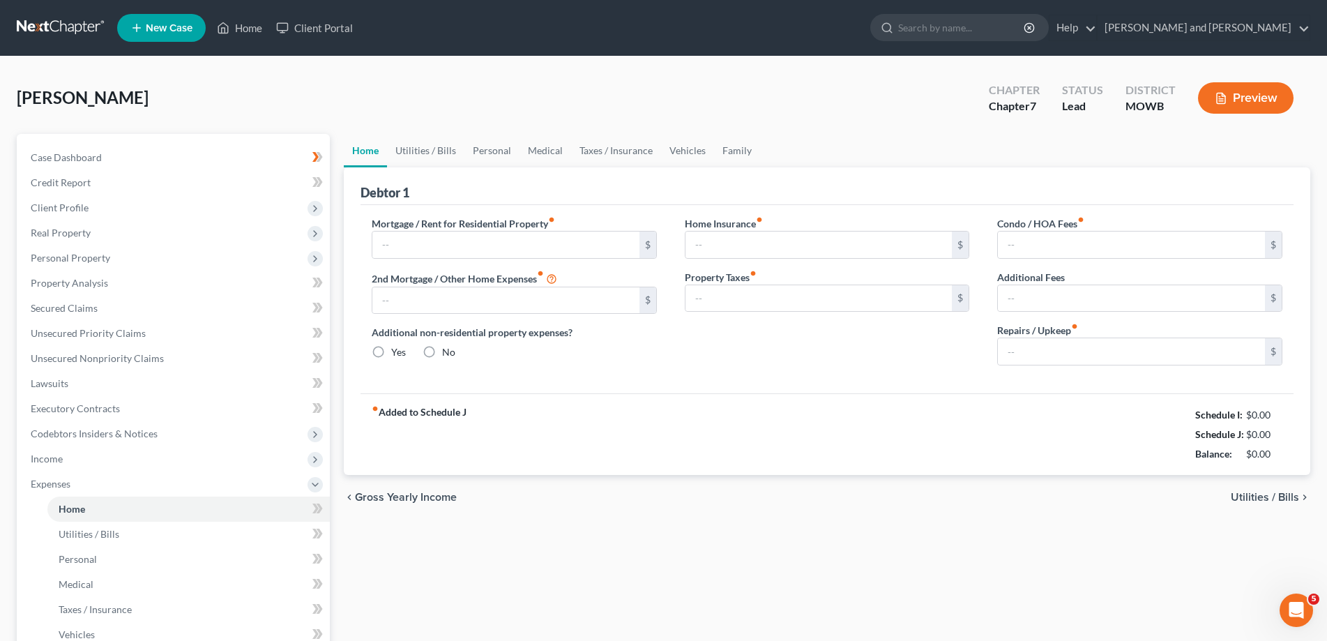
type input "0.00"
type input "200.00"
click at [1245, 95] on button "Preview" at bounding box center [1246, 97] width 96 height 31
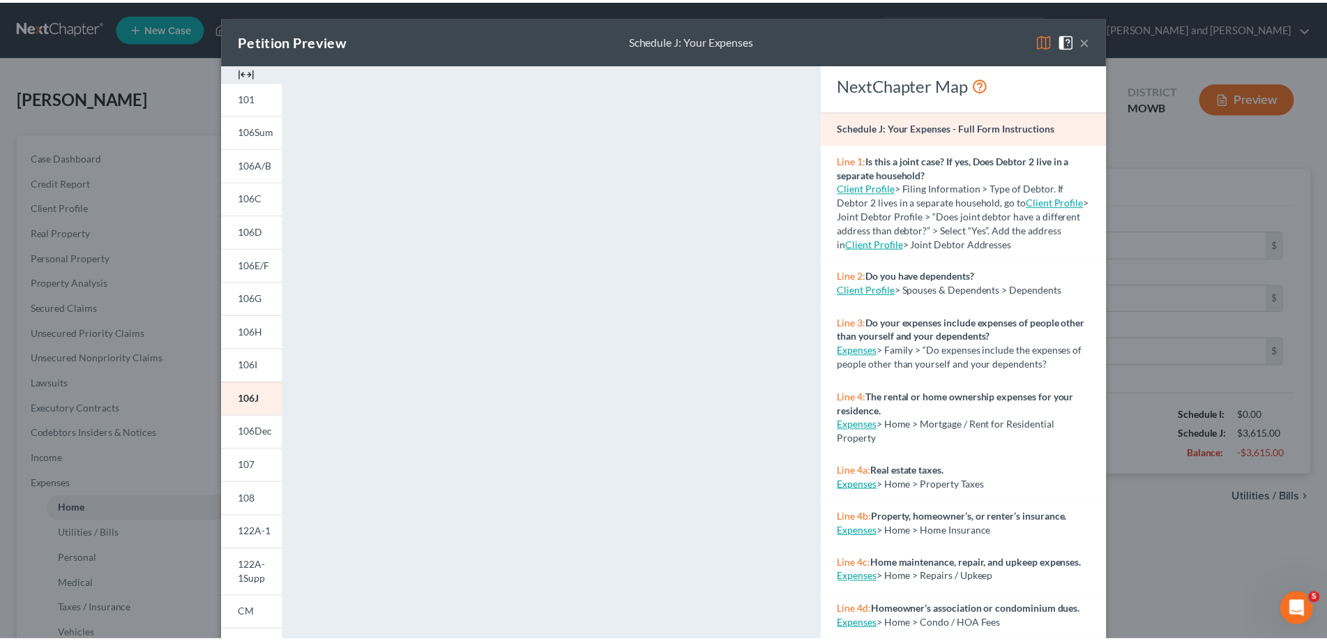
scroll to position [356, 0]
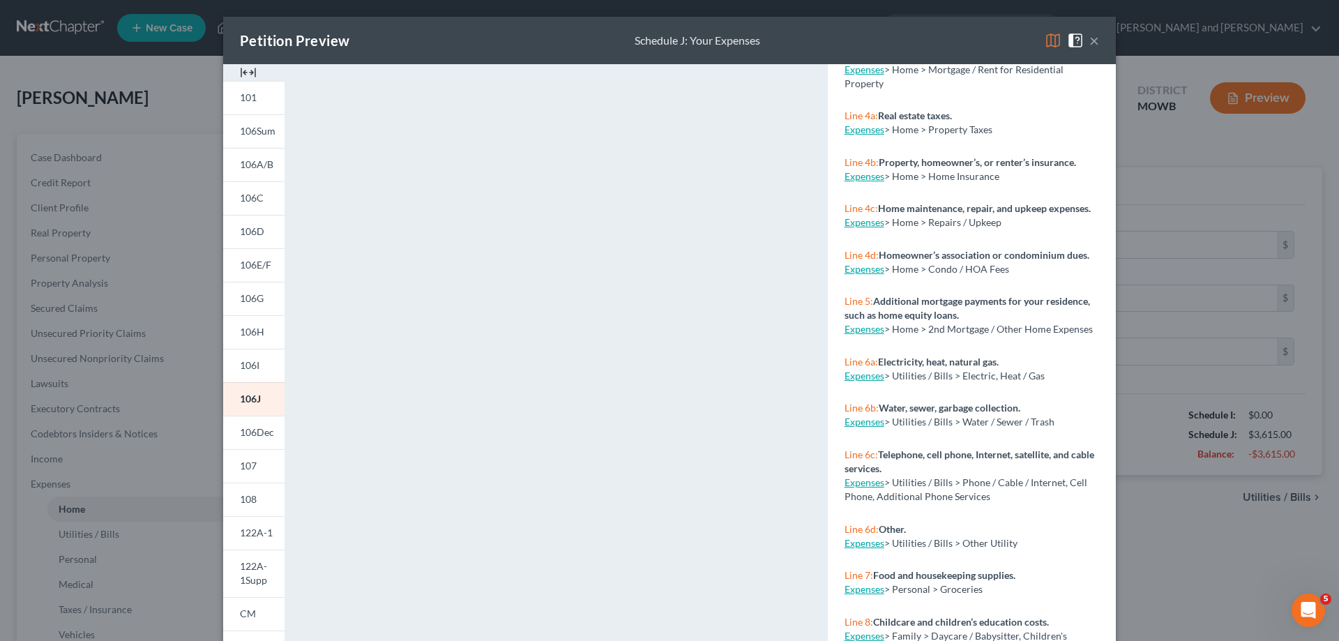
click at [1089, 41] on button "×" at bounding box center [1094, 40] width 10 height 17
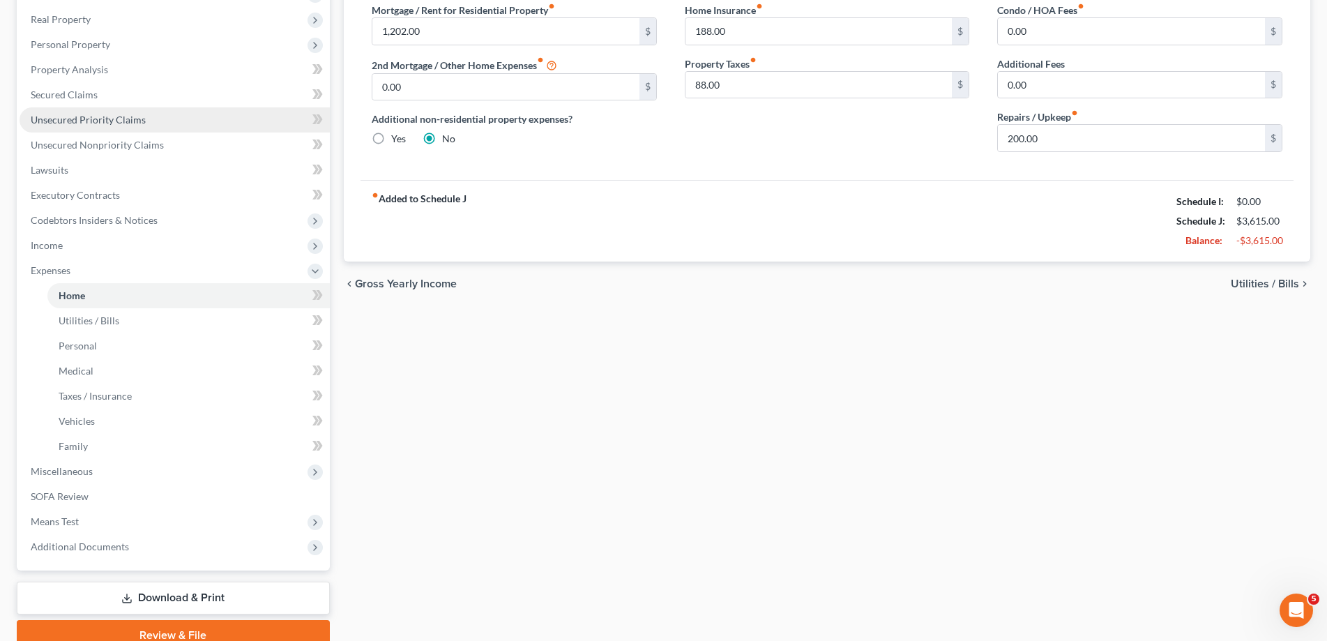
scroll to position [275, 0]
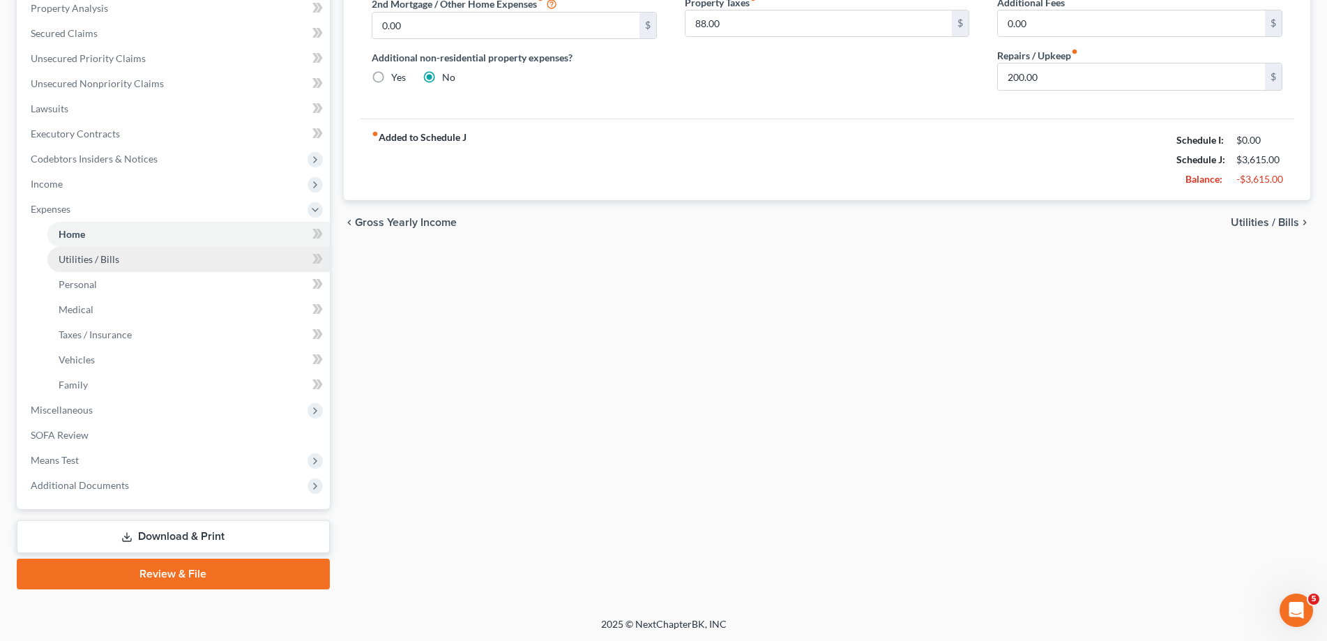
drag, startPoint x: 202, startPoint y: 533, endPoint x: 209, endPoint y: 528, distance: 8.9
click at [203, 535] on link "Download & Print" at bounding box center [173, 536] width 313 height 33
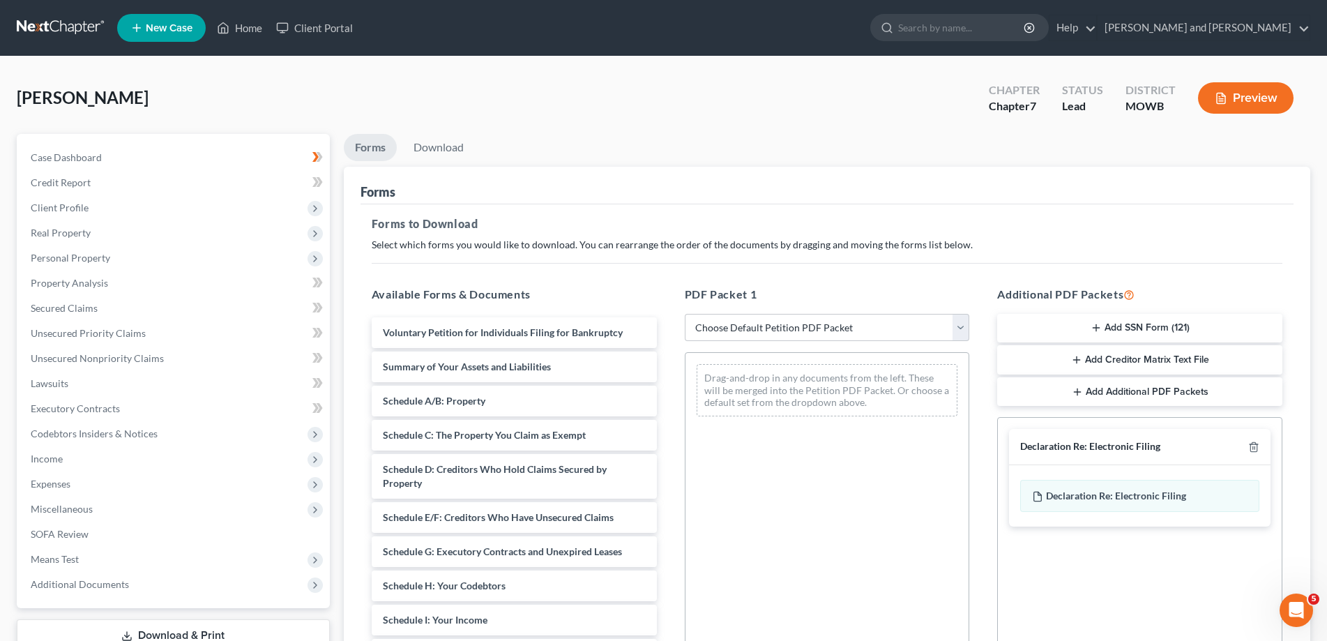
scroll to position [220, 0]
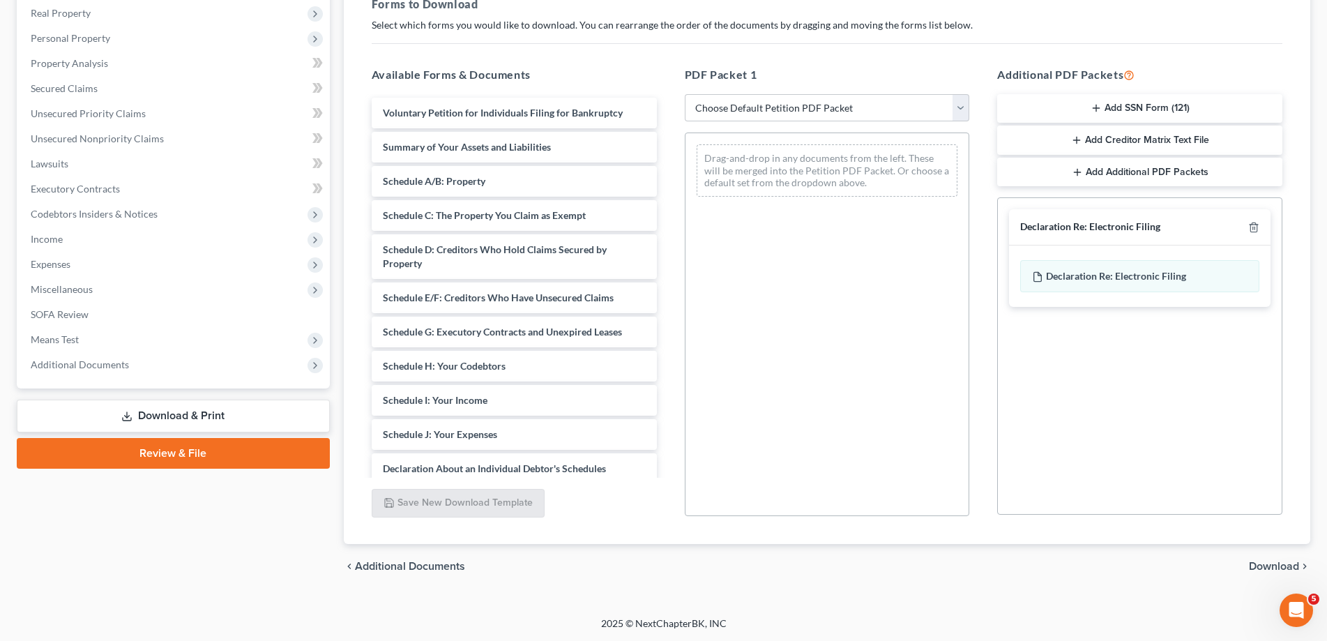
click at [1271, 567] on span "Download" at bounding box center [1274, 566] width 50 height 11
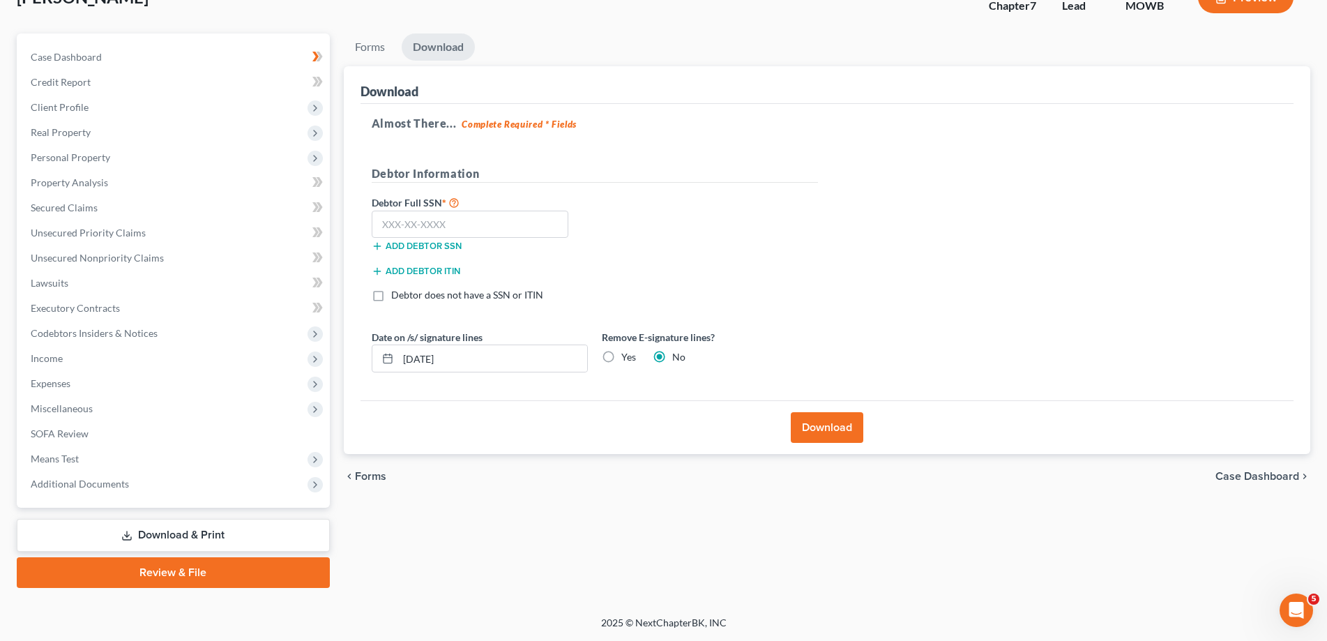
scroll to position [99, 0]
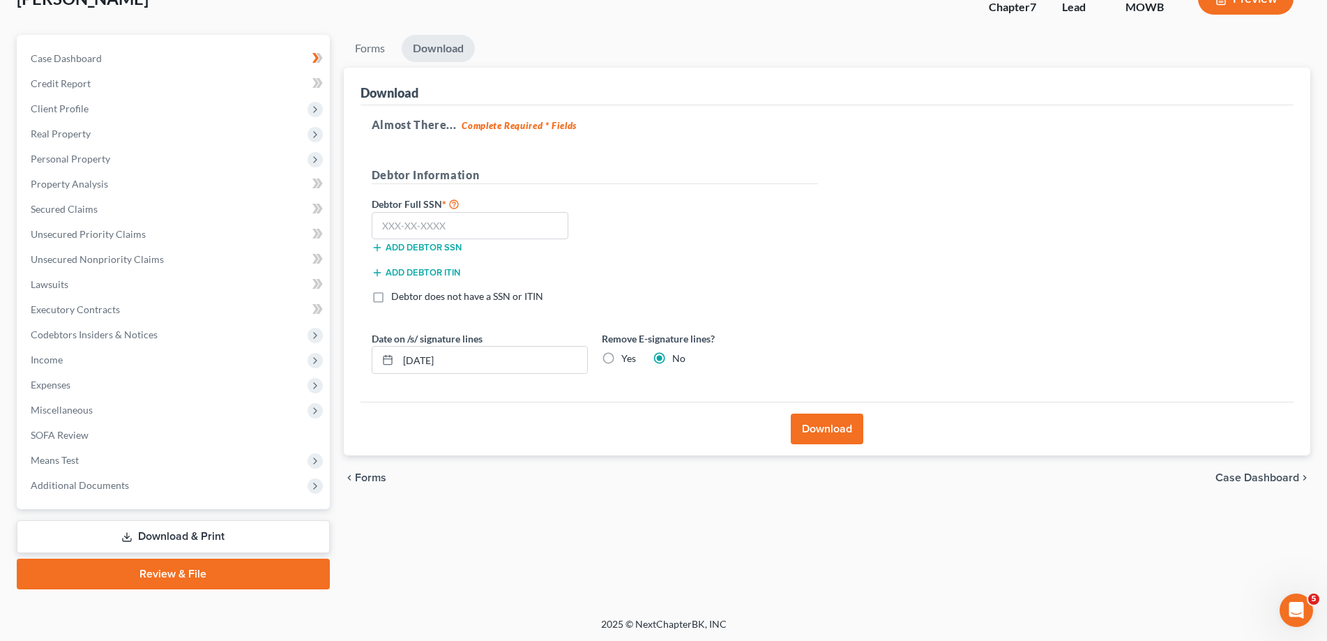
click at [849, 426] on button "Download" at bounding box center [827, 428] width 73 height 31
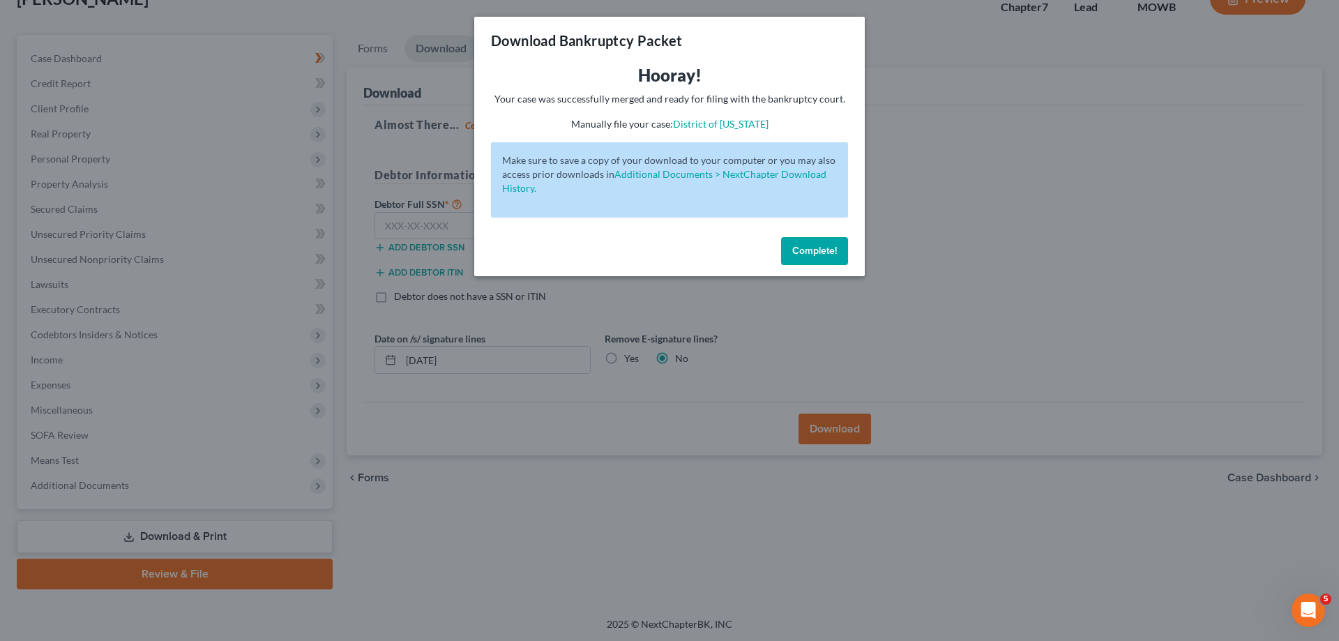
click at [823, 246] on span "Complete!" at bounding box center [814, 251] width 45 height 12
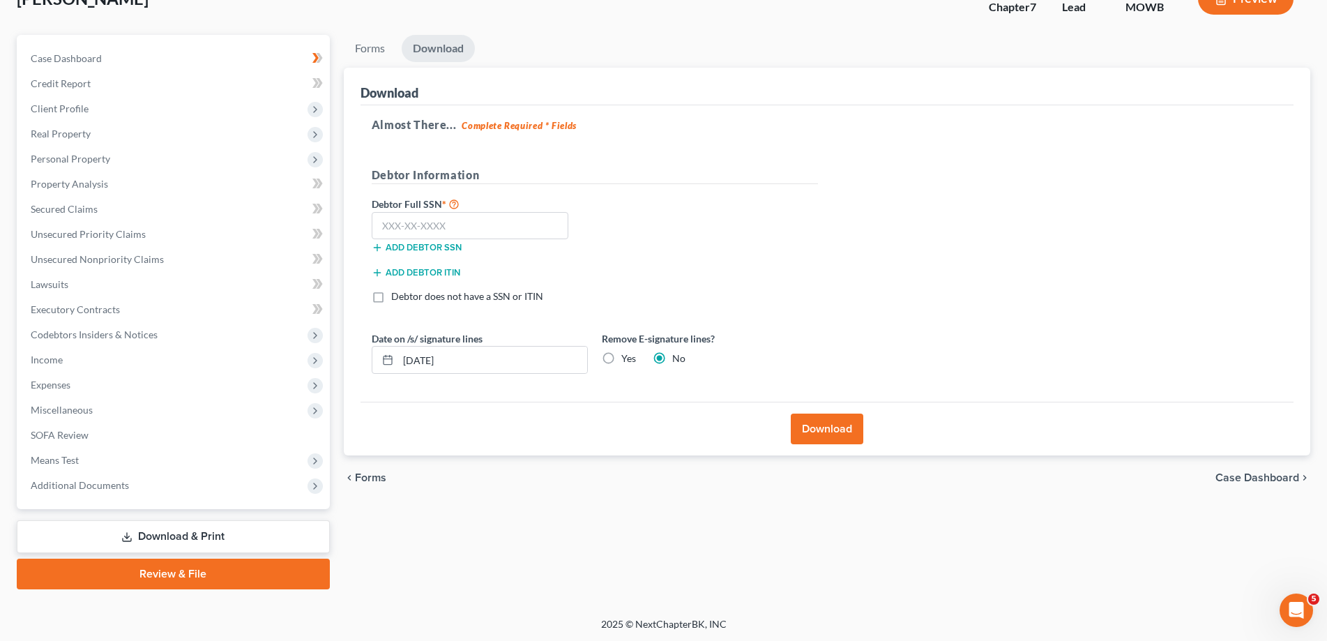
click at [828, 428] on button "Download" at bounding box center [827, 428] width 73 height 31
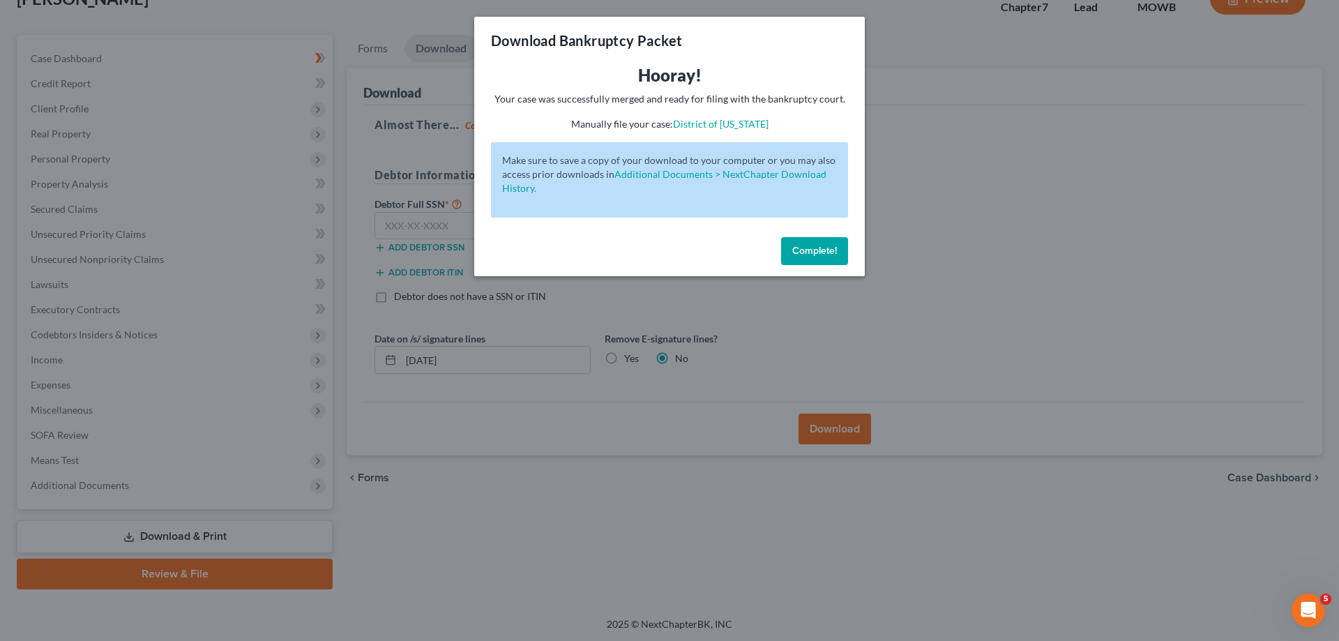
click at [817, 247] on span "Complete!" at bounding box center [814, 251] width 45 height 12
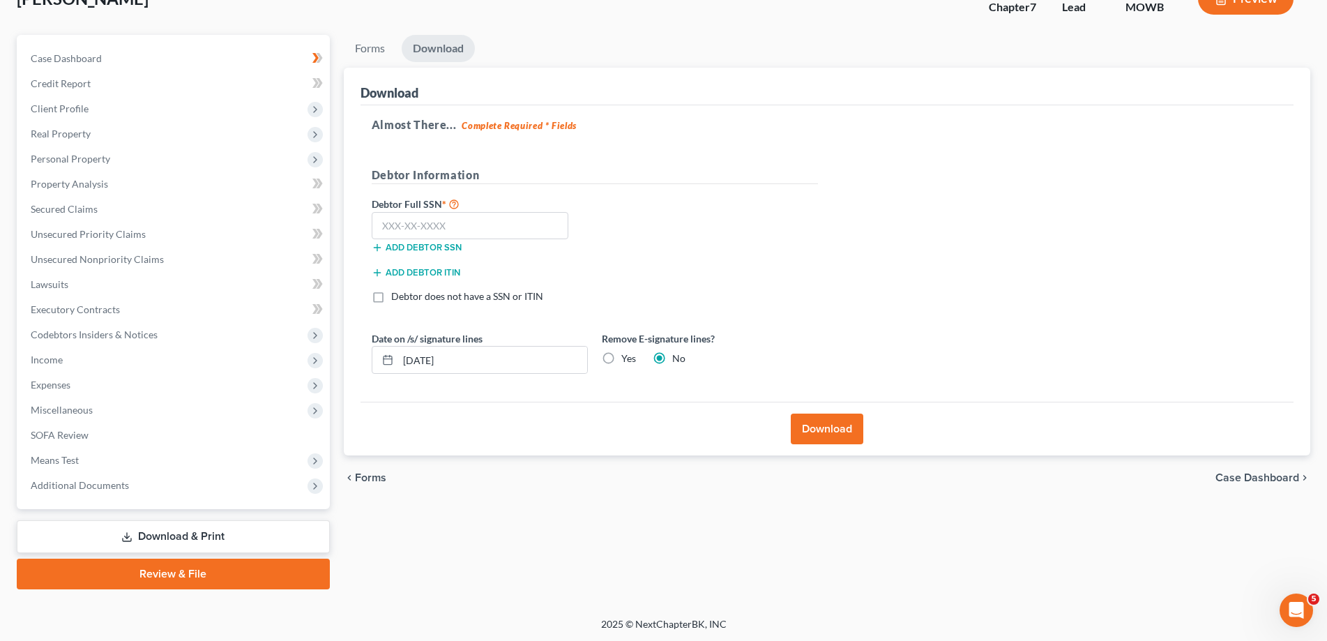
click at [189, 535] on link "Download & Print" at bounding box center [173, 536] width 313 height 33
click at [466, 227] on input "text" at bounding box center [470, 226] width 197 height 28
type input "087-52-3581"
click at [832, 425] on button "Download" at bounding box center [827, 428] width 73 height 31
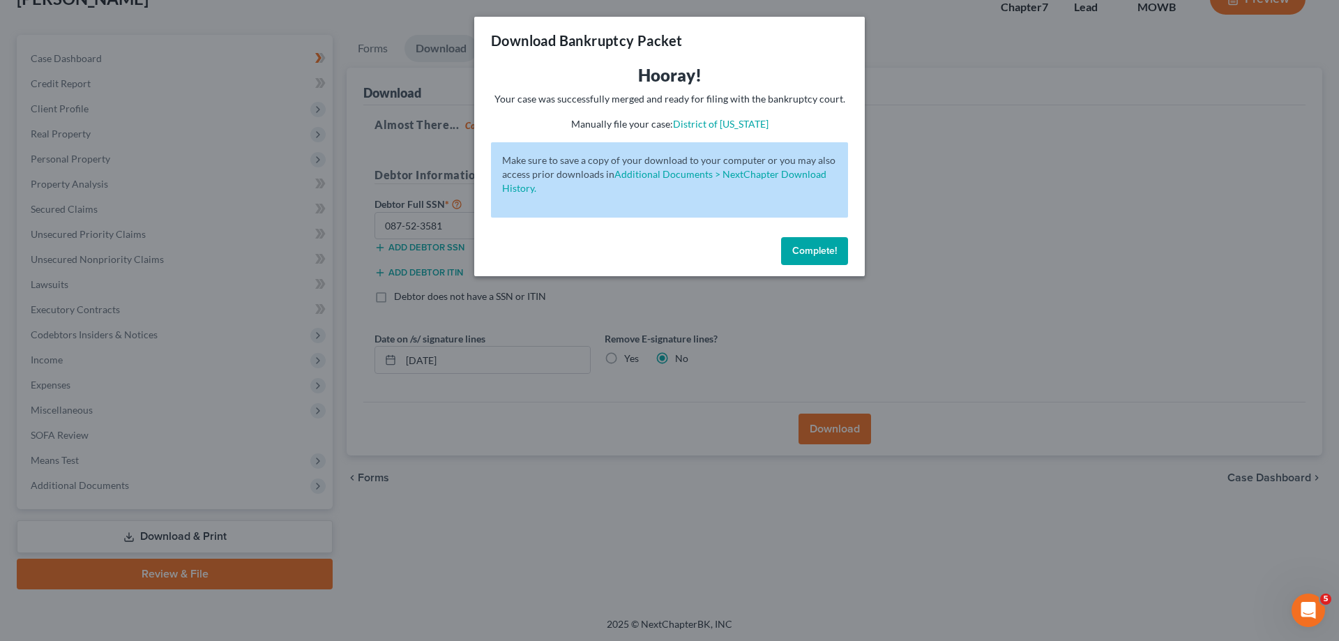
click at [806, 252] on span "Complete!" at bounding box center [814, 251] width 45 height 12
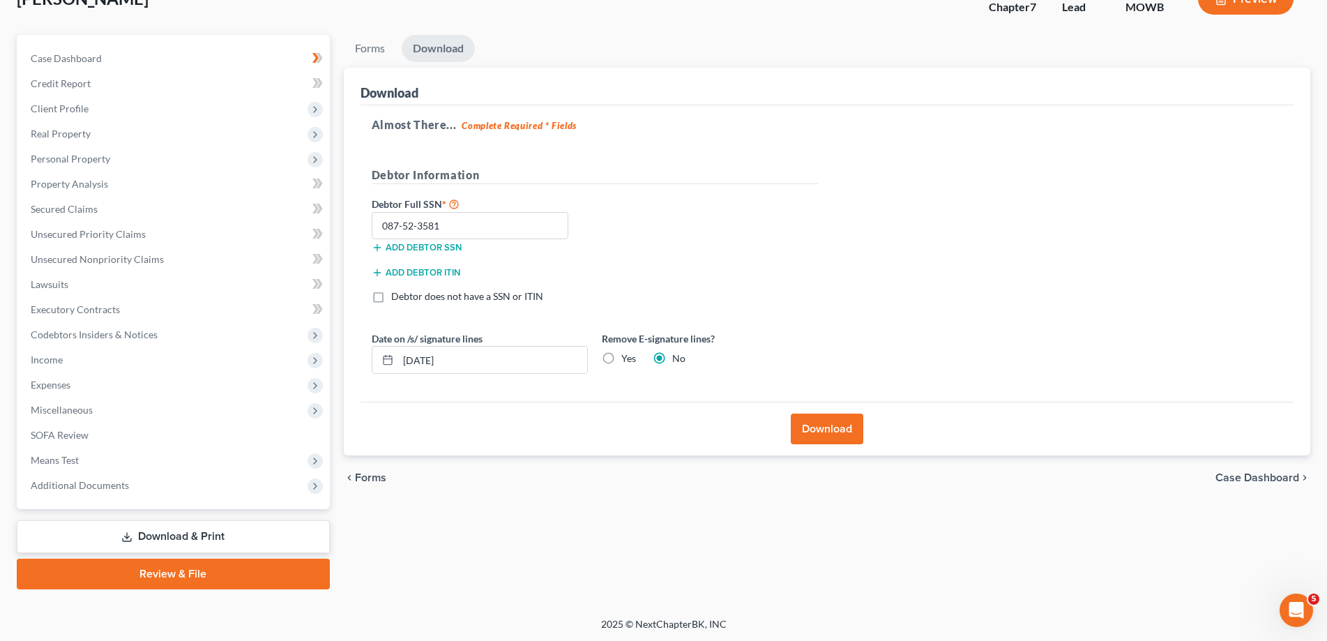
click at [188, 526] on link "Download & Print" at bounding box center [173, 536] width 313 height 33
drag, startPoint x: 194, startPoint y: 533, endPoint x: 215, endPoint y: 527, distance: 22.3
click at [195, 533] on link "Download & Print" at bounding box center [173, 536] width 313 height 33
click at [215, 527] on link "Download & Print" at bounding box center [173, 536] width 313 height 33
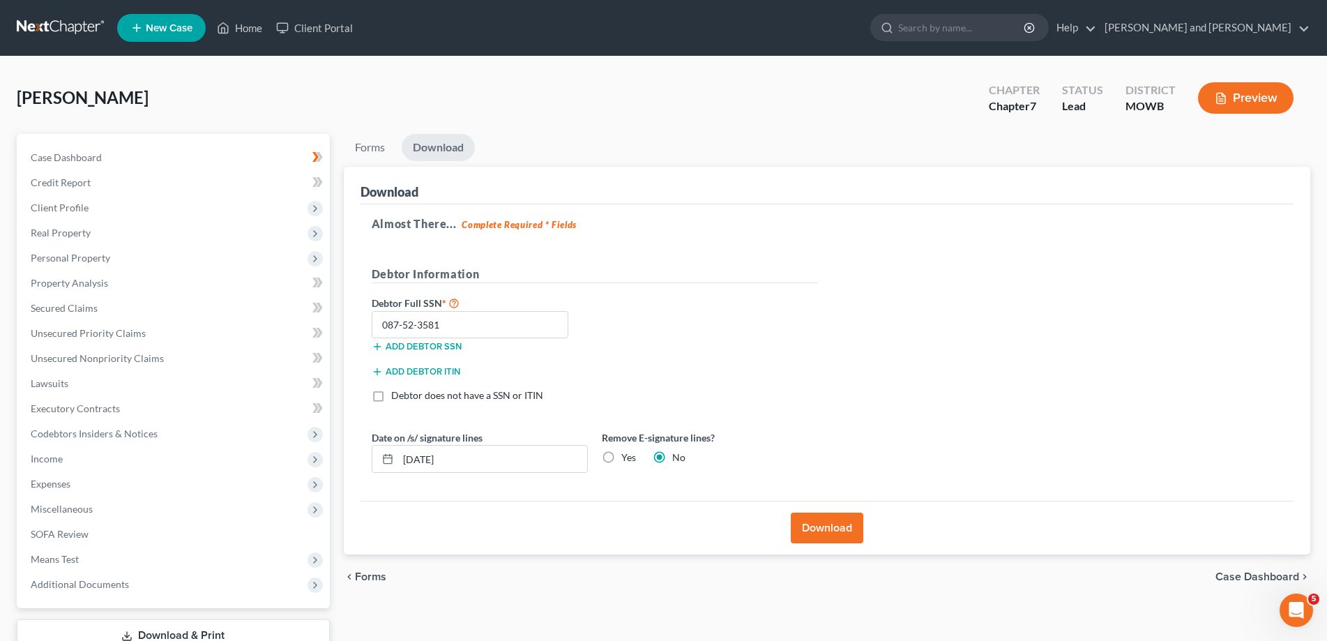
click at [809, 508] on div "Download" at bounding box center [826, 528] width 933 height 54
click at [815, 522] on button "Download" at bounding box center [827, 527] width 73 height 31
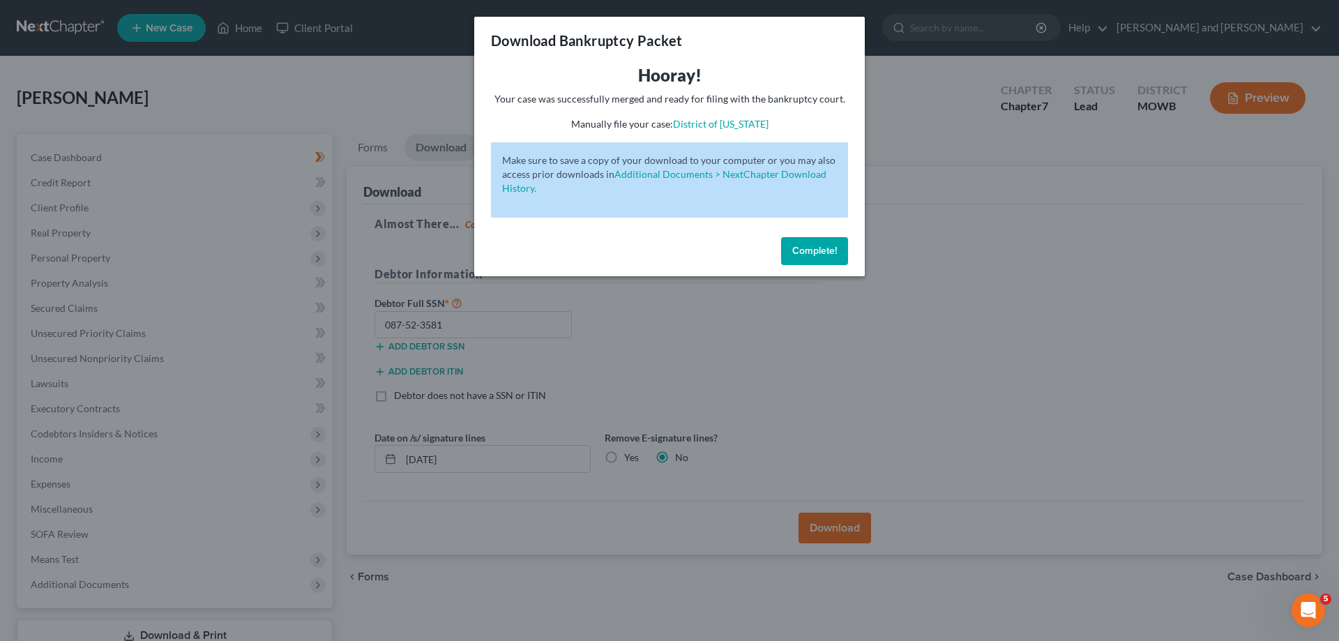
click at [822, 250] on span "Complete!" at bounding box center [814, 251] width 45 height 12
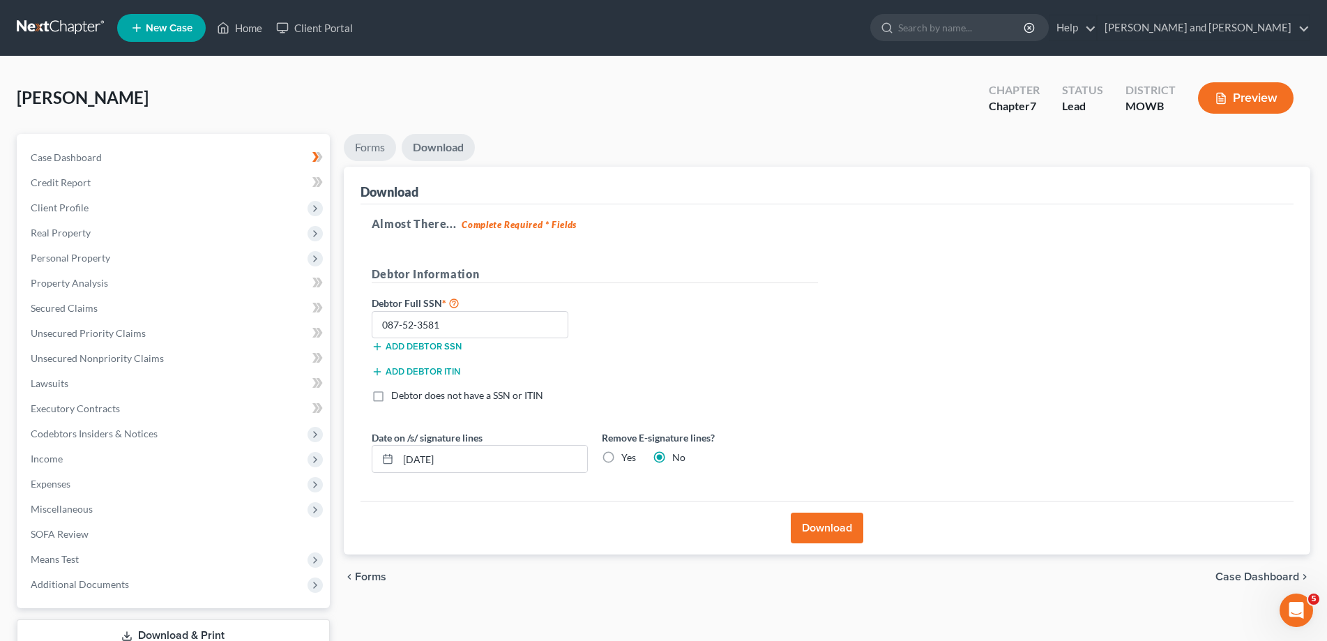
click at [370, 148] on link "Forms" at bounding box center [370, 147] width 52 height 27
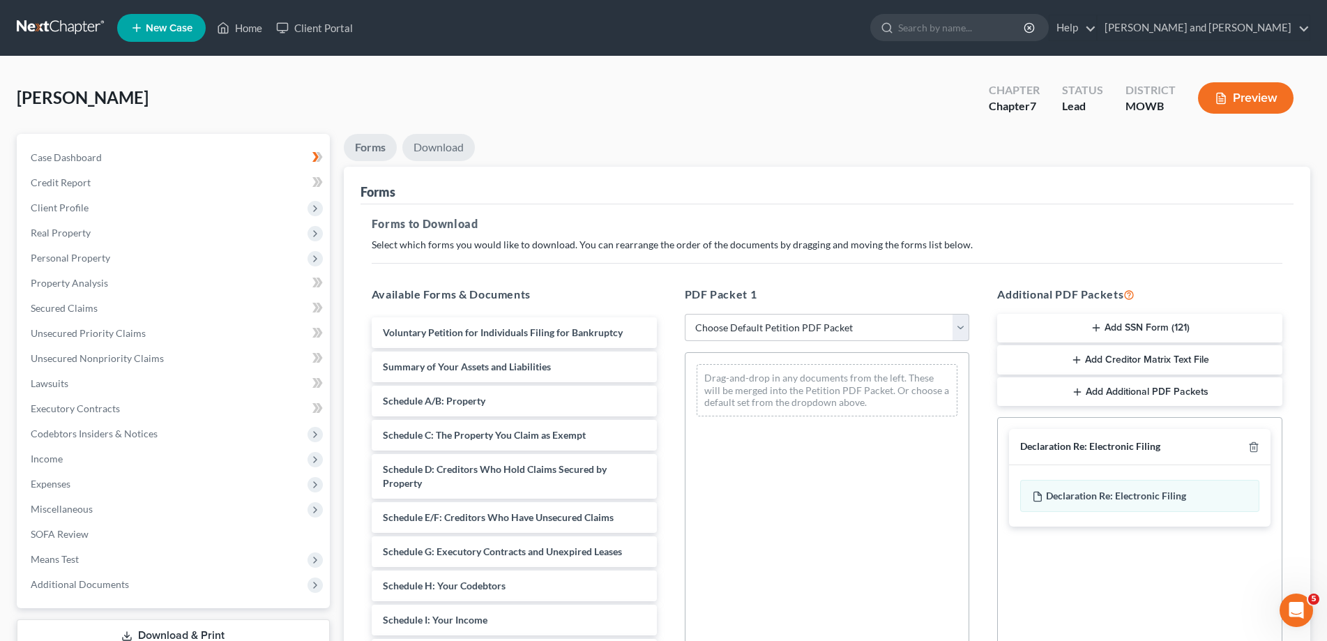
click at [425, 152] on link "Download" at bounding box center [438, 147] width 73 height 27
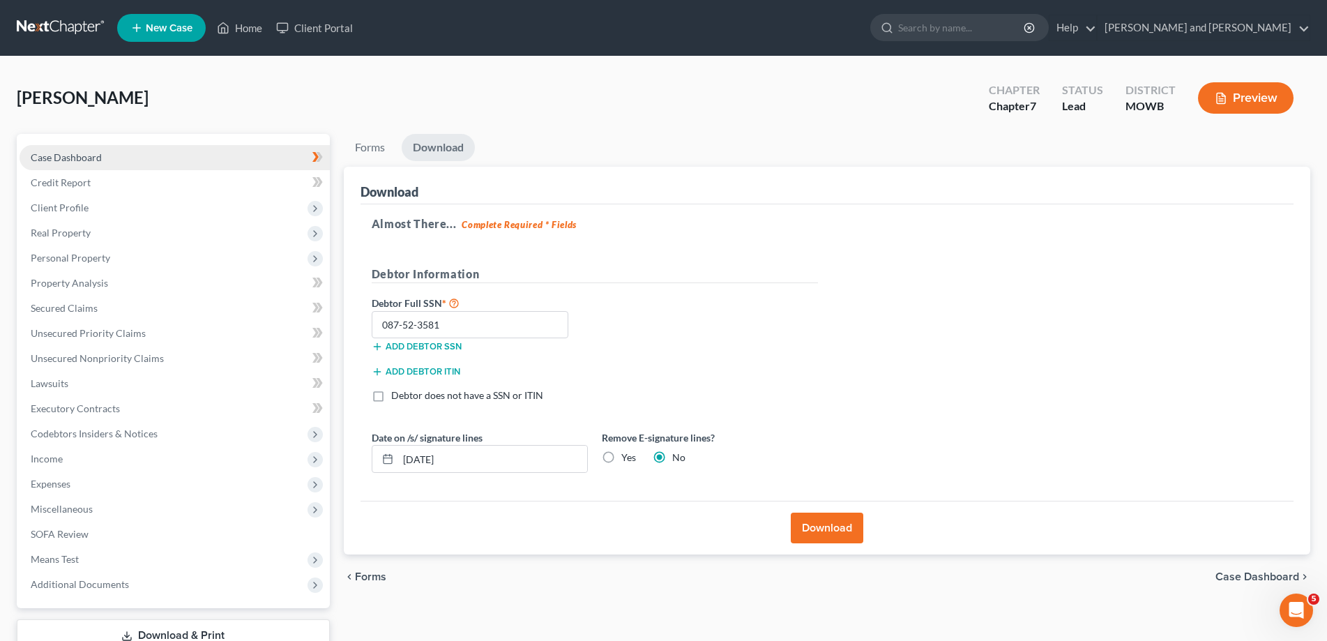
click at [80, 164] on link "Case Dashboard" at bounding box center [175, 157] width 310 height 25
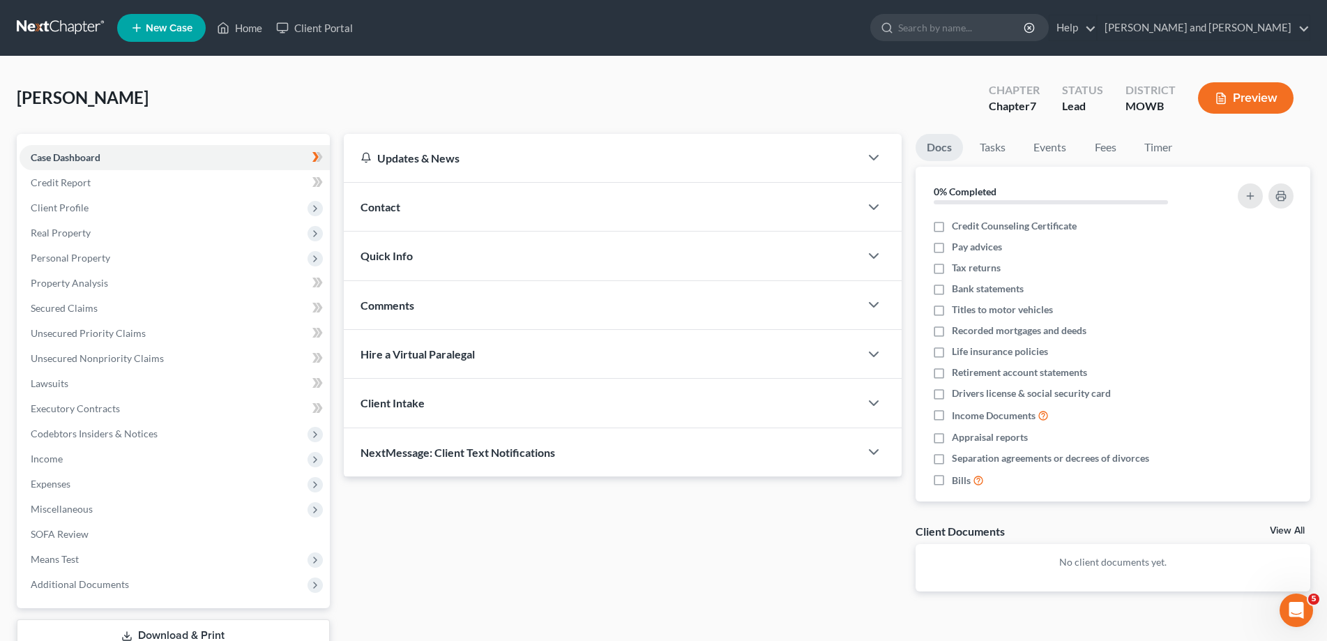
scroll to position [99, 0]
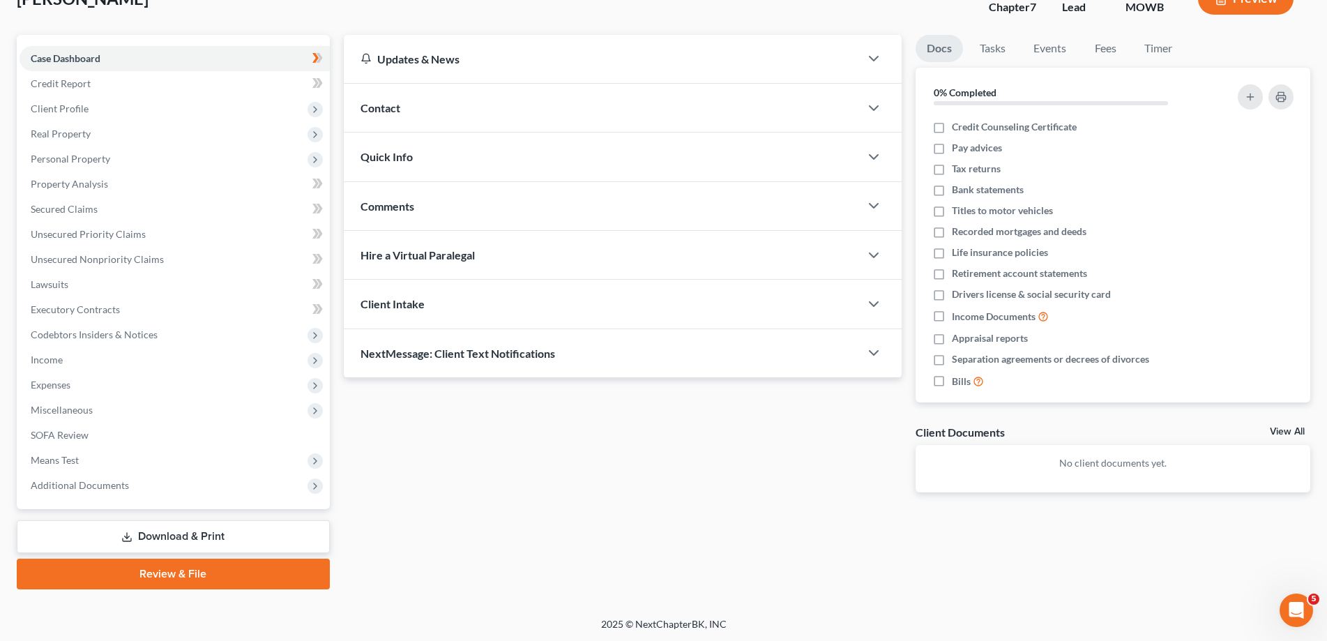
click at [181, 538] on link "Download & Print" at bounding box center [173, 536] width 313 height 33
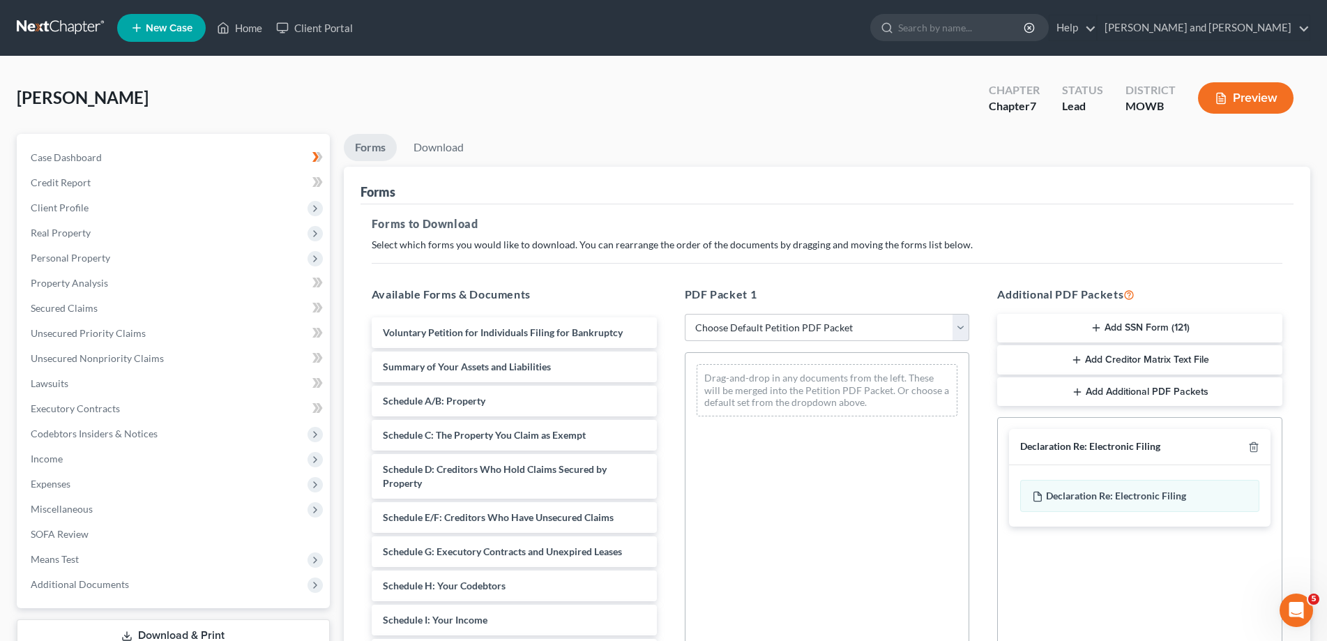
scroll to position [220, 0]
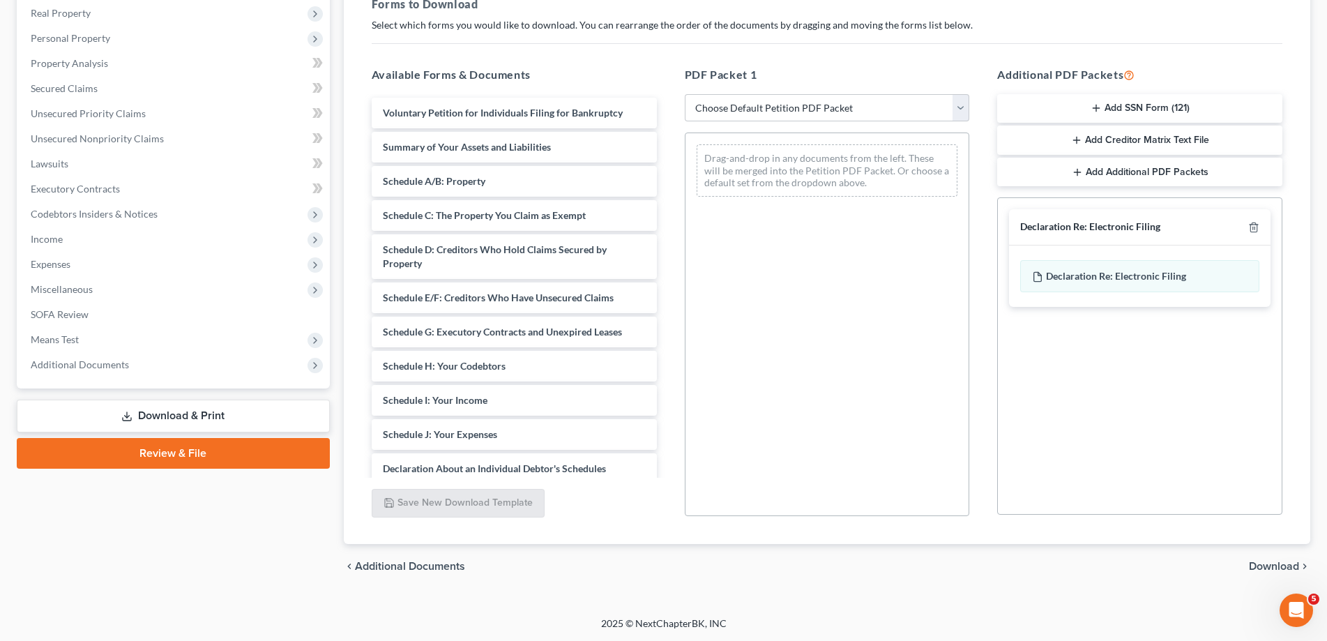
click at [1294, 564] on span "Download" at bounding box center [1274, 566] width 50 height 11
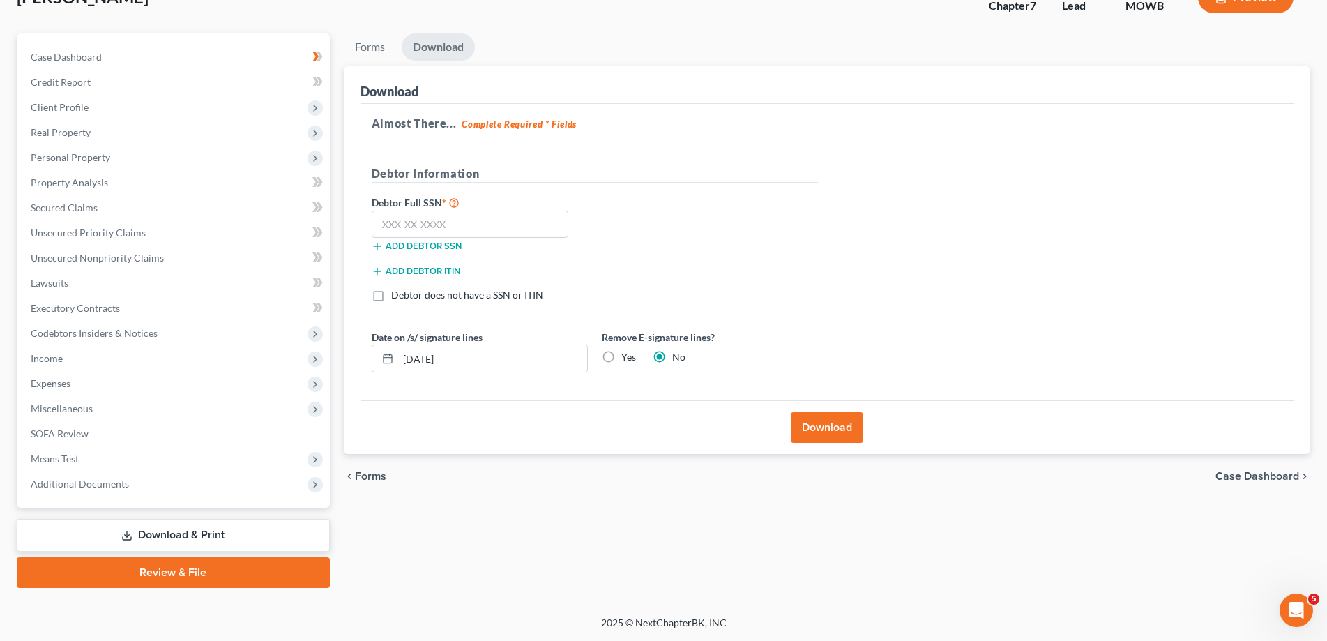
scroll to position [99, 0]
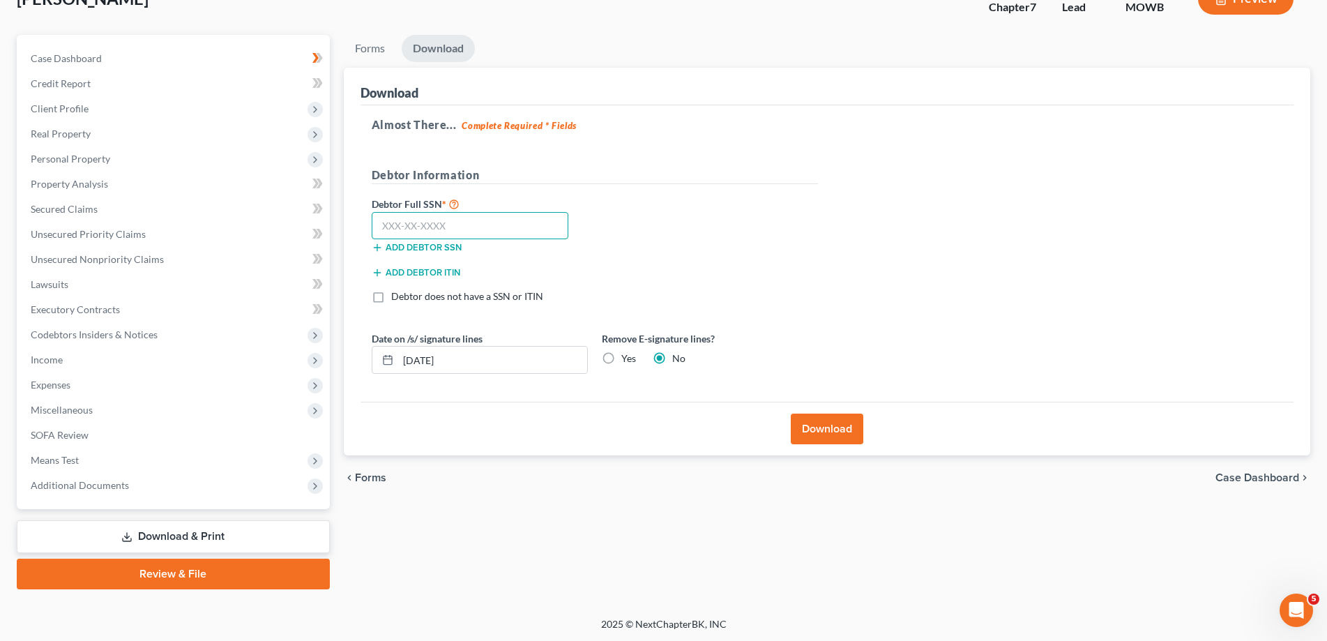
click at [391, 227] on input "text" at bounding box center [470, 226] width 197 height 28
type input "087-52-3581"
click at [819, 421] on button "Download" at bounding box center [827, 428] width 73 height 31
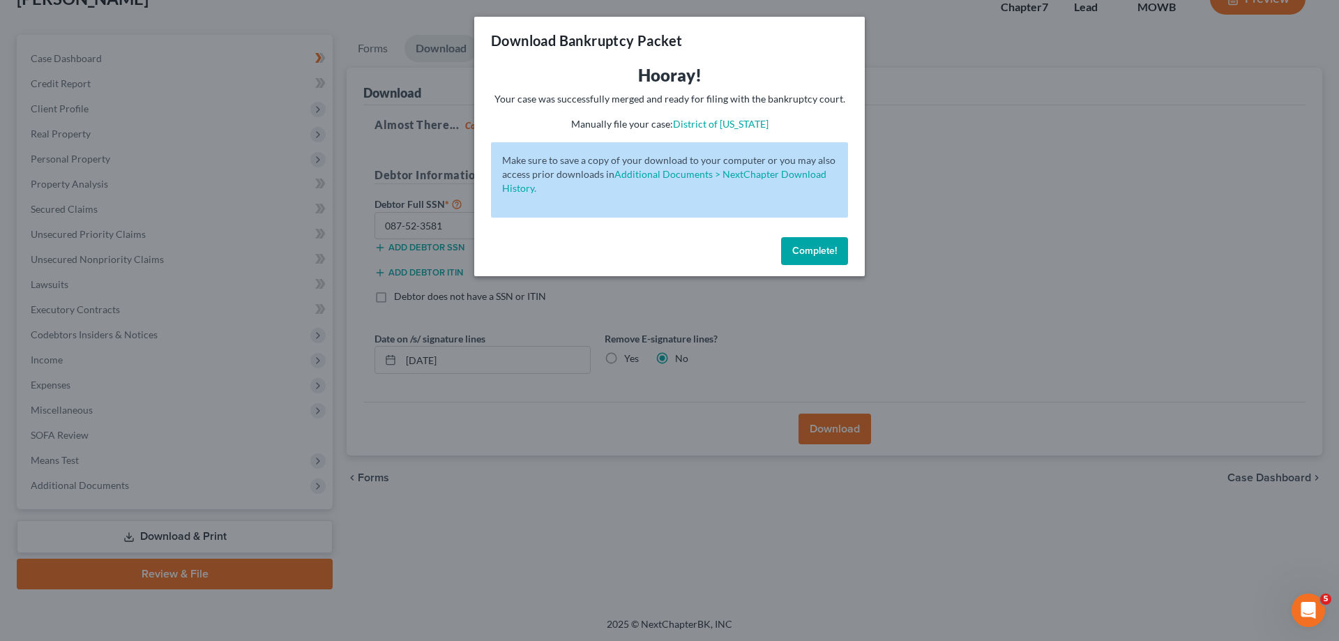
click at [821, 250] on span "Complete!" at bounding box center [814, 251] width 45 height 12
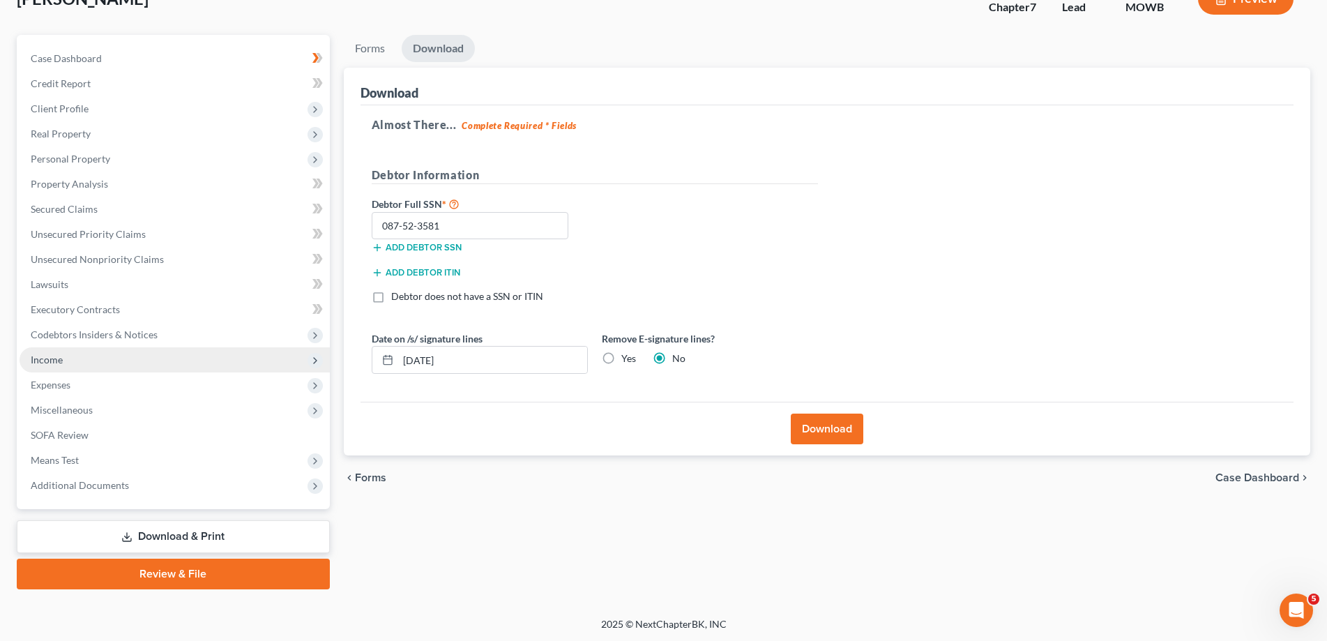
click at [63, 357] on span "Income" at bounding box center [175, 359] width 310 height 25
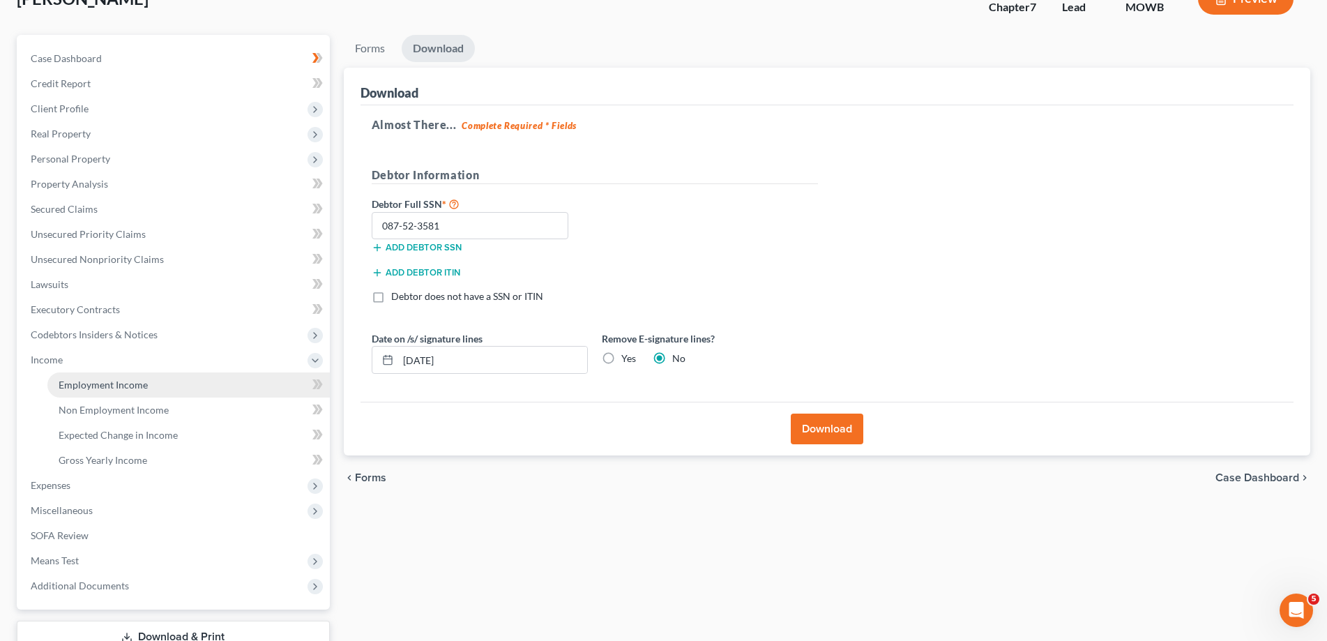
click at [112, 392] on link "Employment Income" at bounding box center [188, 384] width 282 height 25
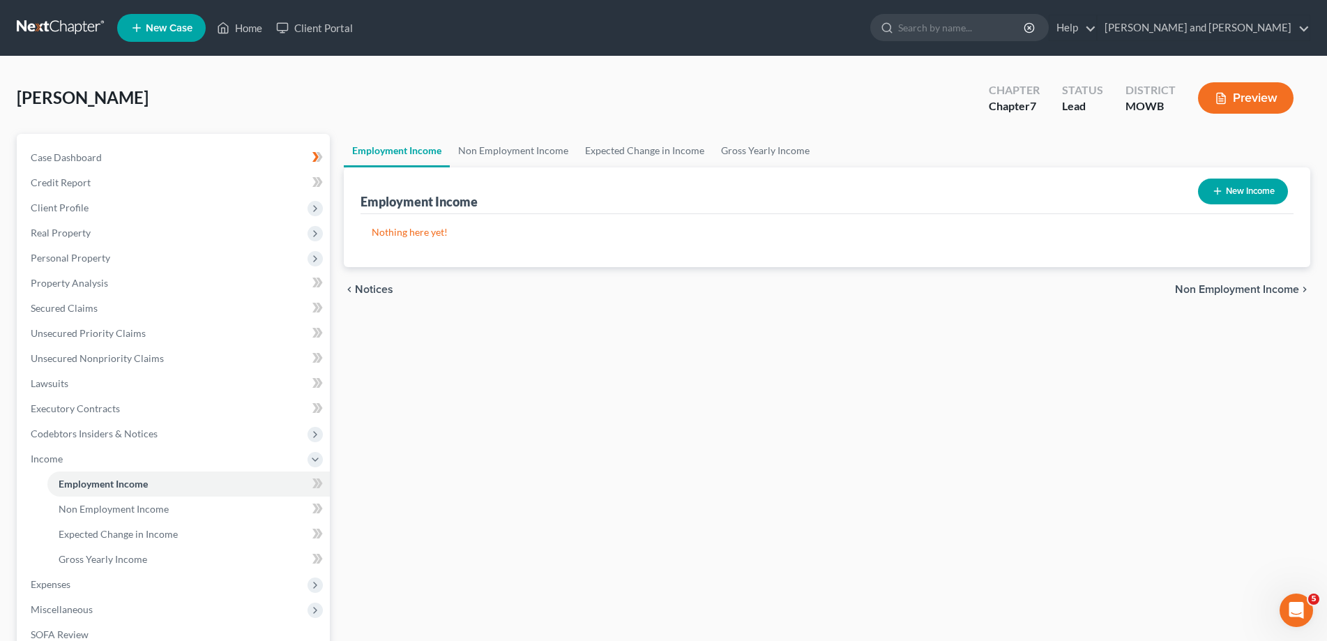
click at [1207, 284] on span "Non Employment Income" at bounding box center [1237, 289] width 124 height 11
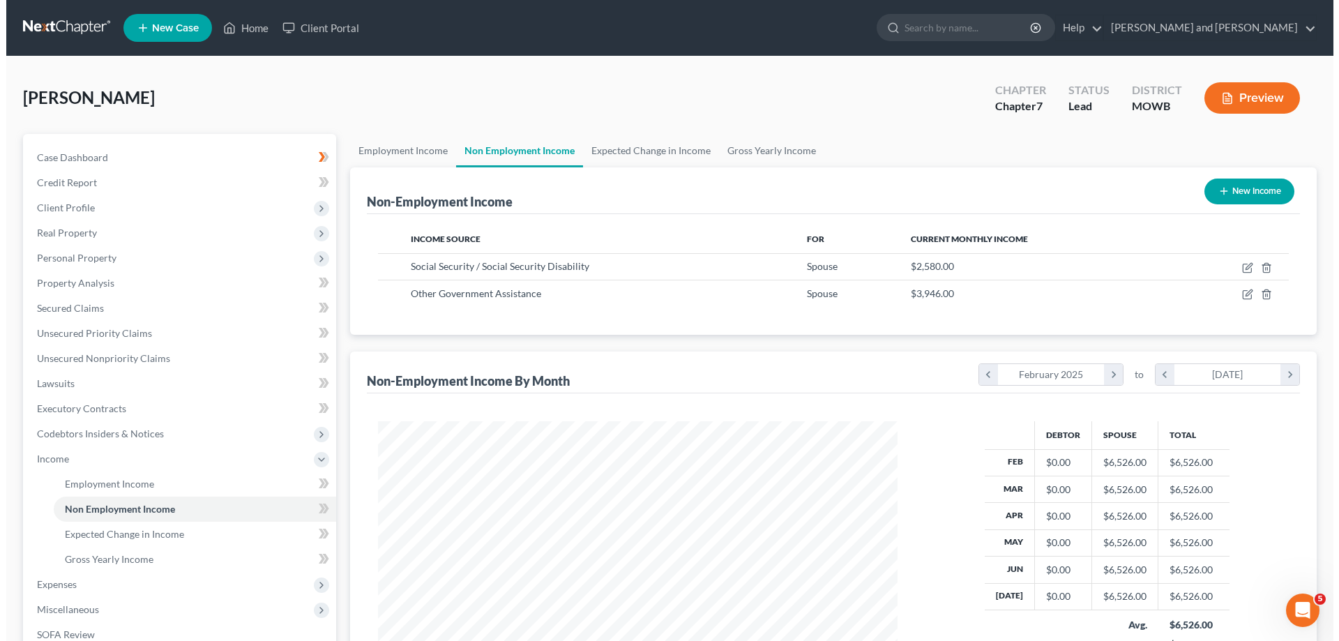
scroll to position [259, 547]
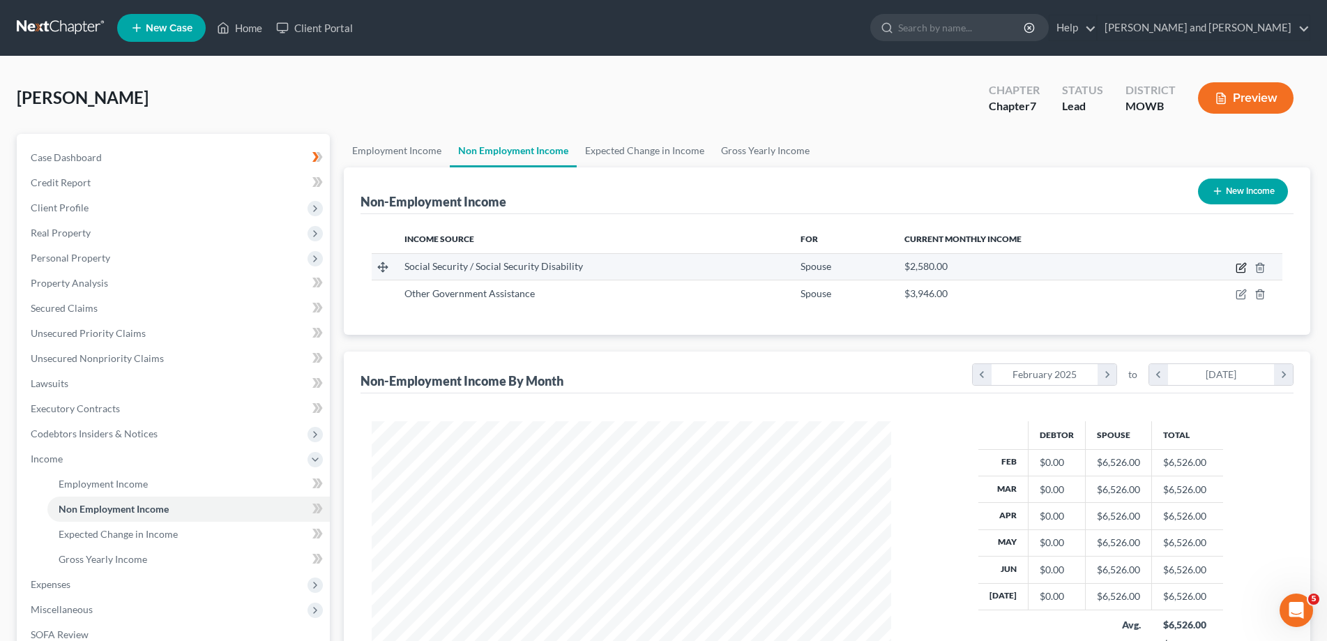
click at [1241, 270] on icon "button" at bounding box center [1240, 267] width 11 height 11
select select "4"
select select "0"
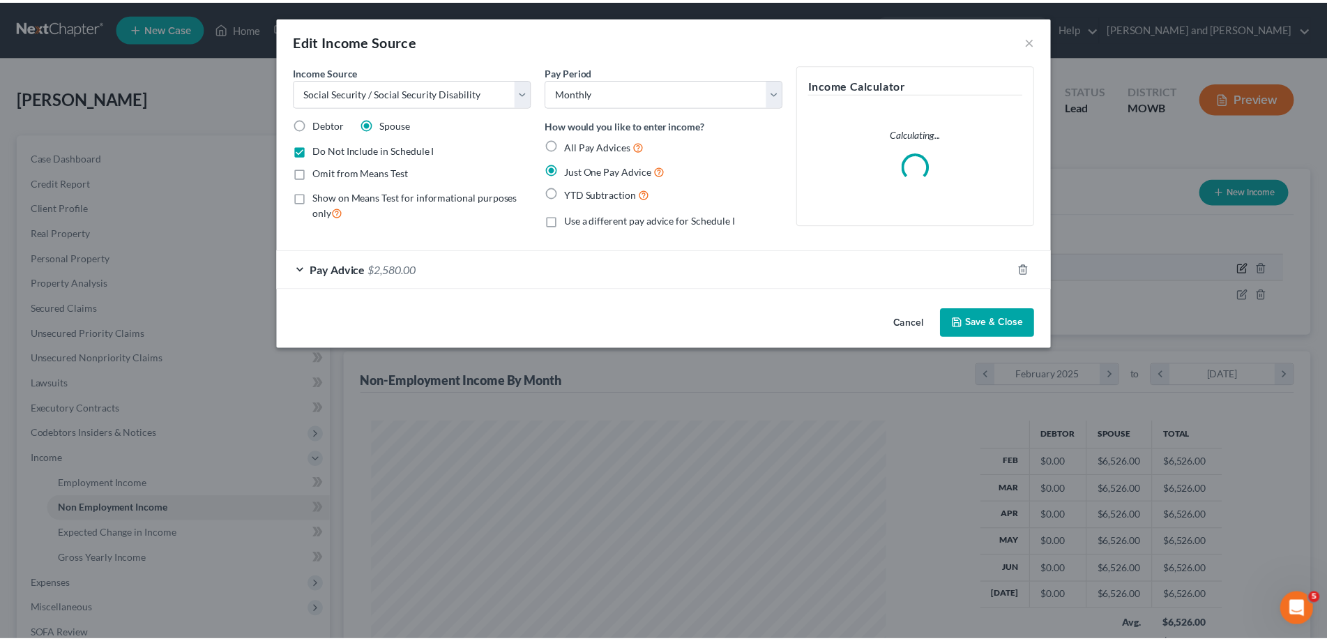
scroll to position [262, 553]
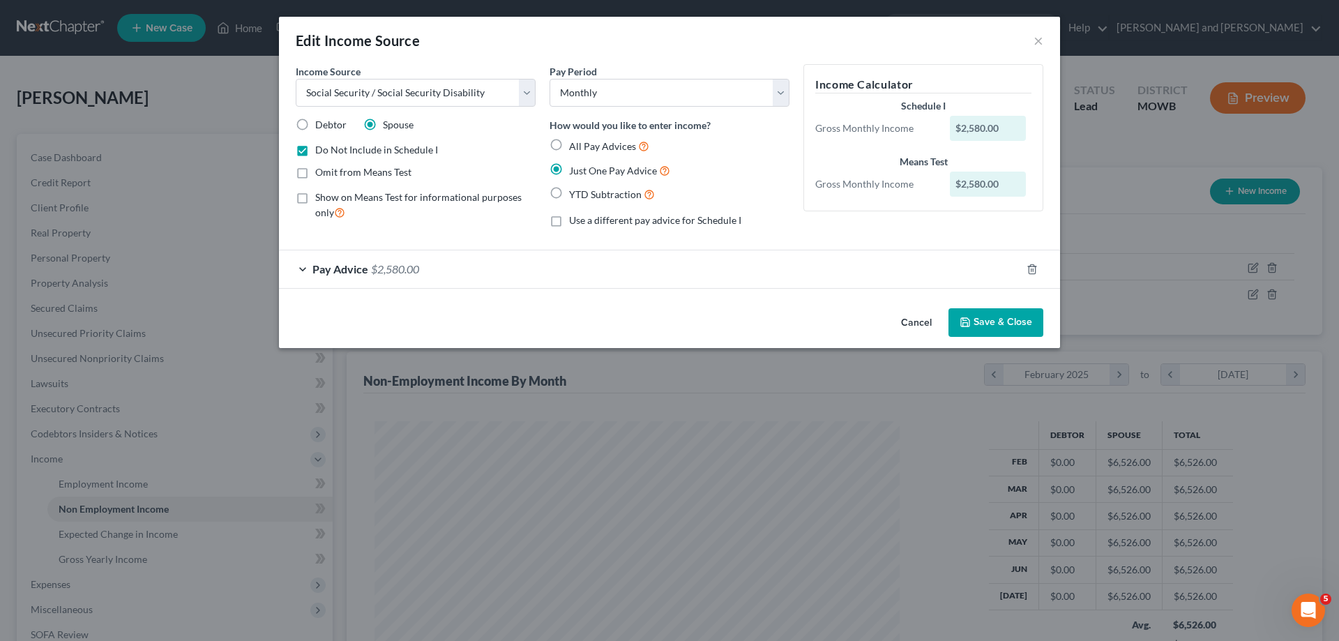
click at [1005, 325] on button "Save & Close" at bounding box center [995, 322] width 95 height 29
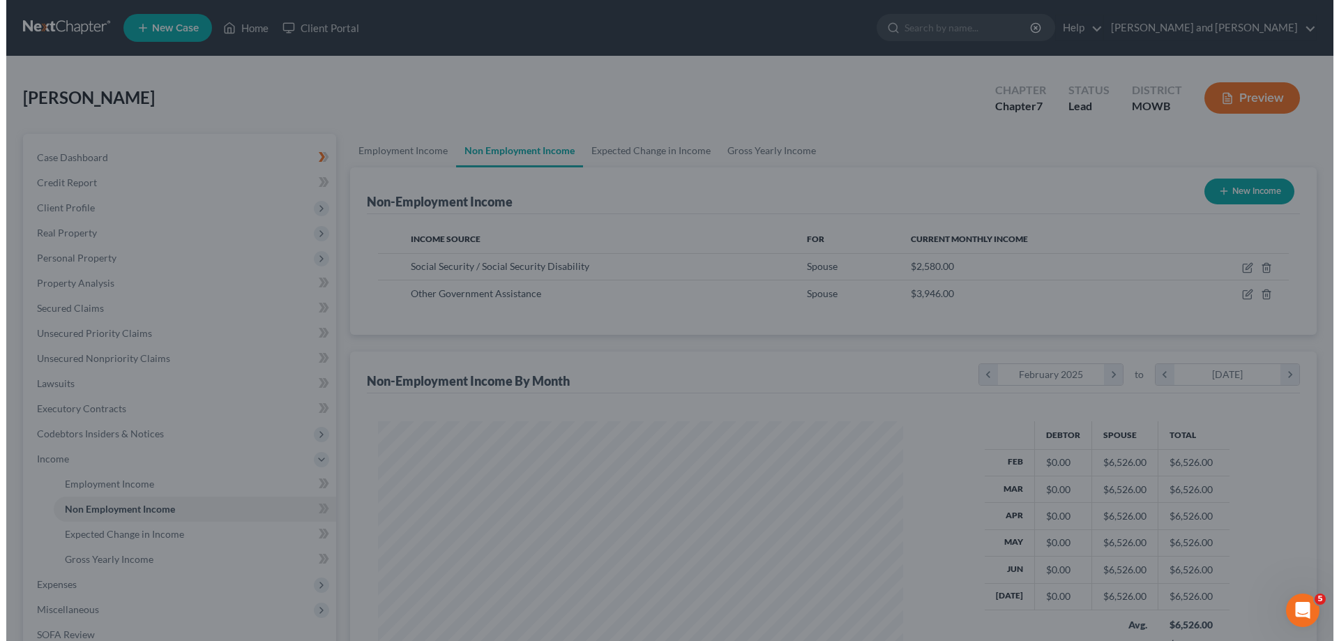
scroll to position [696891, 696603]
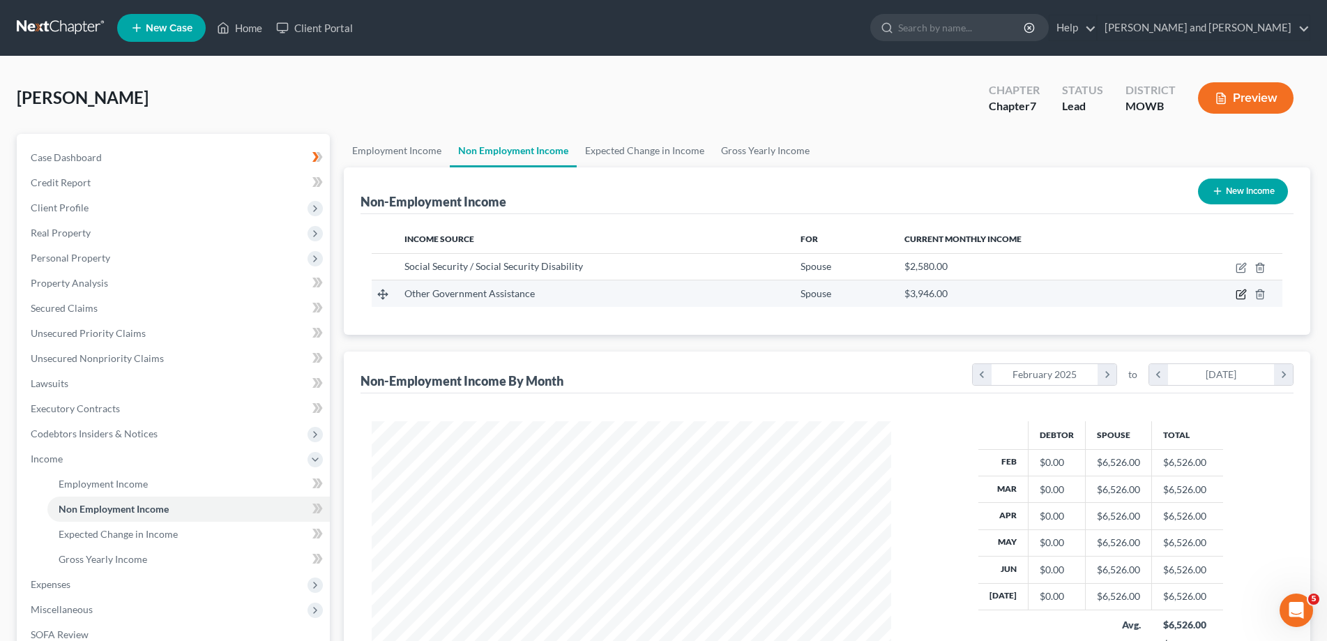
click at [1244, 290] on icon "button" at bounding box center [1240, 294] width 11 height 11
select select "5"
select select "0"
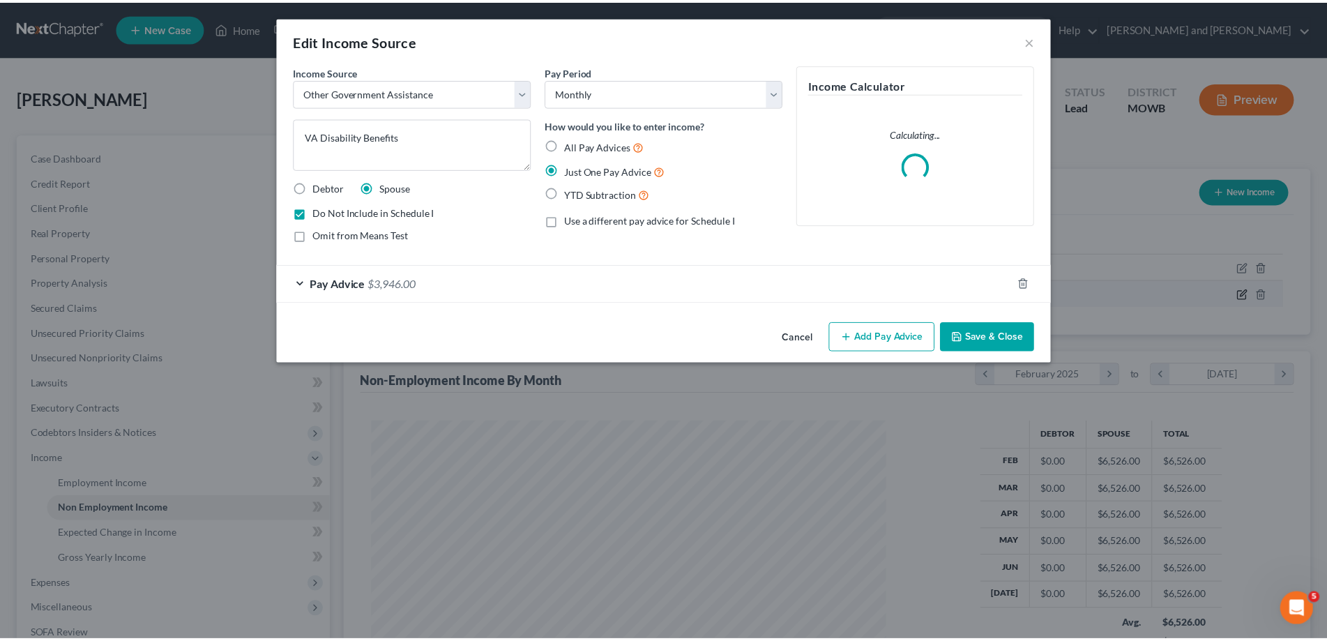
scroll to position [262, 553]
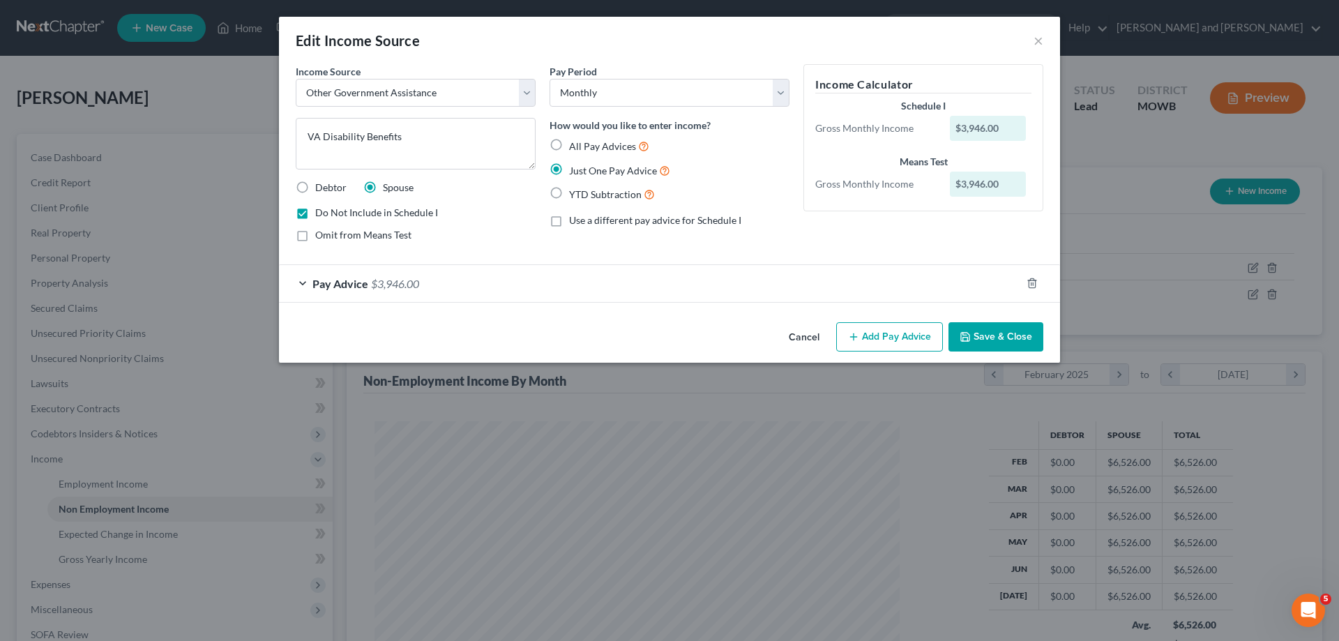
click at [1017, 336] on button "Save & Close" at bounding box center [995, 336] width 95 height 29
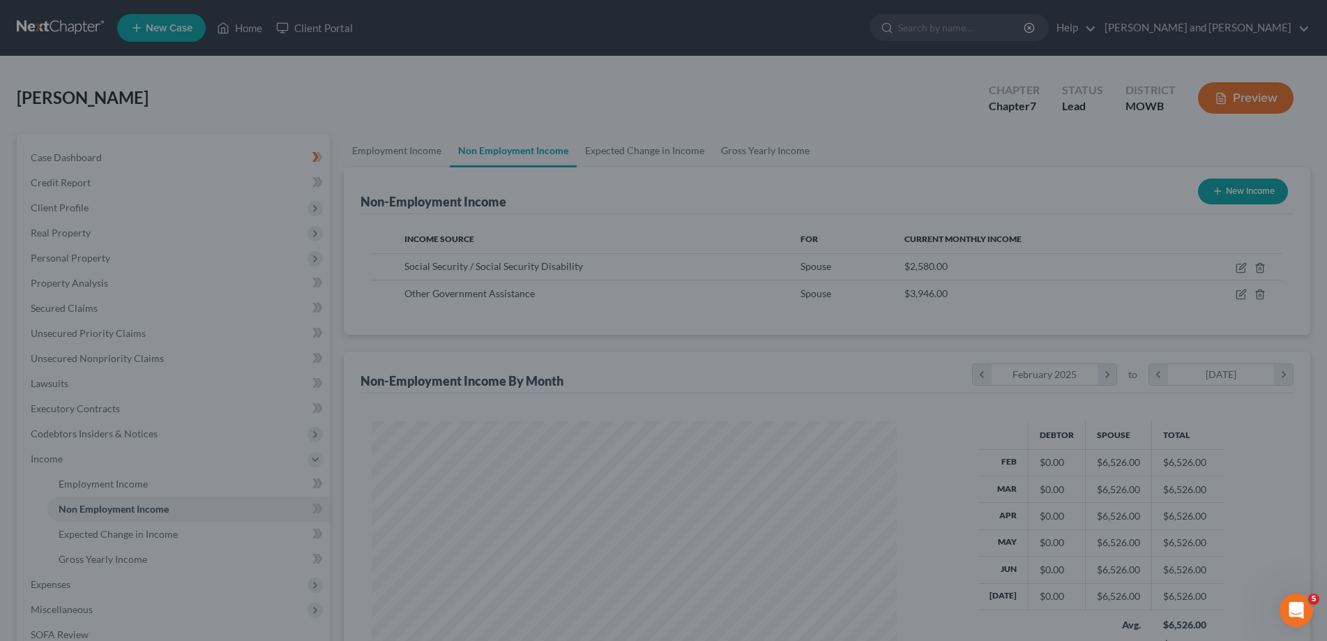
scroll to position [696891, 696603]
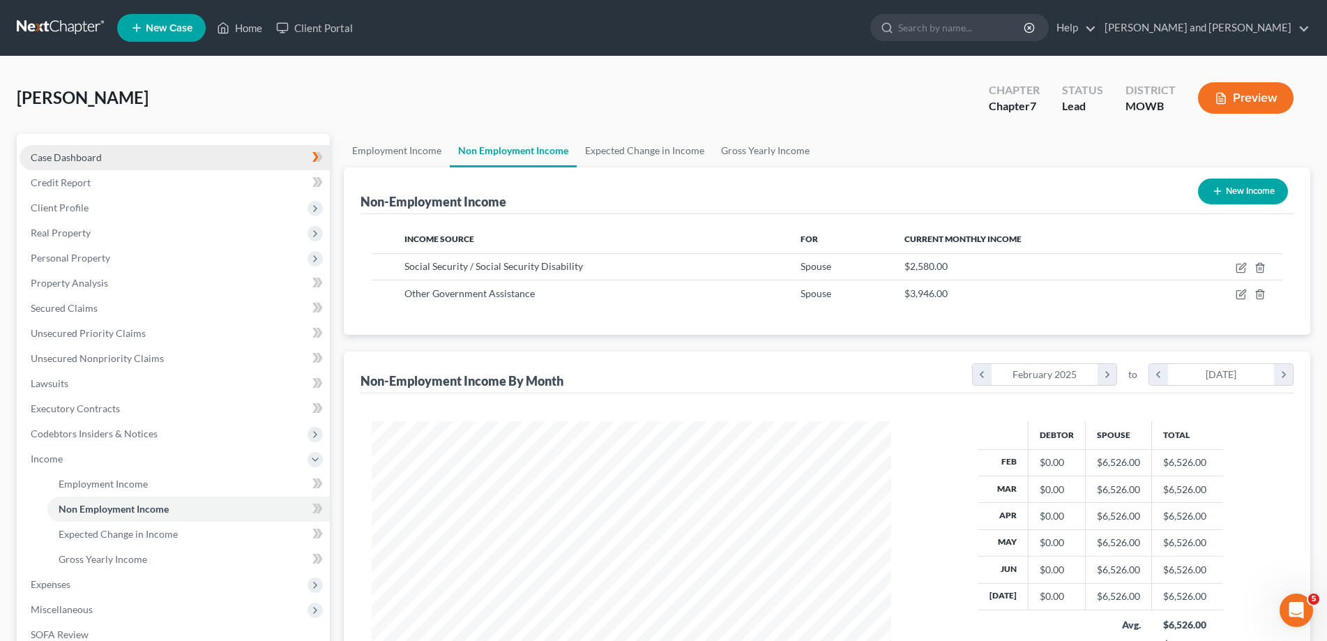
click at [61, 161] on span "Case Dashboard" at bounding box center [66, 157] width 71 height 12
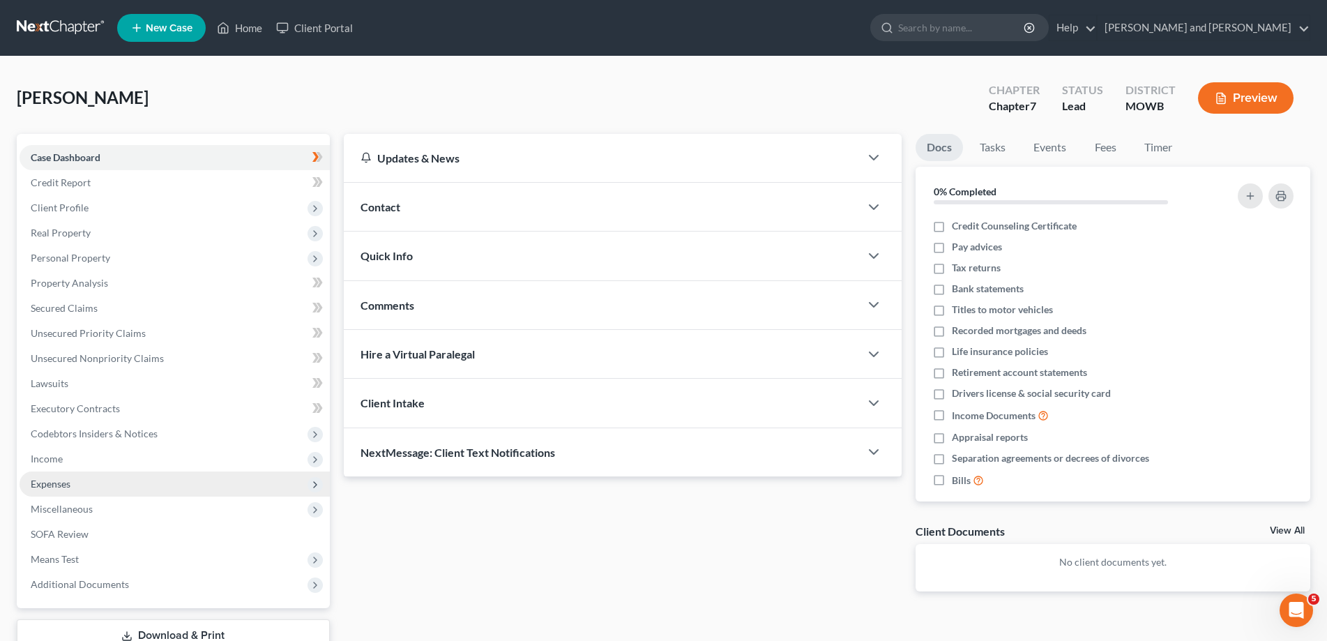
scroll to position [99, 0]
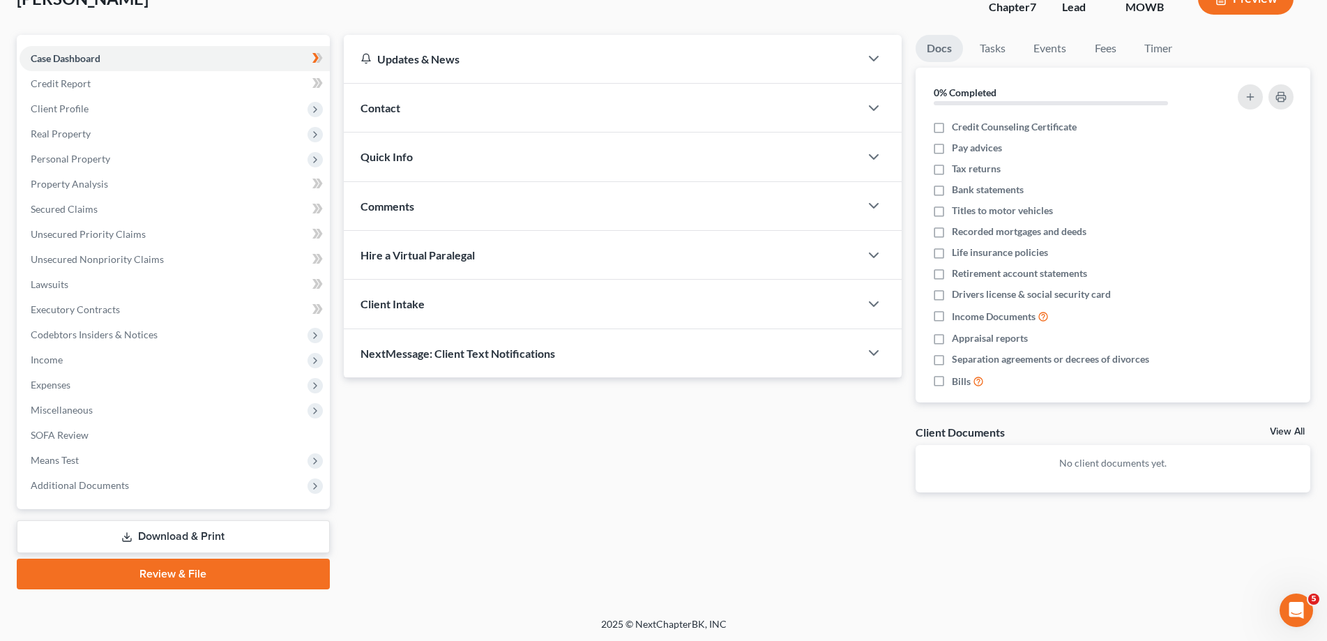
click at [170, 540] on link "Download & Print" at bounding box center [173, 536] width 313 height 33
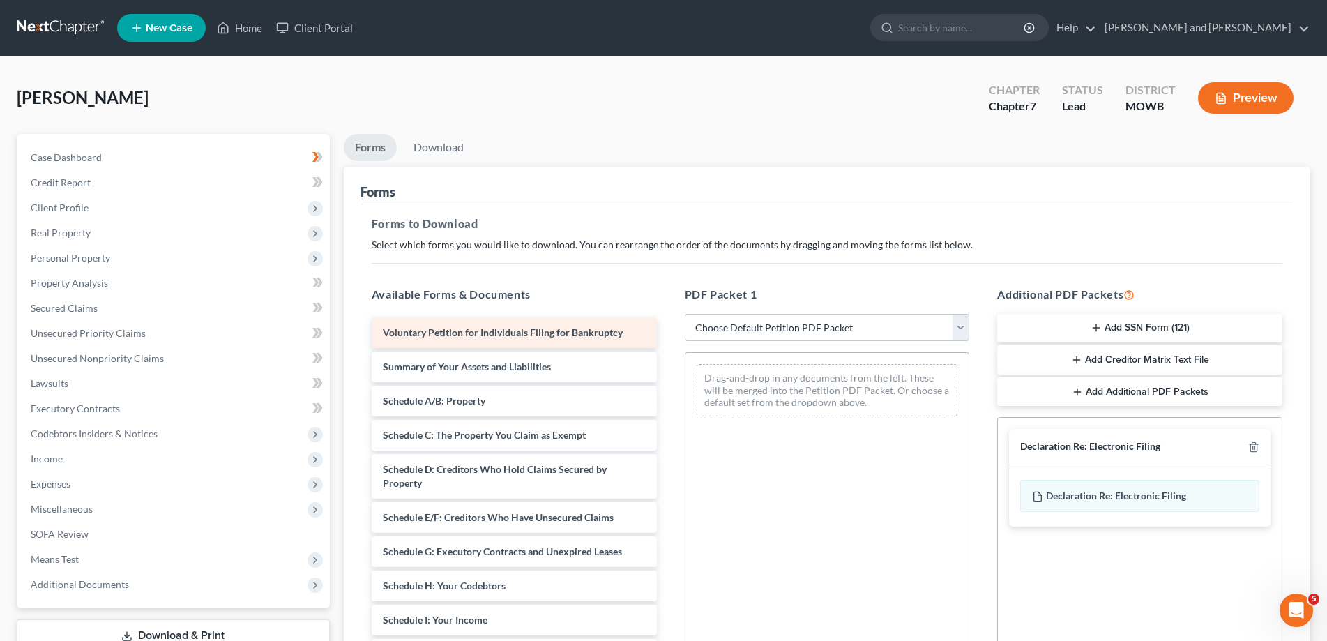
click at [547, 340] on div "Voluntary Petition for Individuals Filing for Bankruptcy" at bounding box center [514, 332] width 285 height 31
click at [545, 335] on span "Voluntary Petition for Individuals Filing for Bankruptcy" at bounding box center [503, 332] width 240 height 12
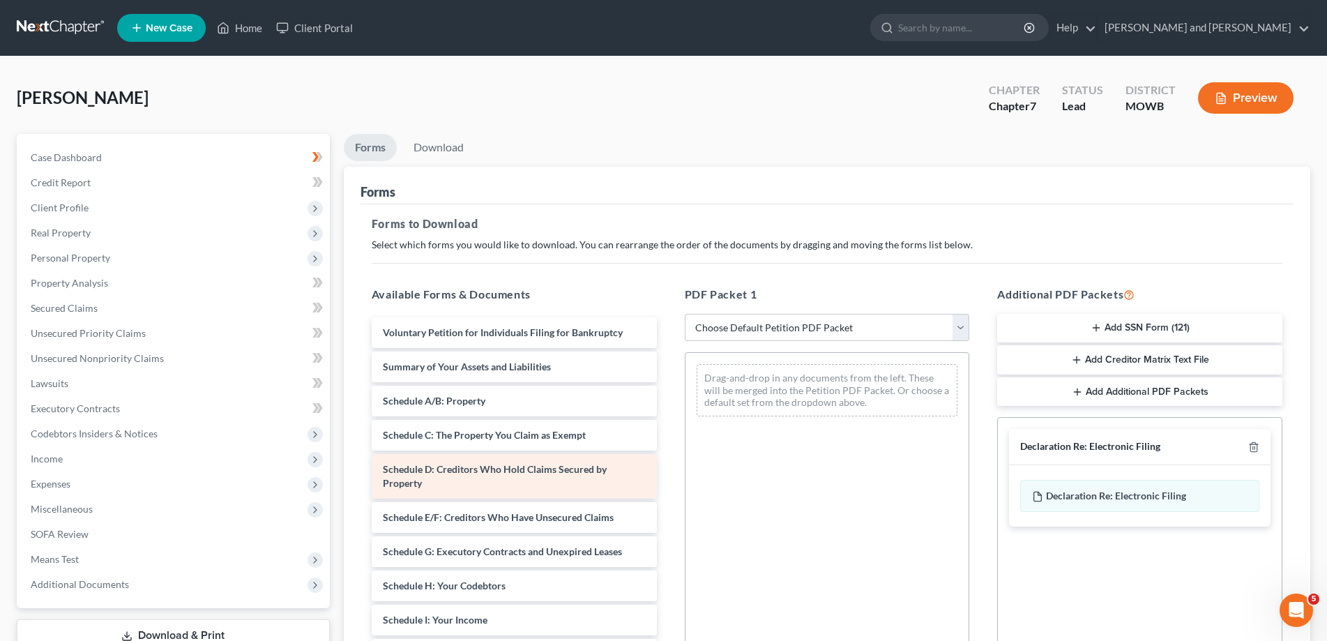
scroll to position [284, 0]
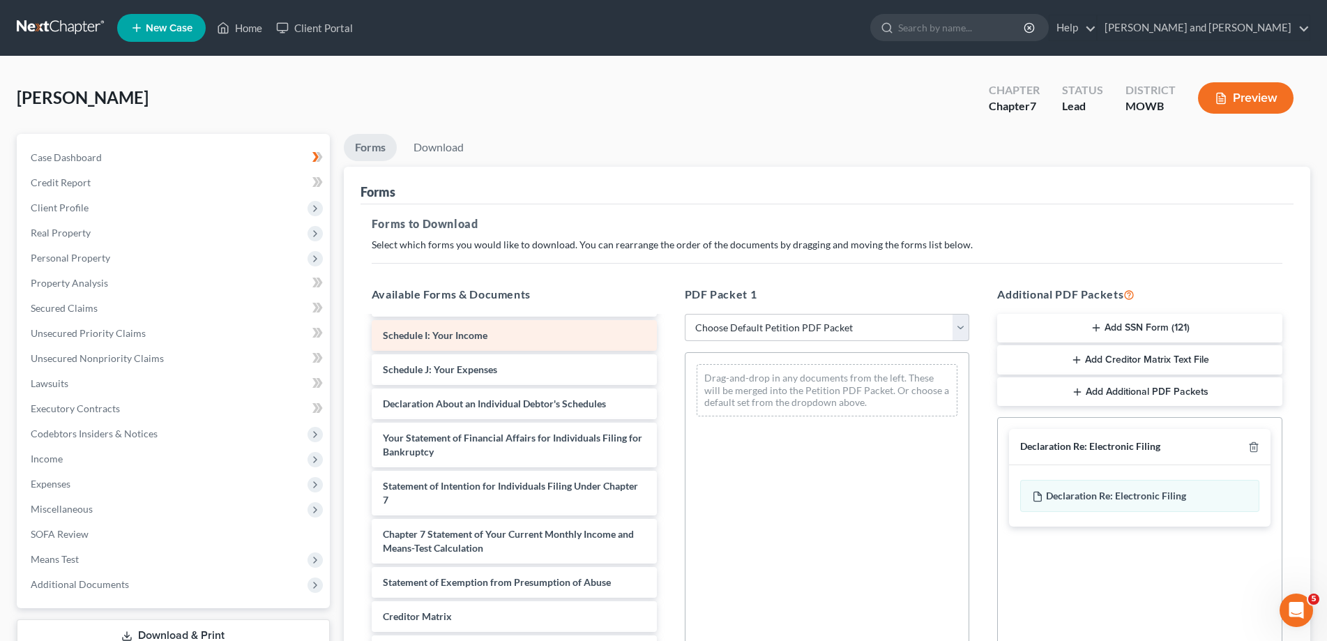
click at [441, 339] on span "Schedule I: Your Income" at bounding box center [435, 335] width 105 height 12
click at [432, 335] on span "Schedule I: Your Income" at bounding box center [435, 335] width 105 height 12
click at [438, 335] on span "Schedule I: Your Income" at bounding box center [435, 335] width 105 height 12
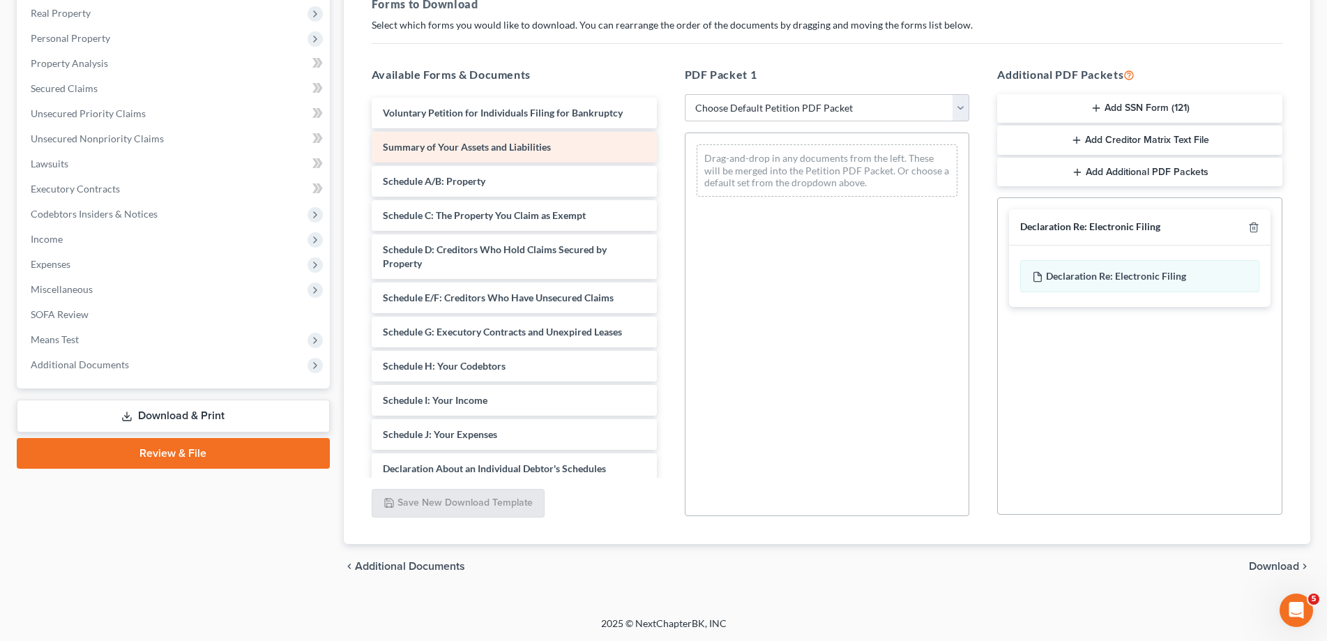
scroll to position [0, 0]
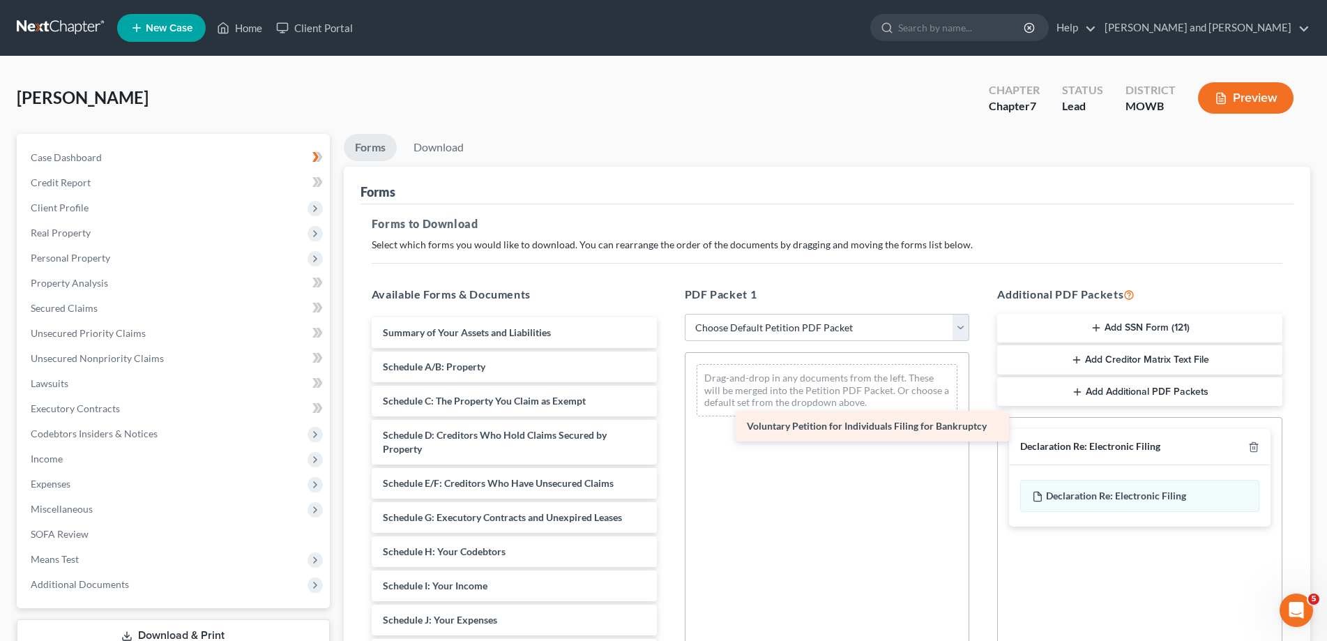
drag, startPoint x: 501, startPoint y: 330, endPoint x: 864, endPoint y: 425, distance: 375.9
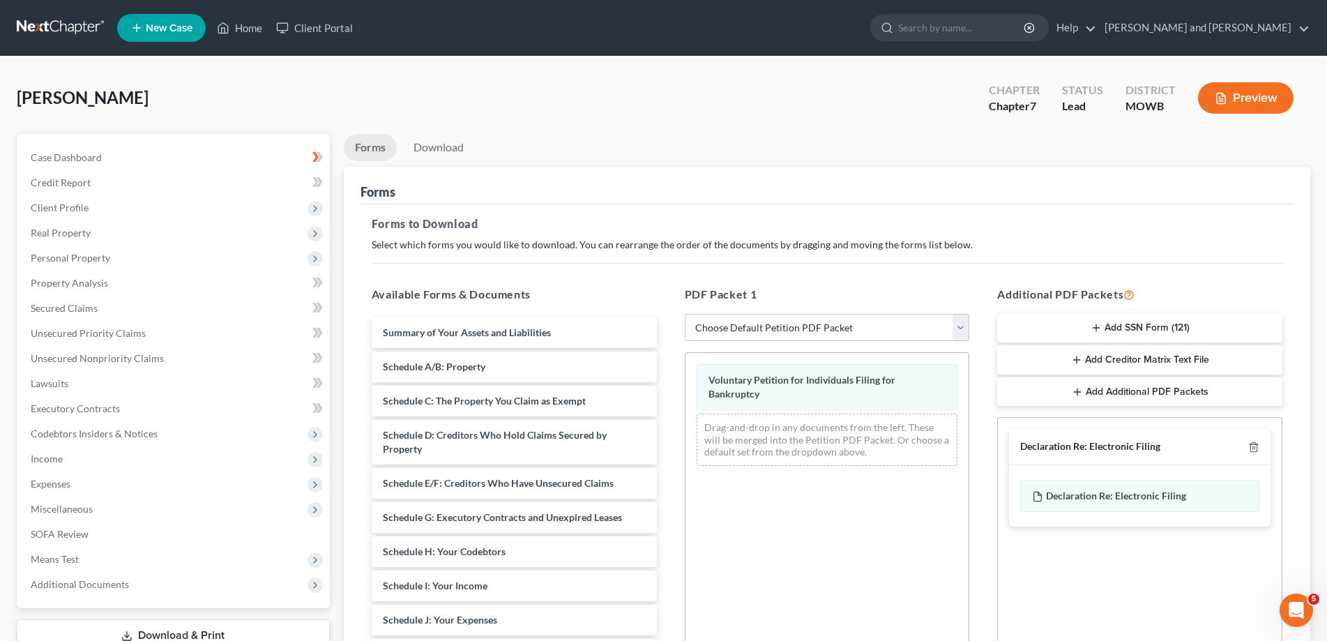
scroll to position [220, 0]
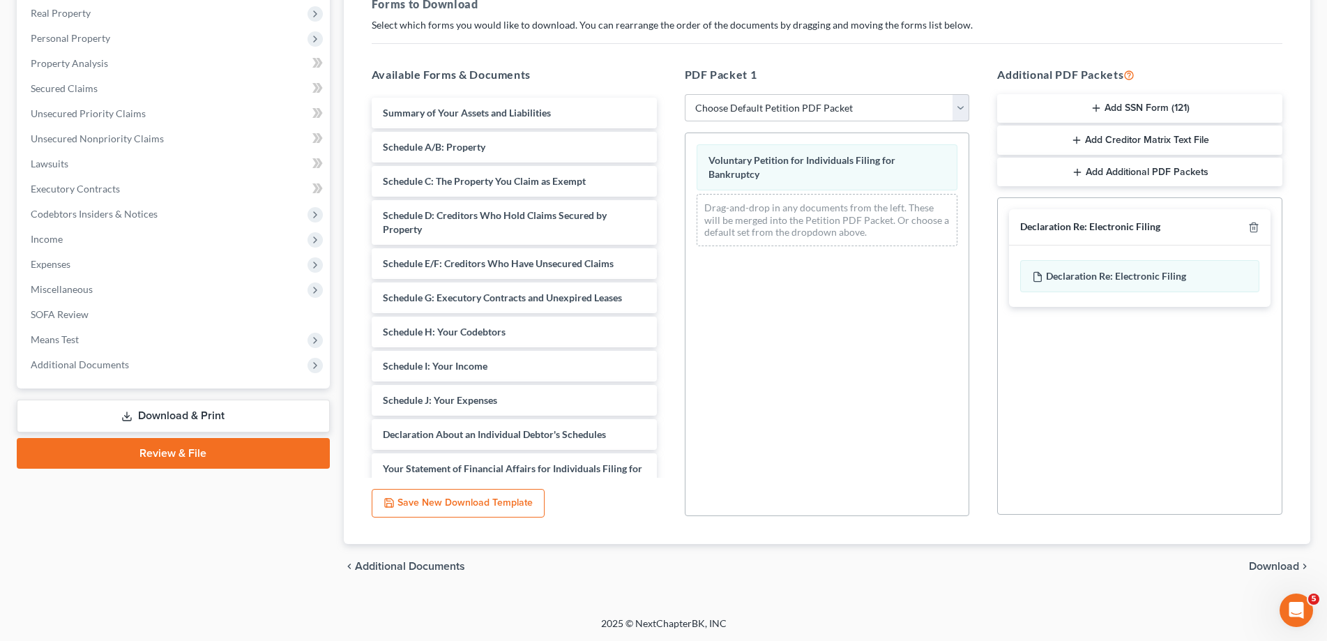
click at [158, 418] on link "Download & Print" at bounding box center [173, 415] width 313 height 33
click at [1282, 562] on span "Download" at bounding box center [1274, 566] width 50 height 11
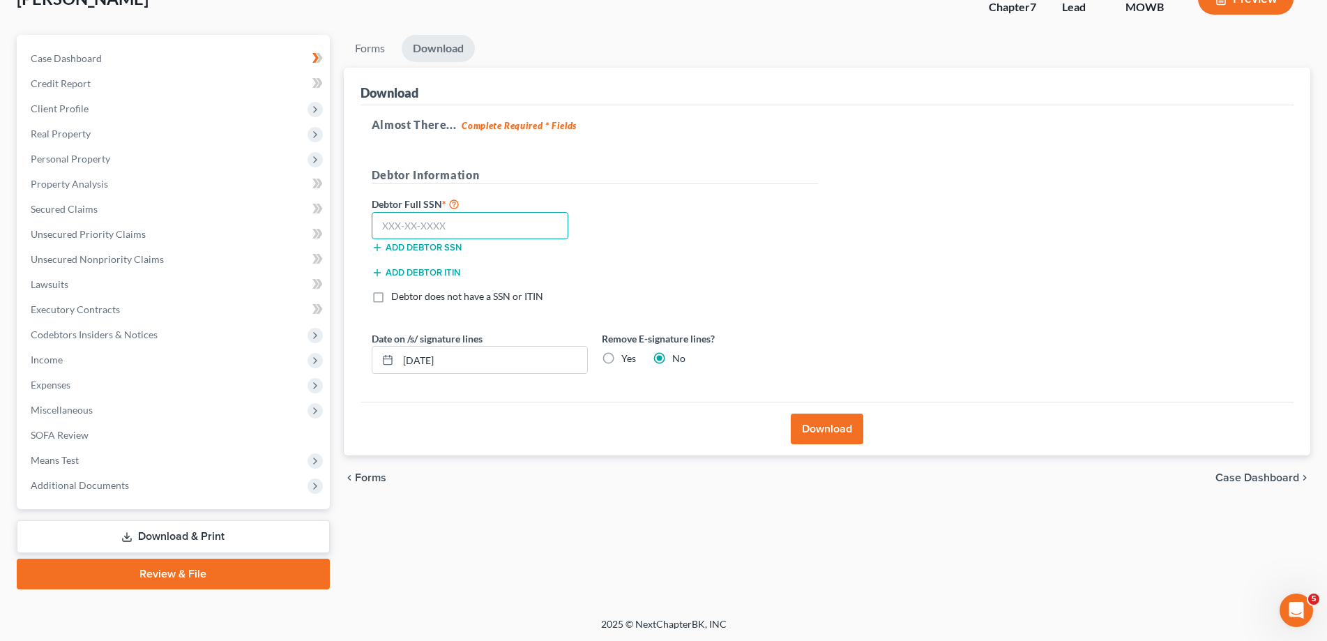
click at [391, 230] on input "text" at bounding box center [470, 226] width 197 height 28
type input "087-52-3581"
click at [823, 436] on button "Download" at bounding box center [827, 428] width 73 height 31
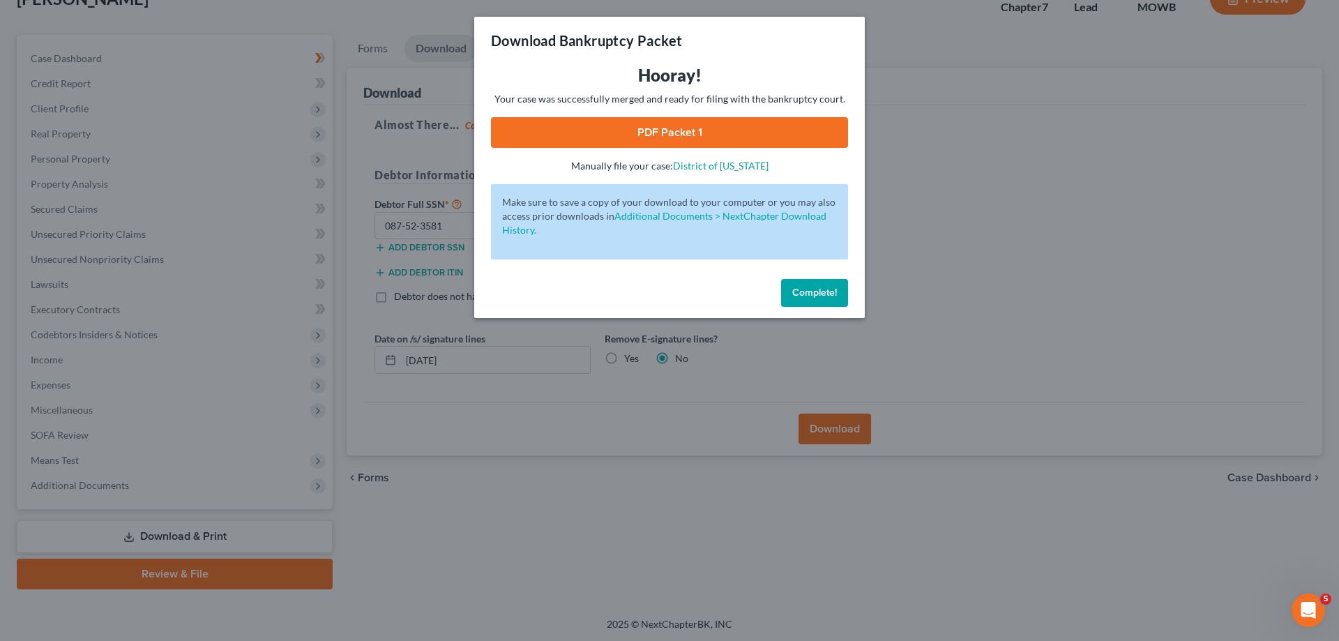
click at [802, 289] on span "Complete!" at bounding box center [814, 293] width 45 height 12
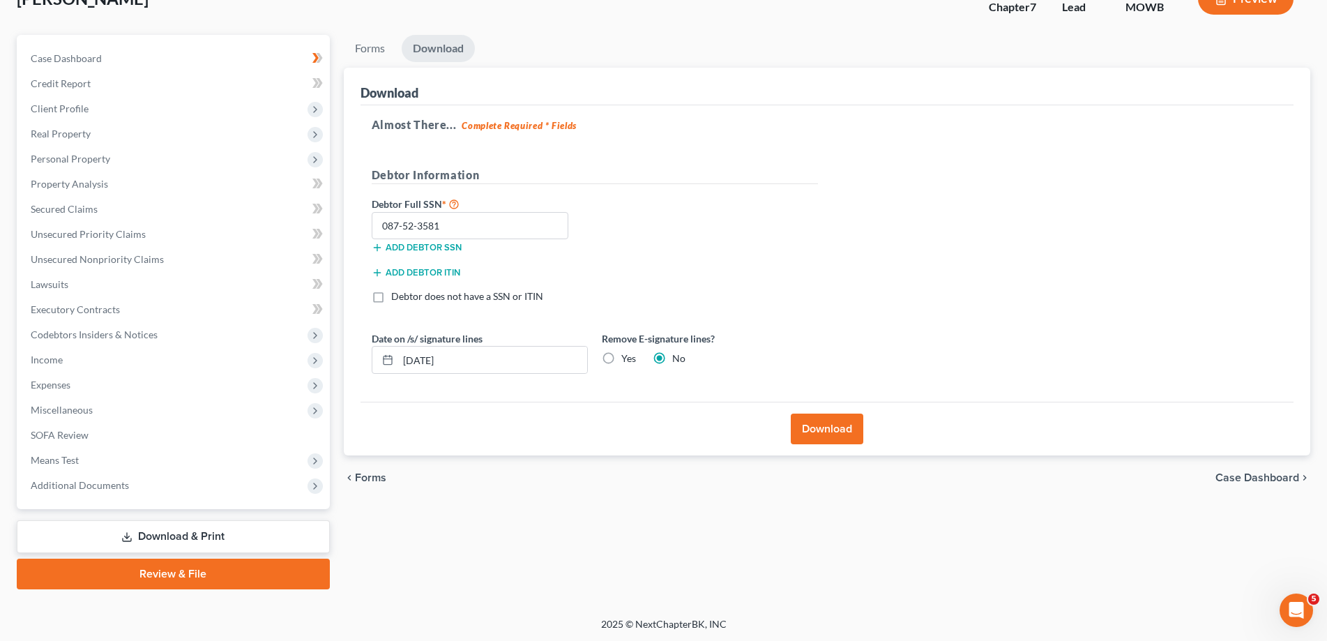
click at [836, 422] on button "Download" at bounding box center [827, 428] width 73 height 31
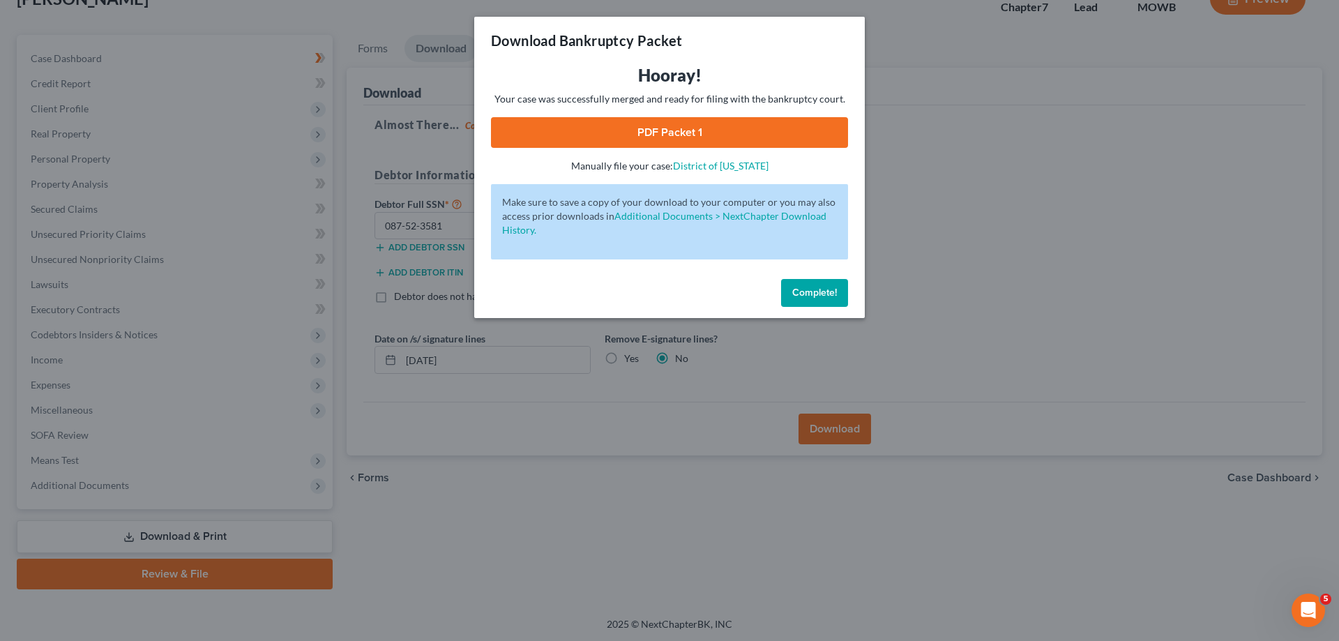
click at [676, 139] on link "PDF Packet 1" at bounding box center [669, 132] width 357 height 31
click at [823, 298] on span "Complete!" at bounding box center [814, 293] width 45 height 12
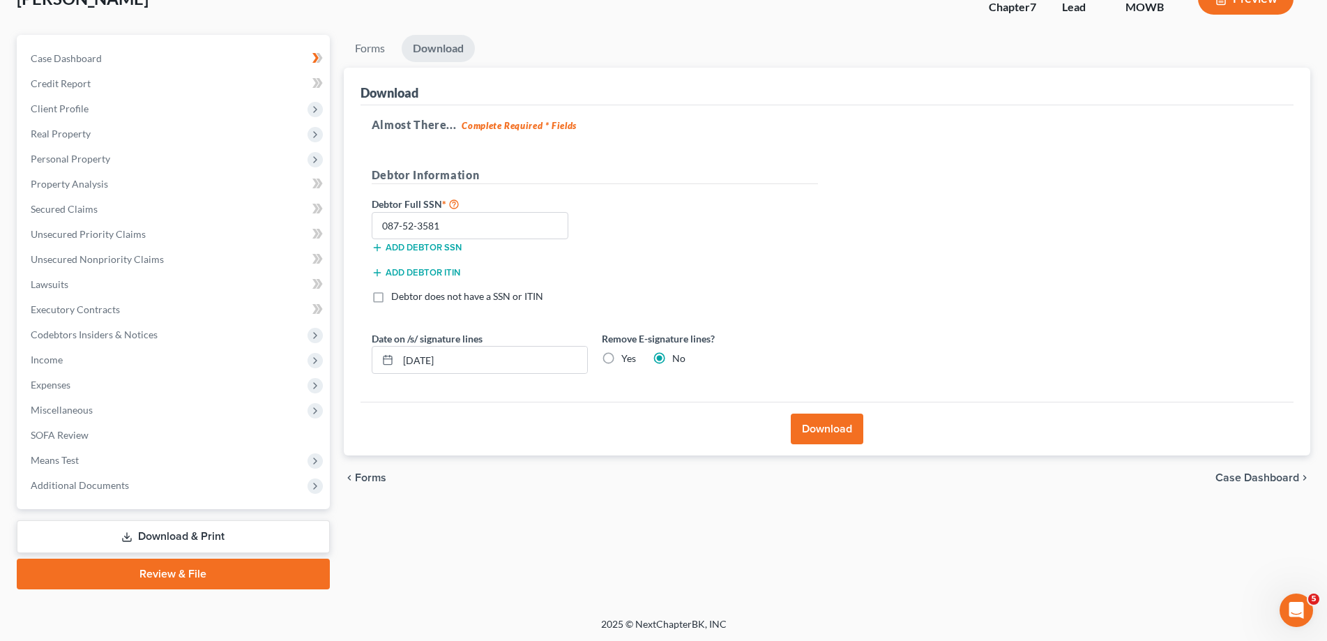
click at [170, 528] on link "Download & Print" at bounding box center [173, 536] width 313 height 33
click at [171, 529] on link "Download & Print" at bounding box center [173, 536] width 313 height 33
drag, startPoint x: 355, startPoint y: 48, endPoint x: 363, endPoint y: 48, distance: 7.7
click at [360, 48] on link "Forms" at bounding box center [370, 48] width 52 height 27
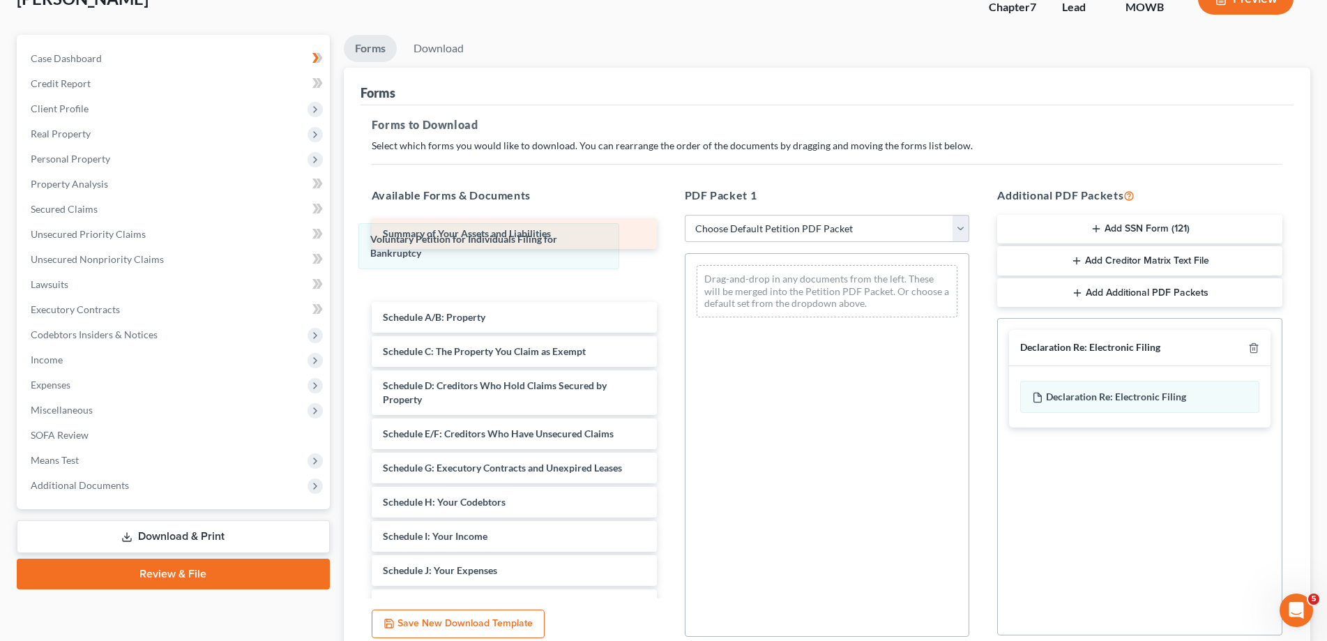
drag, startPoint x: 850, startPoint y: 282, endPoint x: 494, endPoint y: 239, distance: 358.2
click at [685, 254] on div "Voluntary Petition for Individuals Filing for Bankruptcy Voluntary Petition for…" at bounding box center [827, 291] width 284 height 75
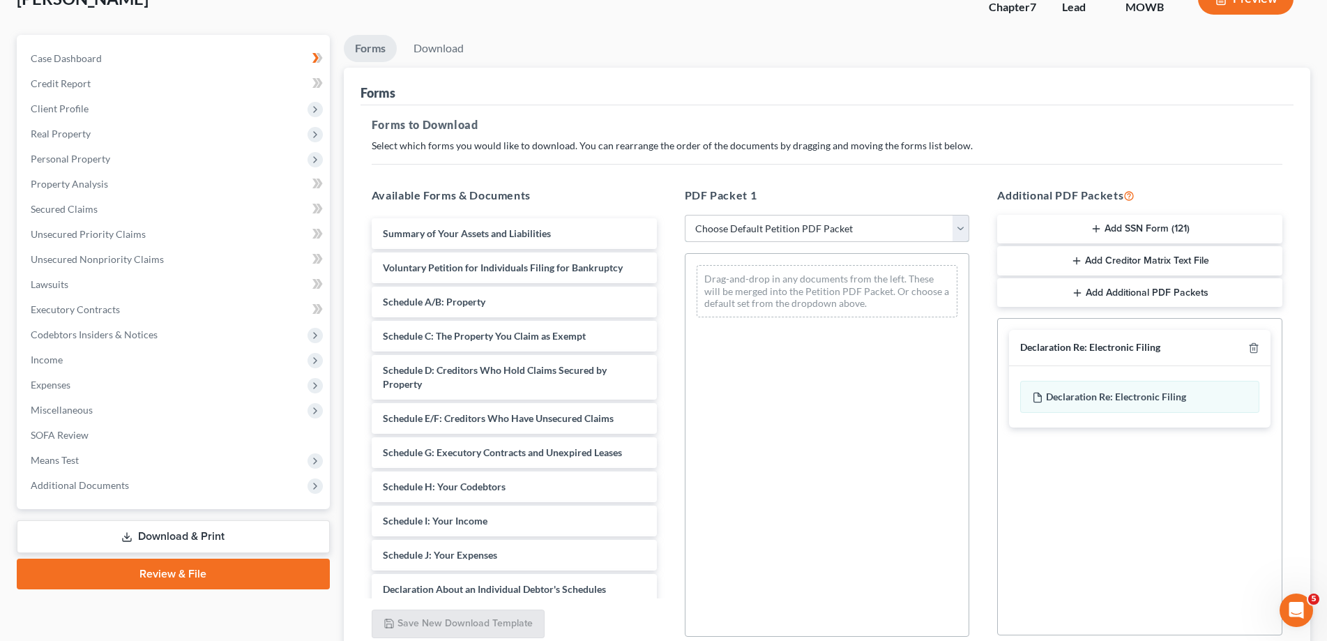
click at [685, 215] on select "Choose Default Petition PDF Packet Complete Bankruptcy Petition (all forms and …" at bounding box center [827, 229] width 285 height 28
click option "Complete Bankruptcy Petition (all forms and schedules)" at bounding box center [0, 0] width 0 height 0
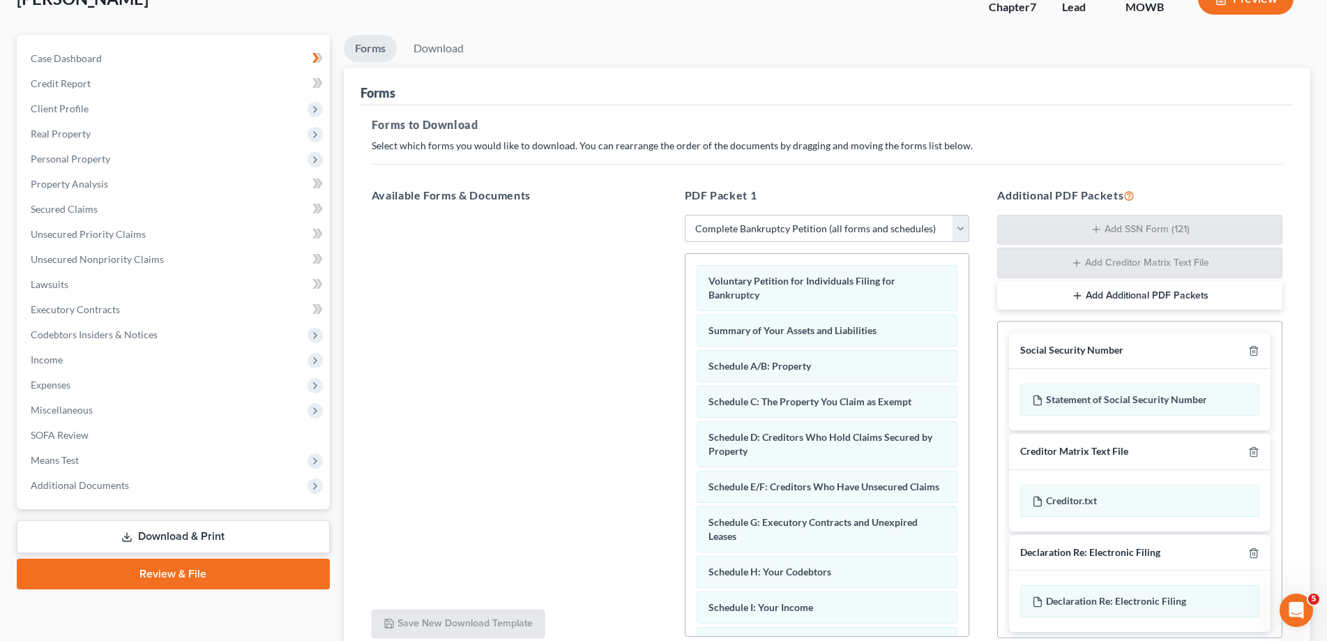
click at [685, 215] on select "Choose Default Petition PDF Packet Complete Bankruptcy Petition (all forms and …" at bounding box center [827, 229] width 285 height 28
select select "5"
click option "Petition" at bounding box center [0, 0] width 0 height 0
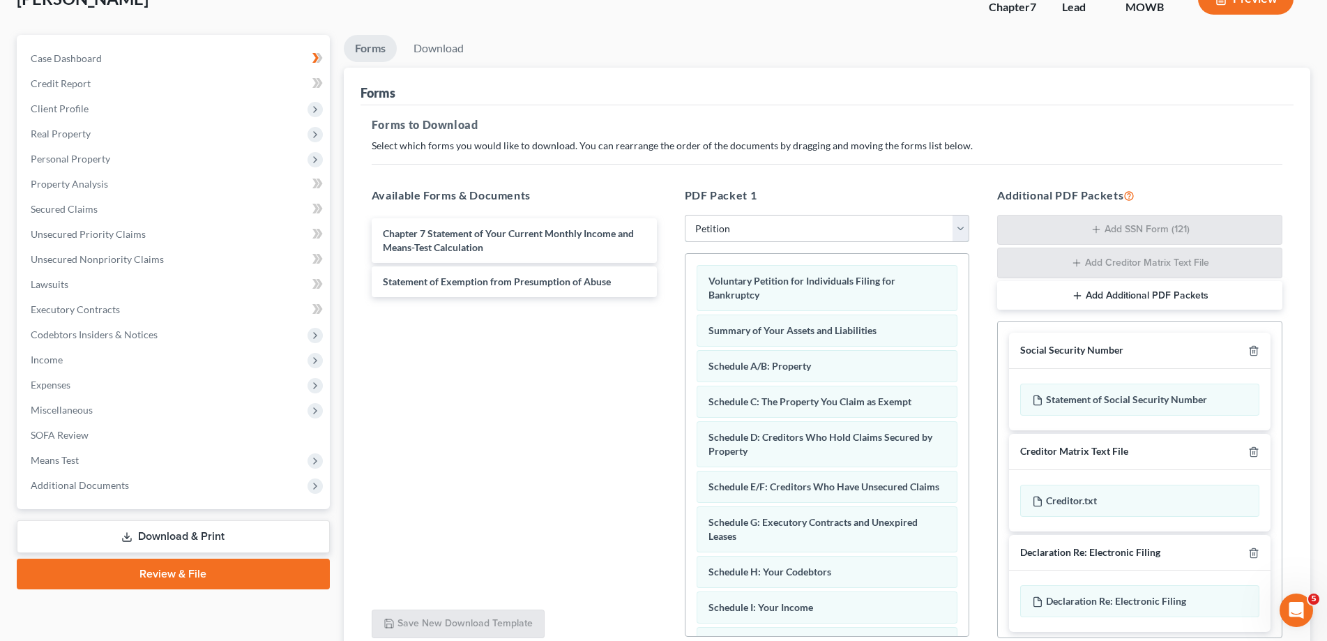
scroll to position [221, 0]
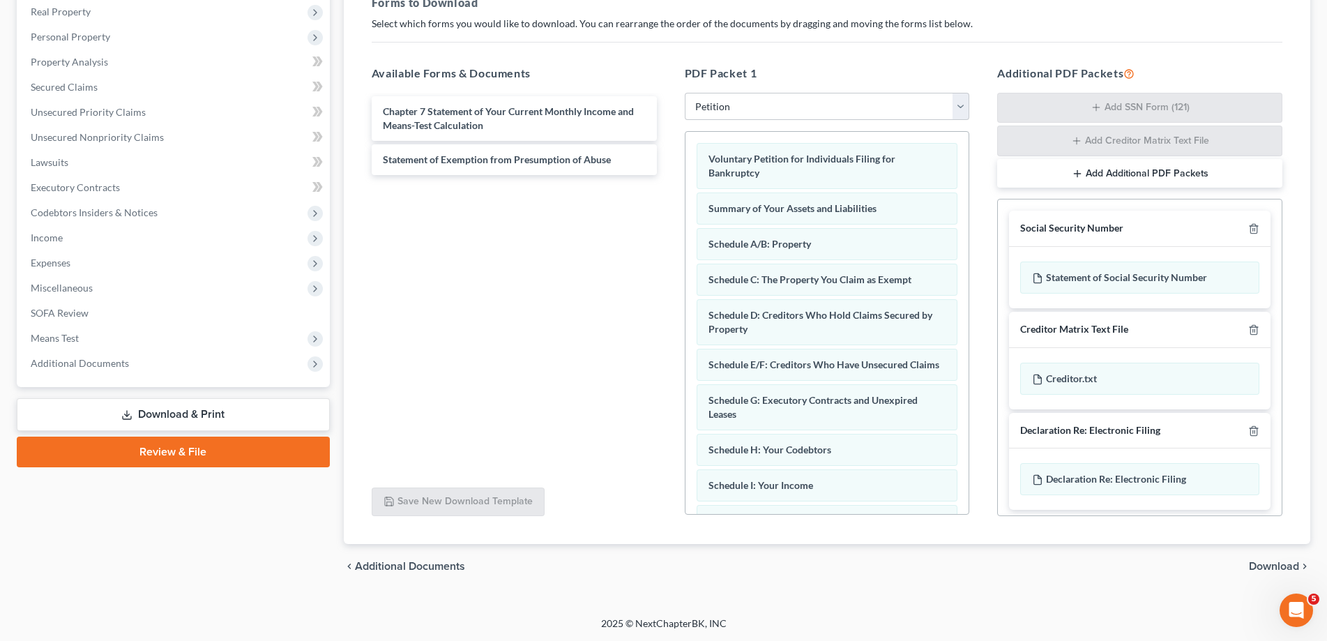
click at [1272, 565] on span "Download" at bounding box center [1274, 566] width 50 height 11
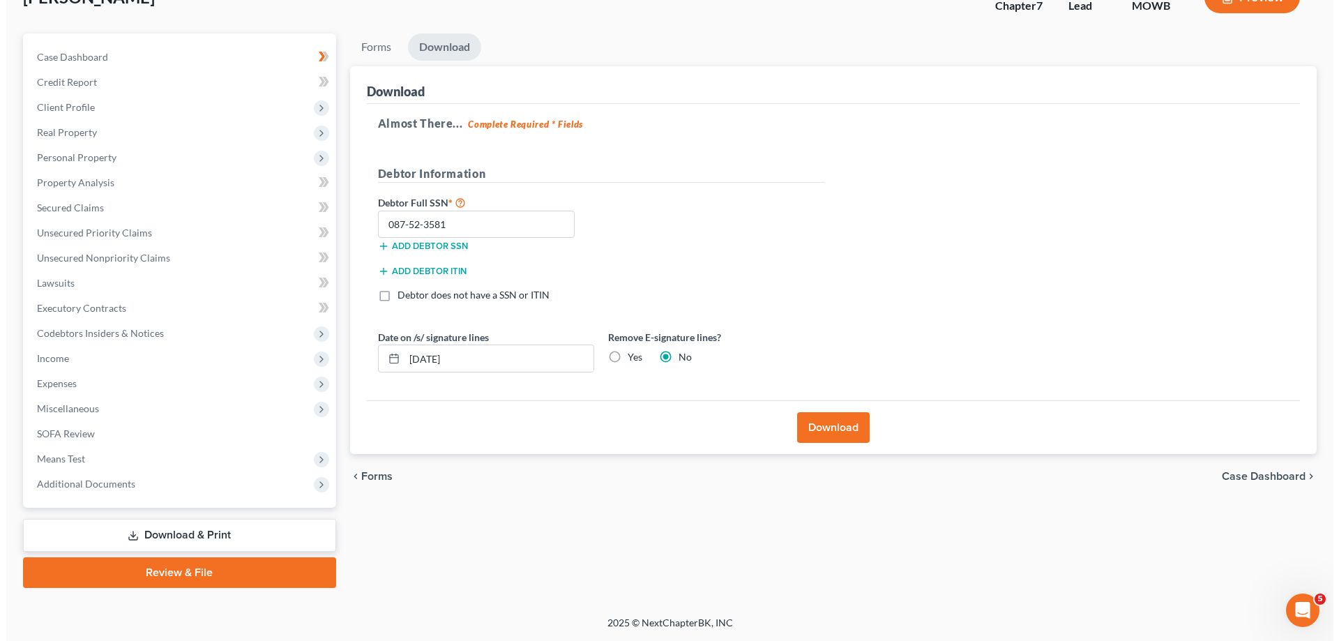
scroll to position [99, 0]
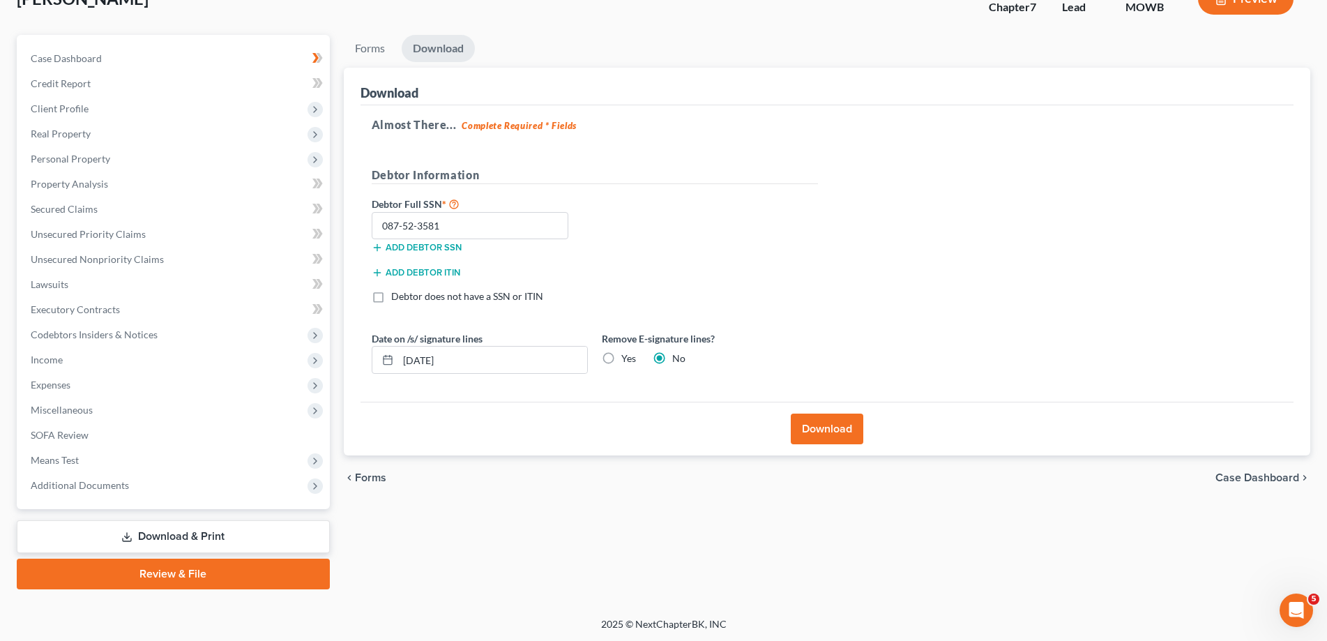
click at [821, 421] on button "Download" at bounding box center [827, 428] width 73 height 31
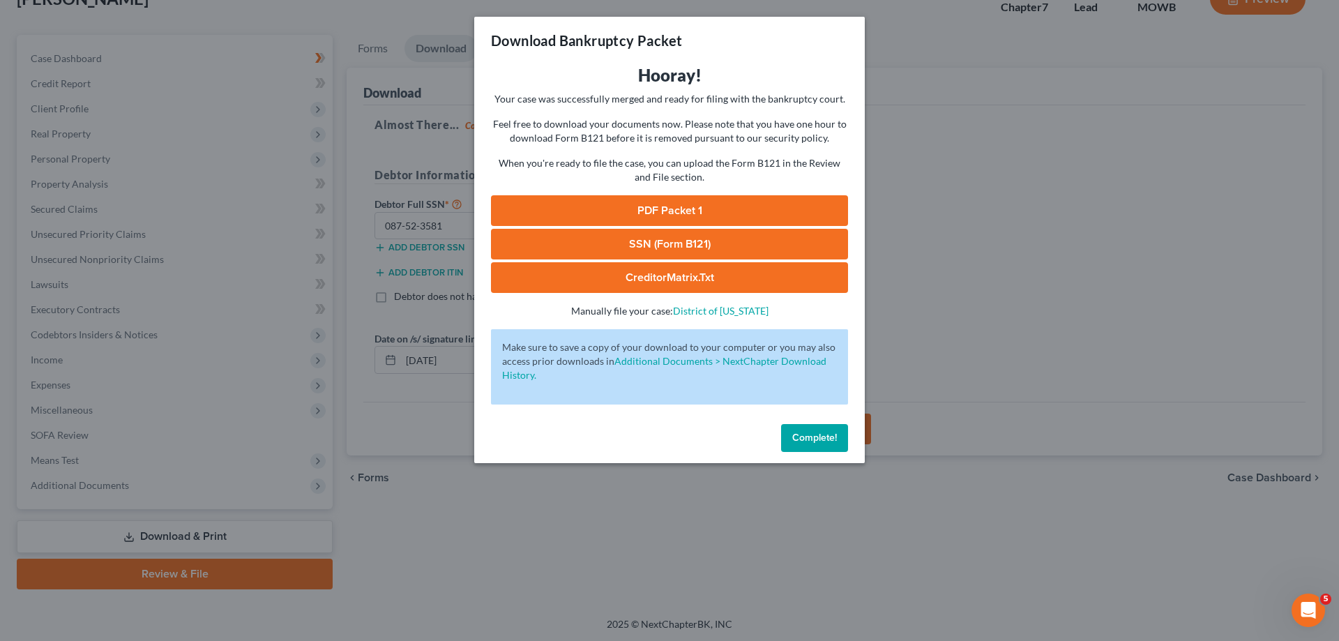
click at [703, 201] on link "PDF Packet 1" at bounding box center [669, 210] width 357 height 31
